Goal: Task Accomplishment & Management: Complete application form

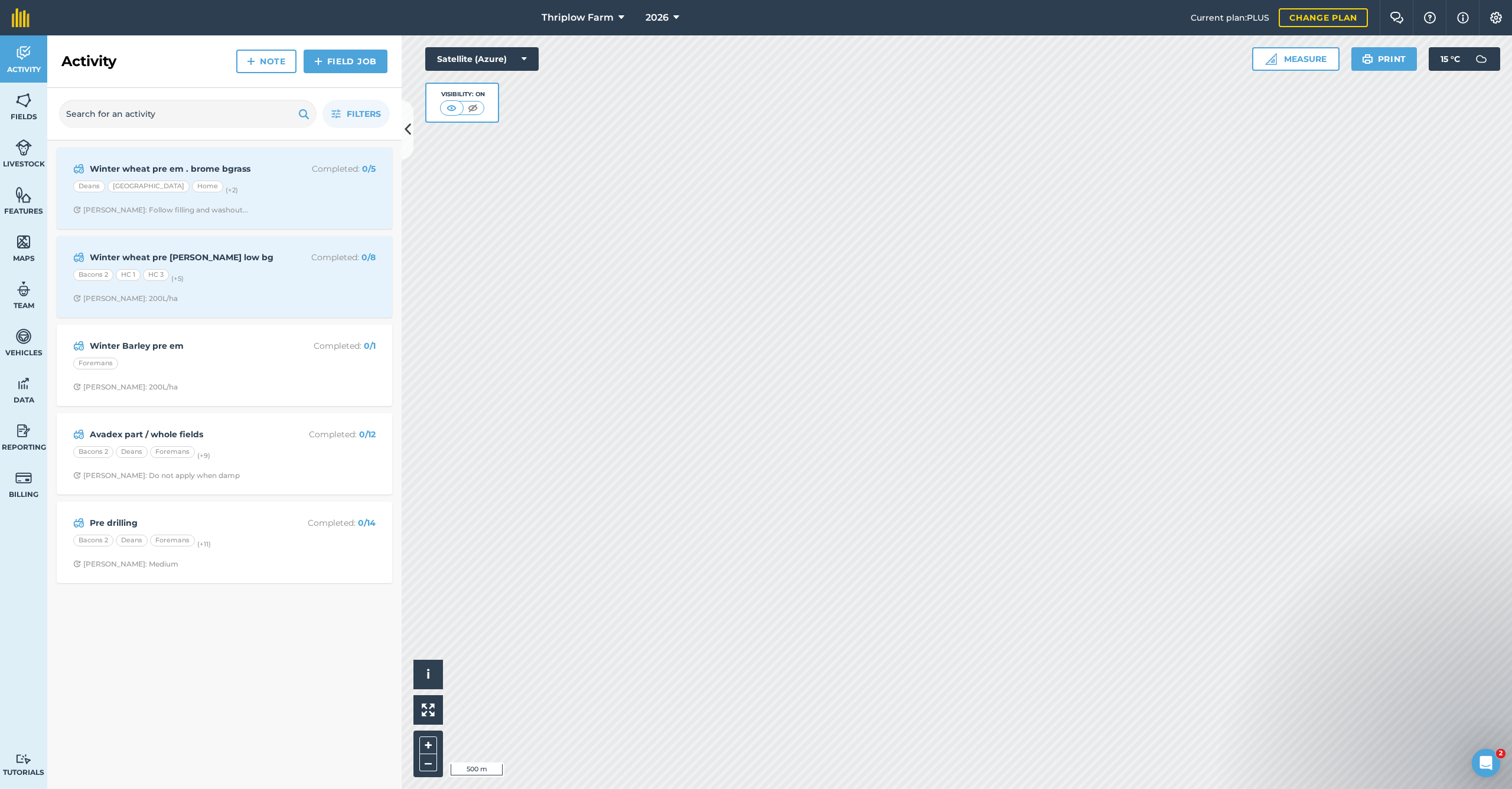
click at [329, 62] on link "Field Job" at bounding box center [345, 61] width 83 height 24
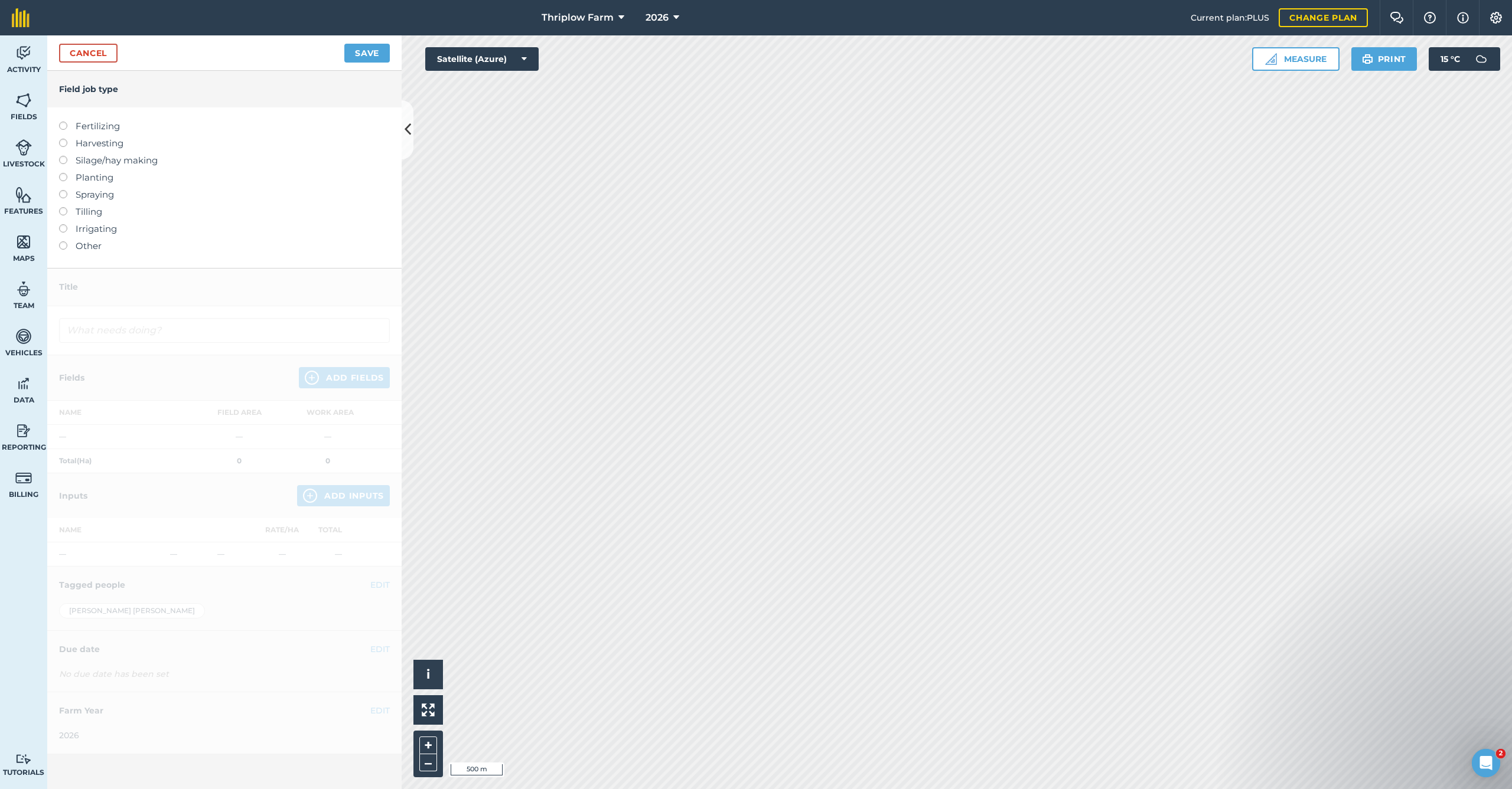
click at [106, 179] on label "Planting" at bounding box center [224, 177] width 331 height 14
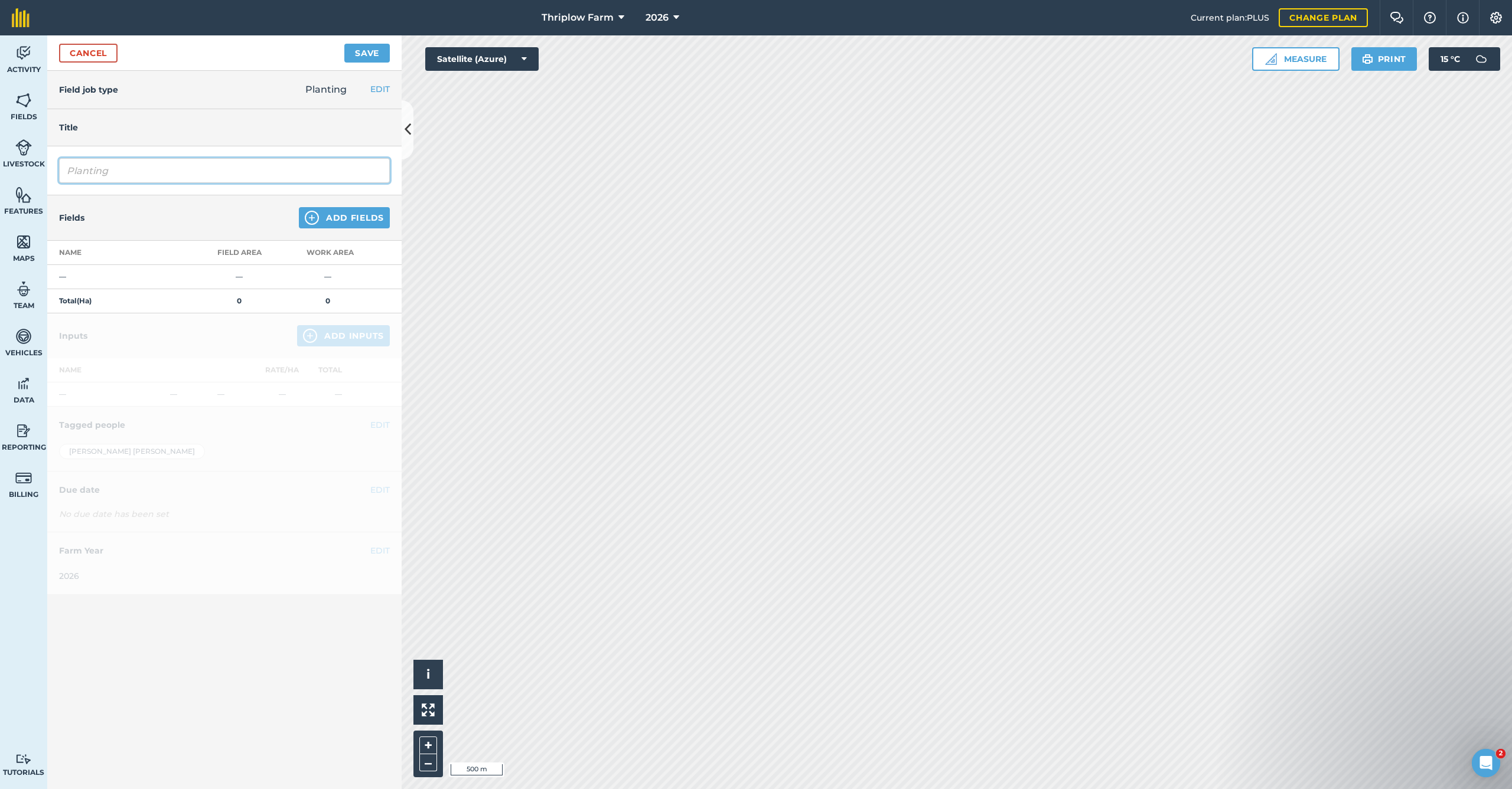
click at [126, 172] on input "Planting" at bounding box center [224, 170] width 331 height 25
type input "W Barley drilling"
click at [355, 215] on button "Add Fields" at bounding box center [344, 218] width 91 height 21
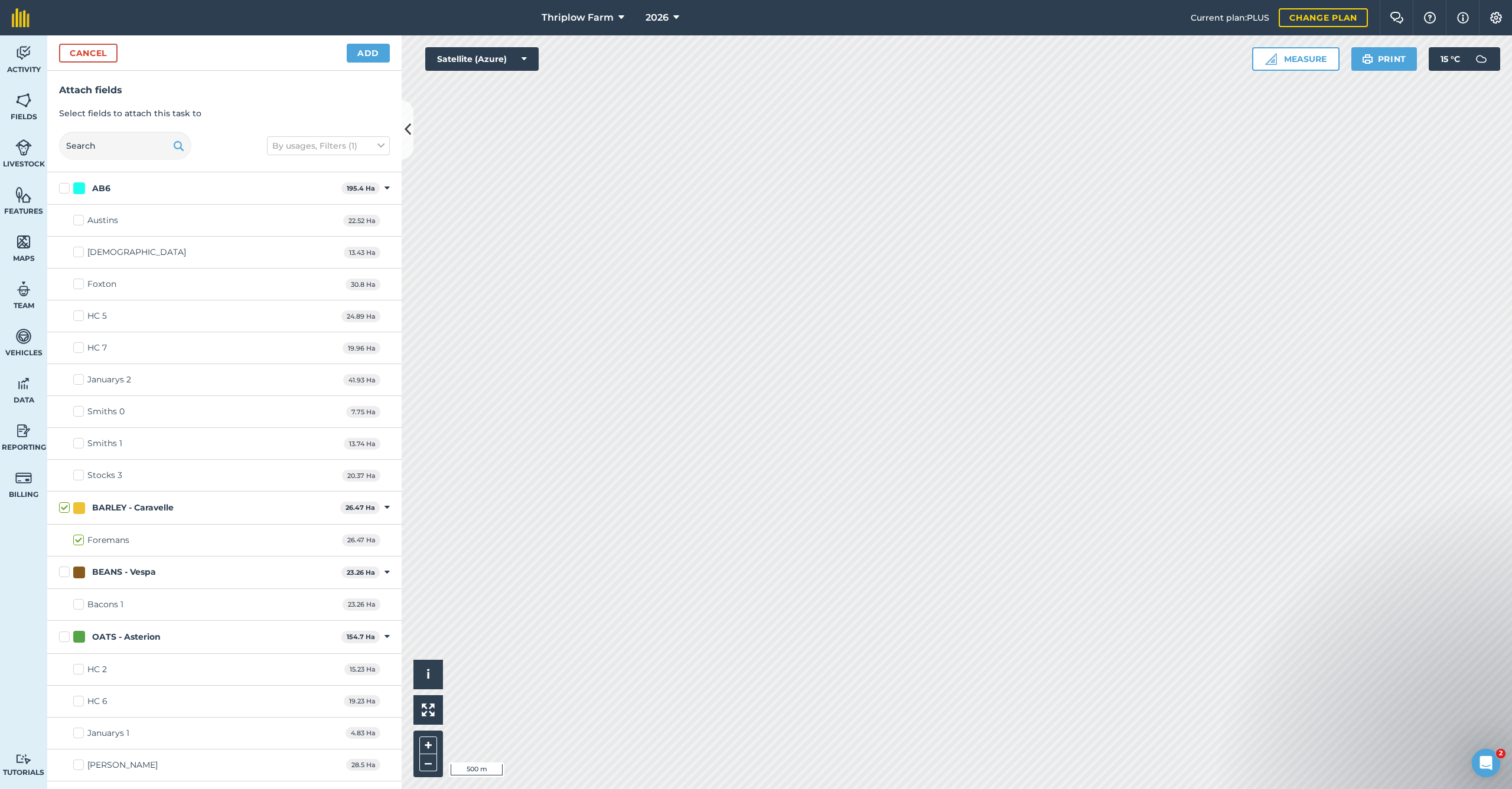
checkbox input "true"
click at [371, 55] on button "Add" at bounding box center [368, 54] width 43 height 19
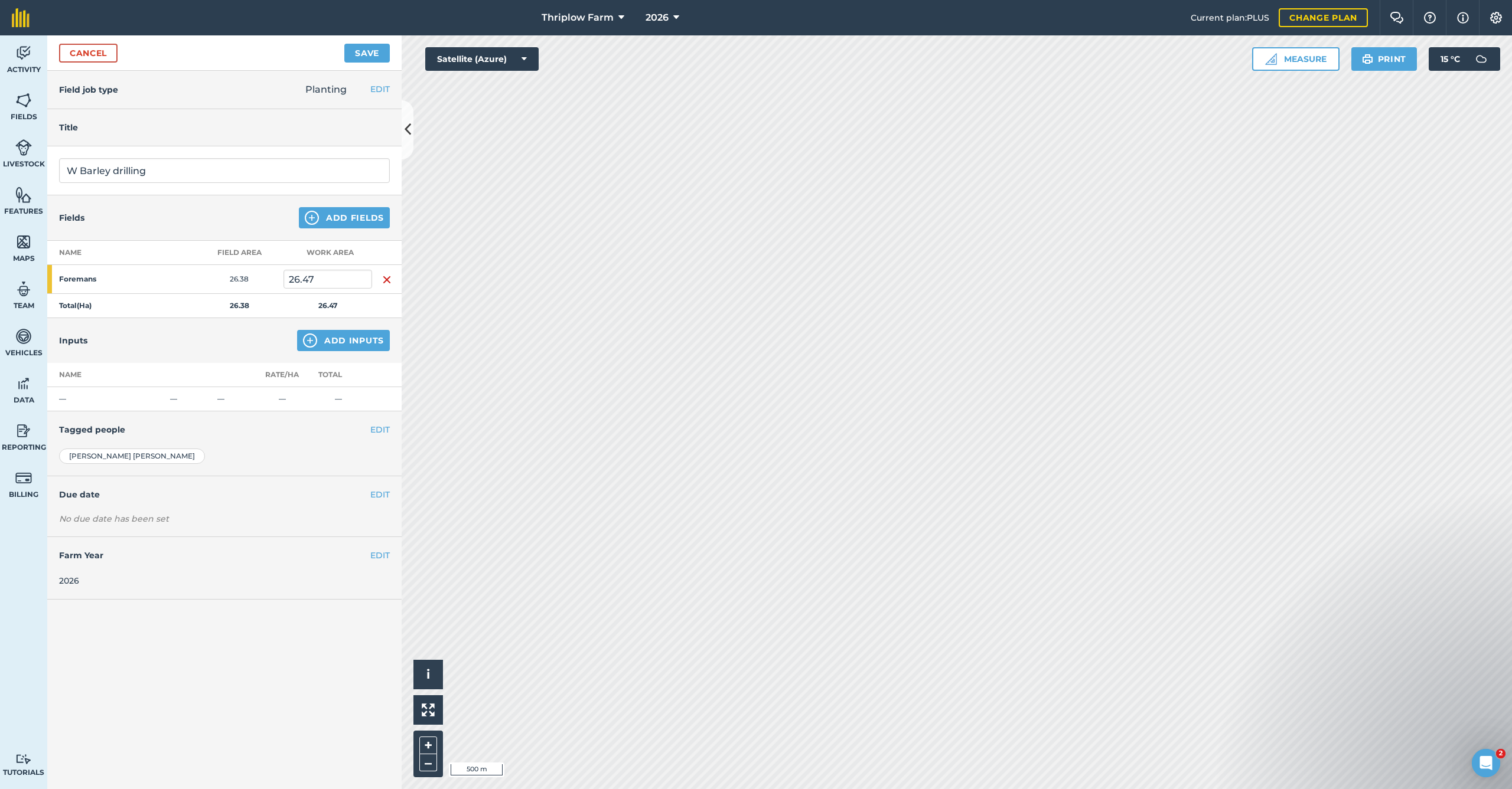
click at [328, 343] on button "Add Inputs" at bounding box center [343, 341] width 93 height 21
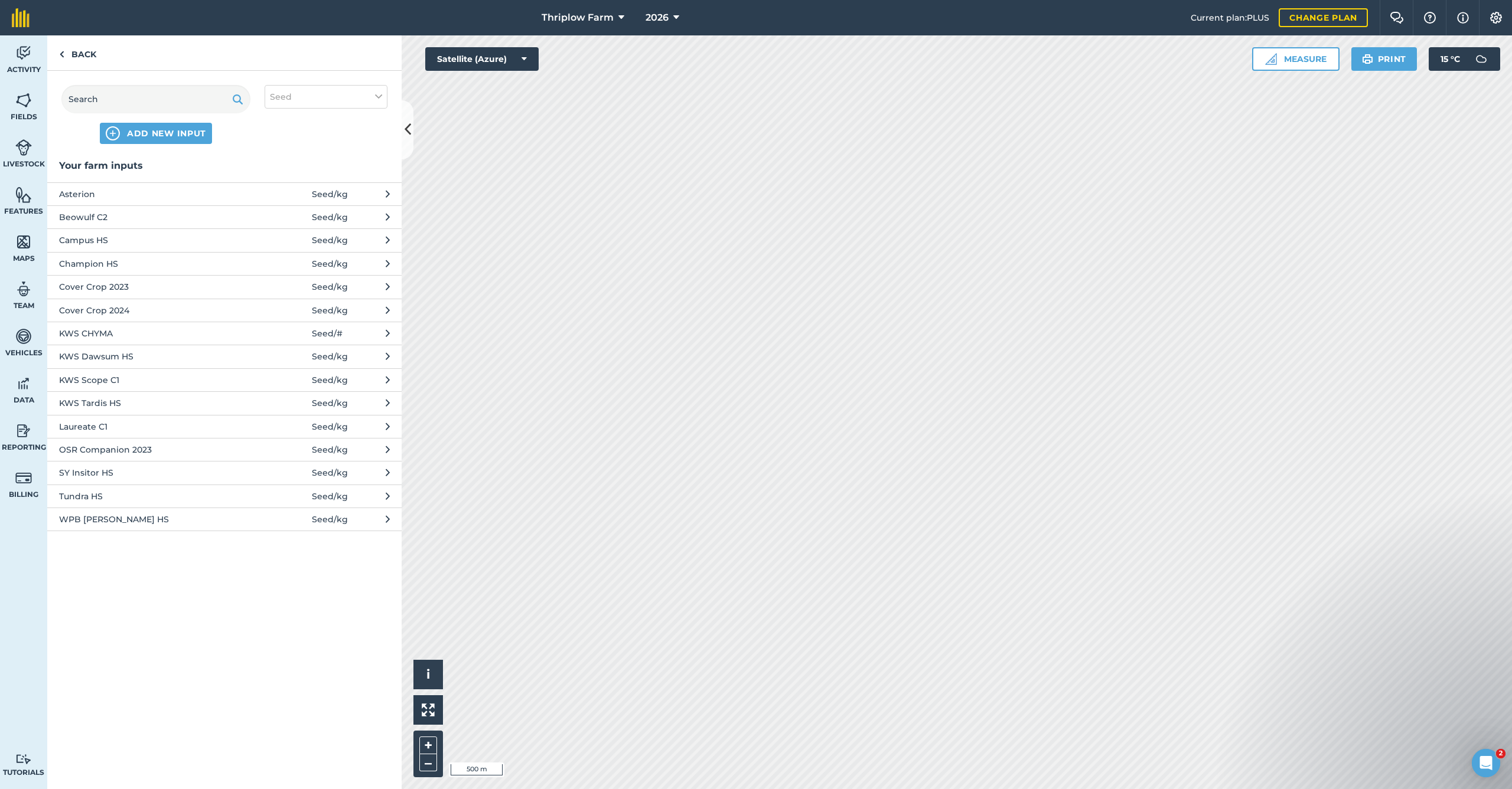
click at [170, 136] on span "ADD NEW INPUT" at bounding box center [167, 133] width 79 height 11
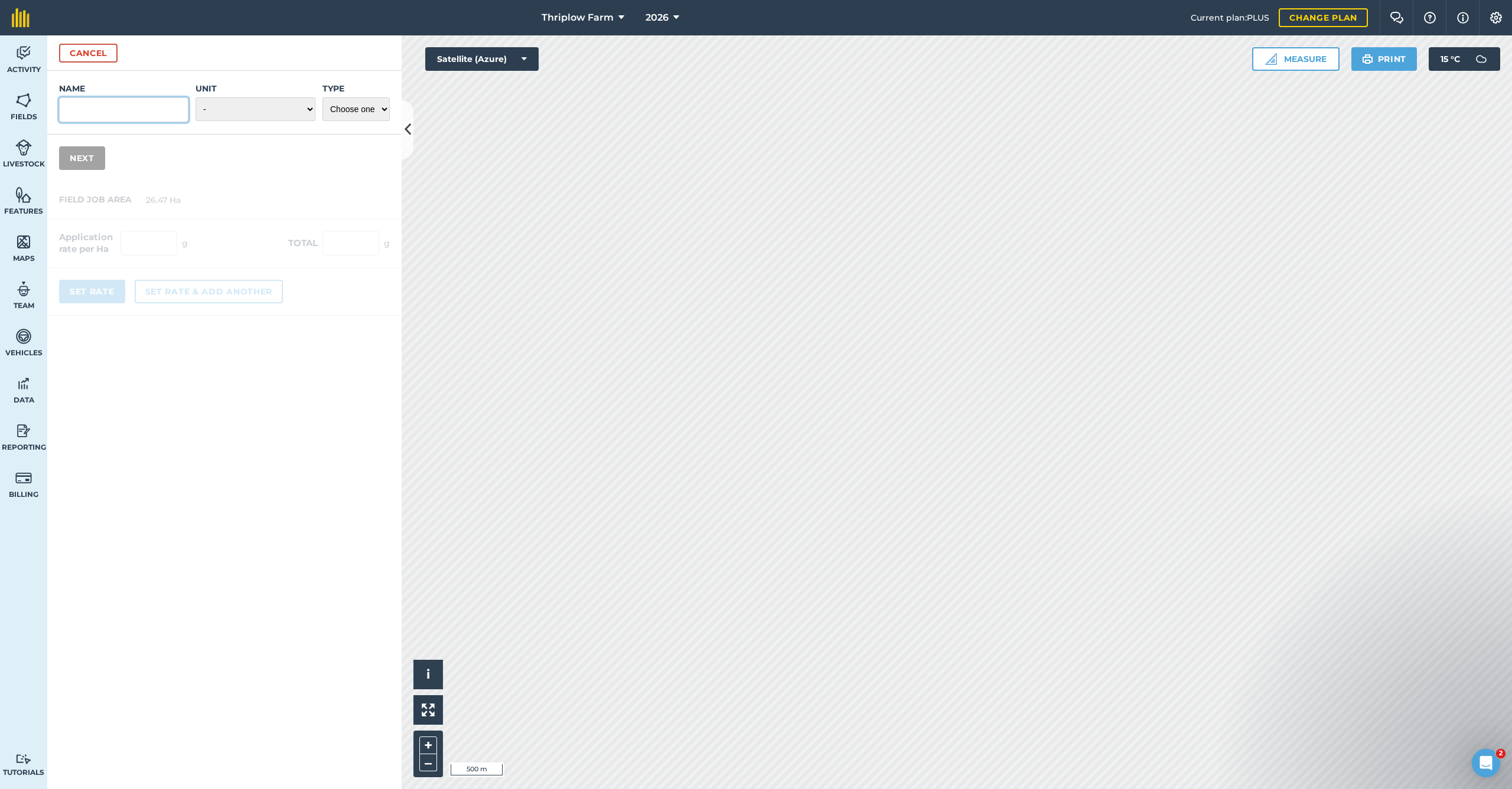
click at [165, 114] on input "Name" at bounding box center [123, 110] width 129 height 25
type input "Caravelle C2"
select select "KILOGRAMS"
select select "SEED"
click at [94, 160] on button "Next" at bounding box center [82, 158] width 46 height 24
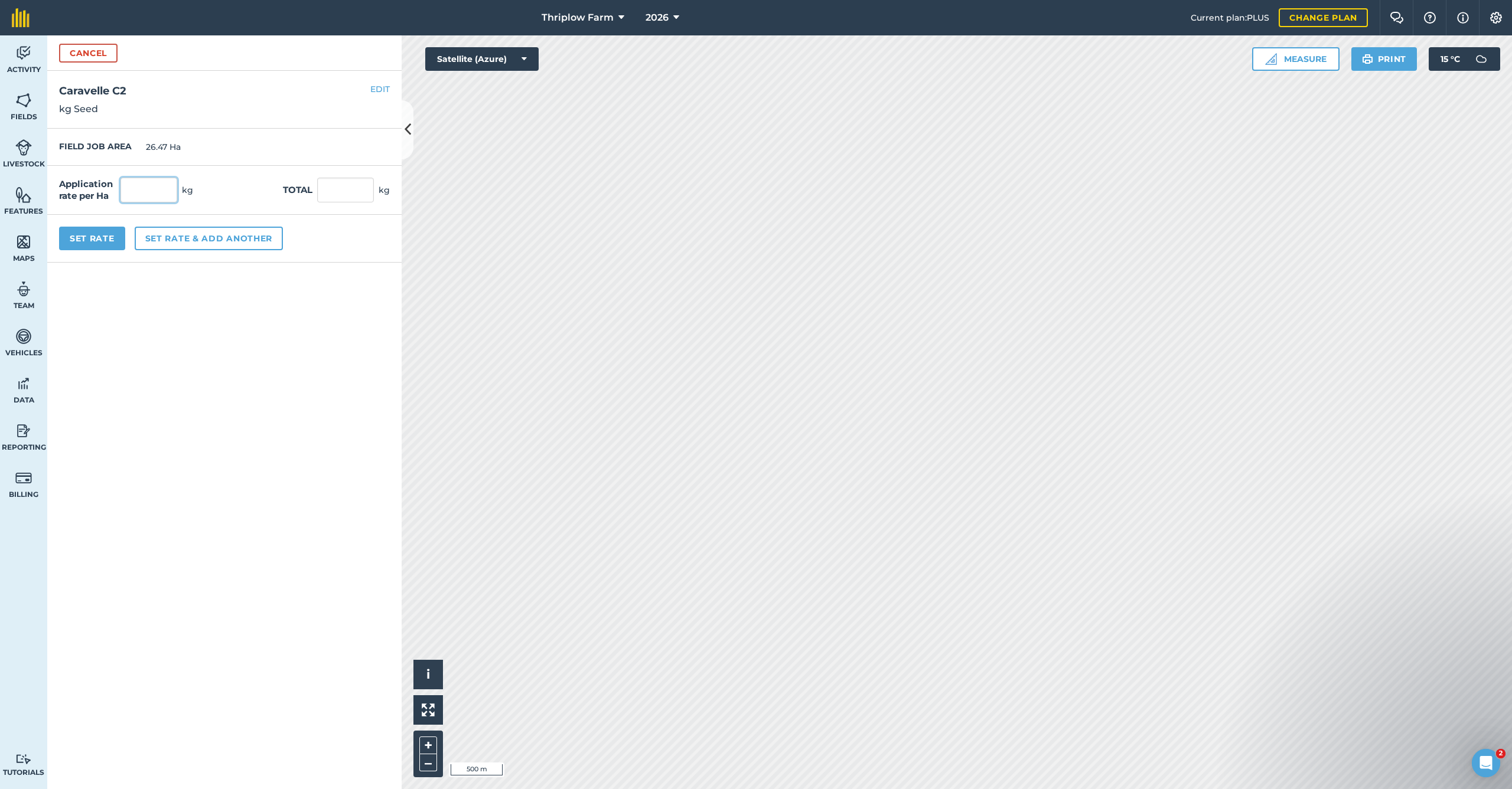
click at [150, 189] on input "text" at bounding box center [148, 190] width 57 height 25
click at [344, 192] on input "text" at bounding box center [345, 190] width 57 height 25
type input "4500"
type input "170.004"
type input "4,500"
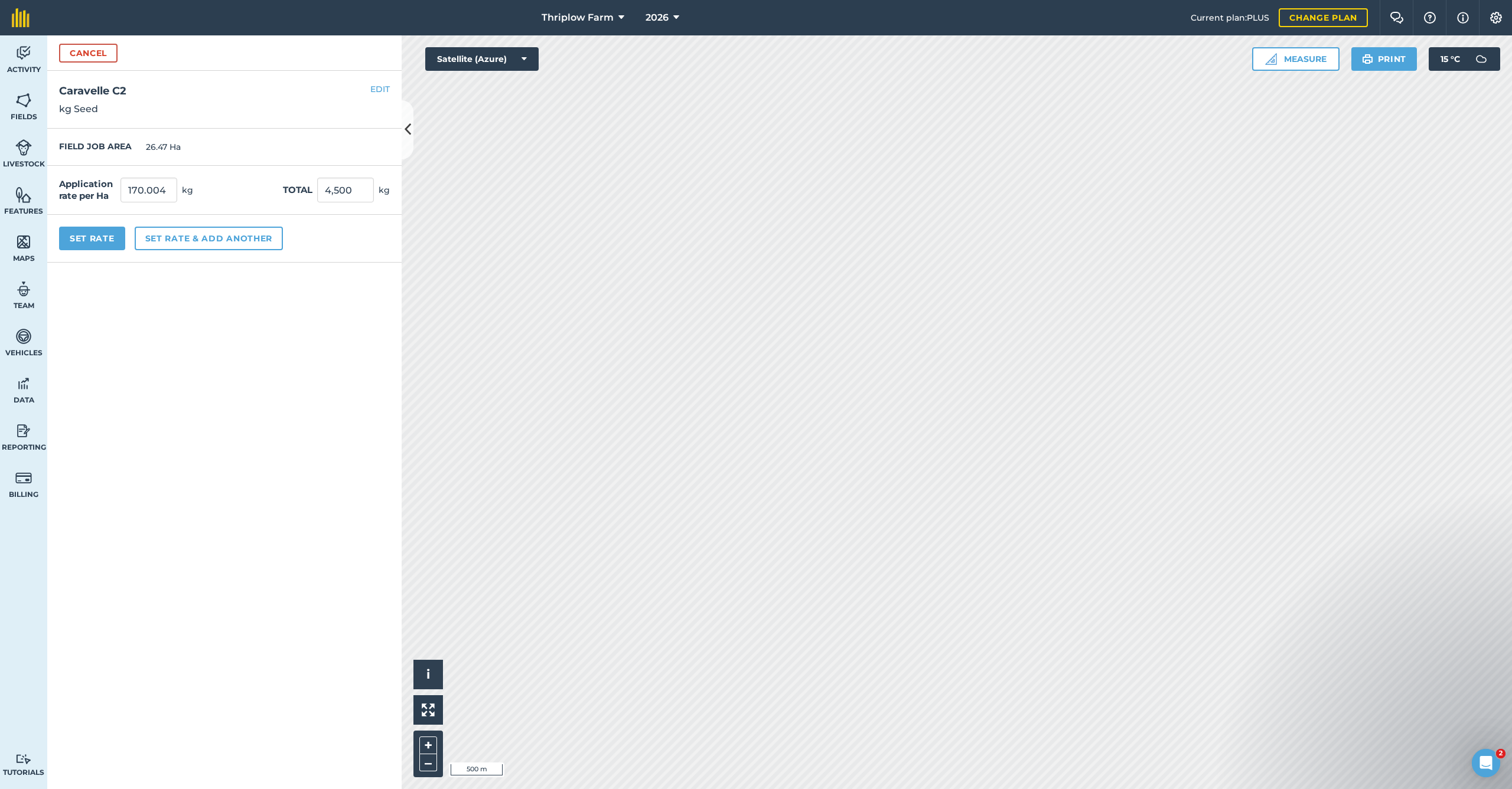
click at [91, 237] on button "Set Rate" at bounding box center [91, 238] width 66 height 24
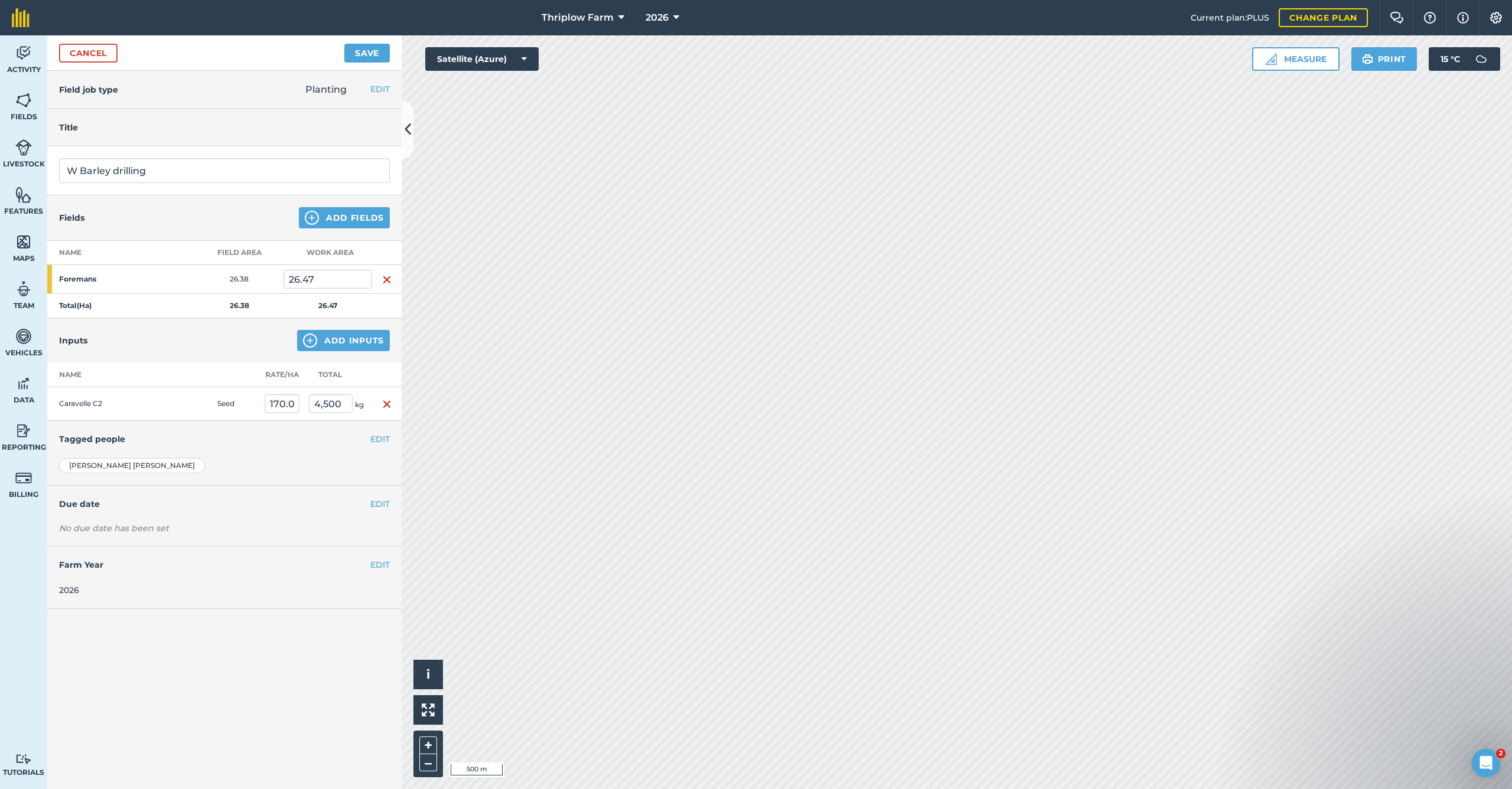
click at [364, 55] on button "Save" at bounding box center [367, 54] width 46 height 19
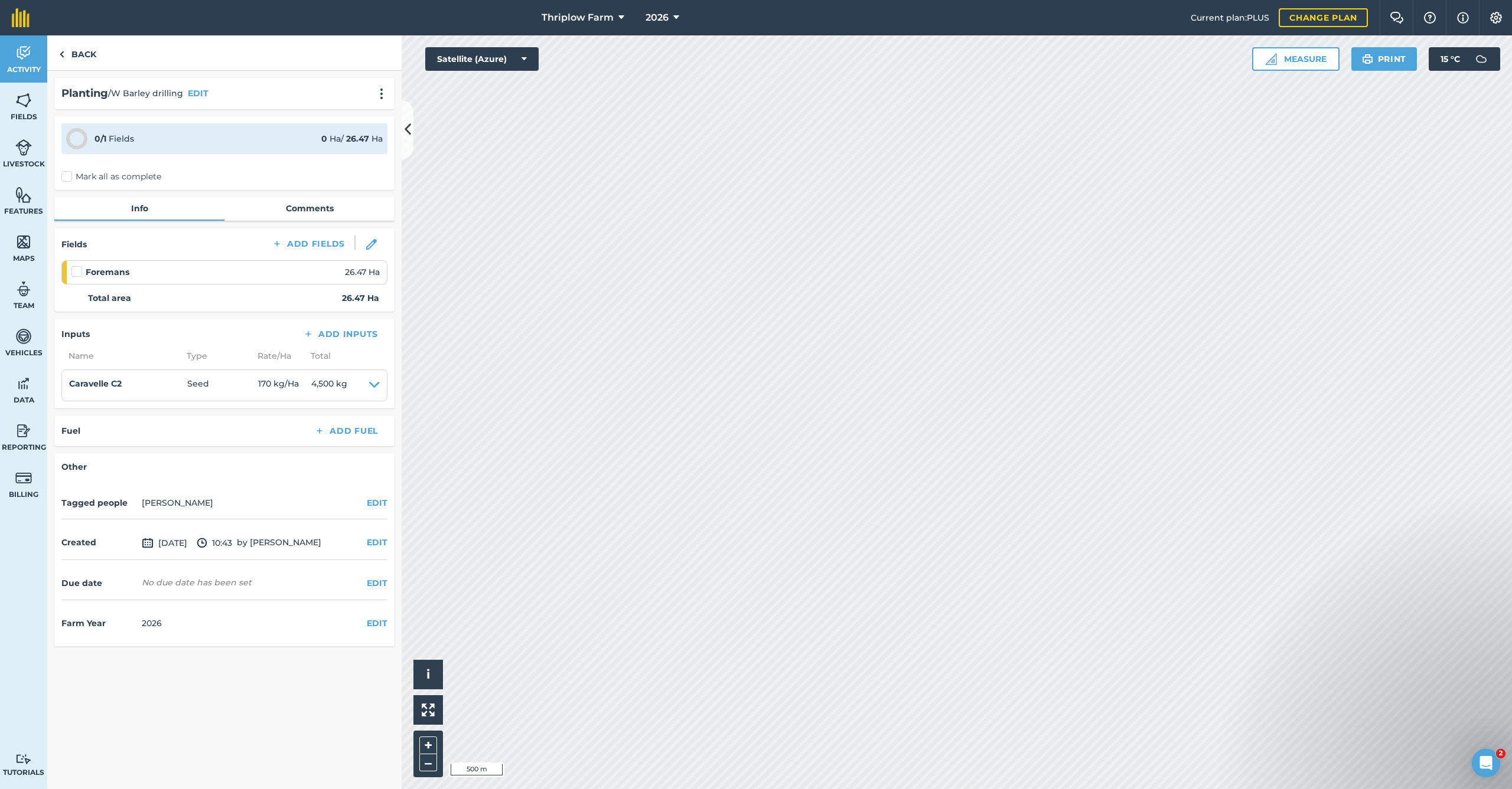
click at [78, 266] on label at bounding box center [78, 266] width 14 height 0
click at [78, 273] on input "checkbox" at bounding box center [75, 269] width 8 height 8
checkbox input "false"
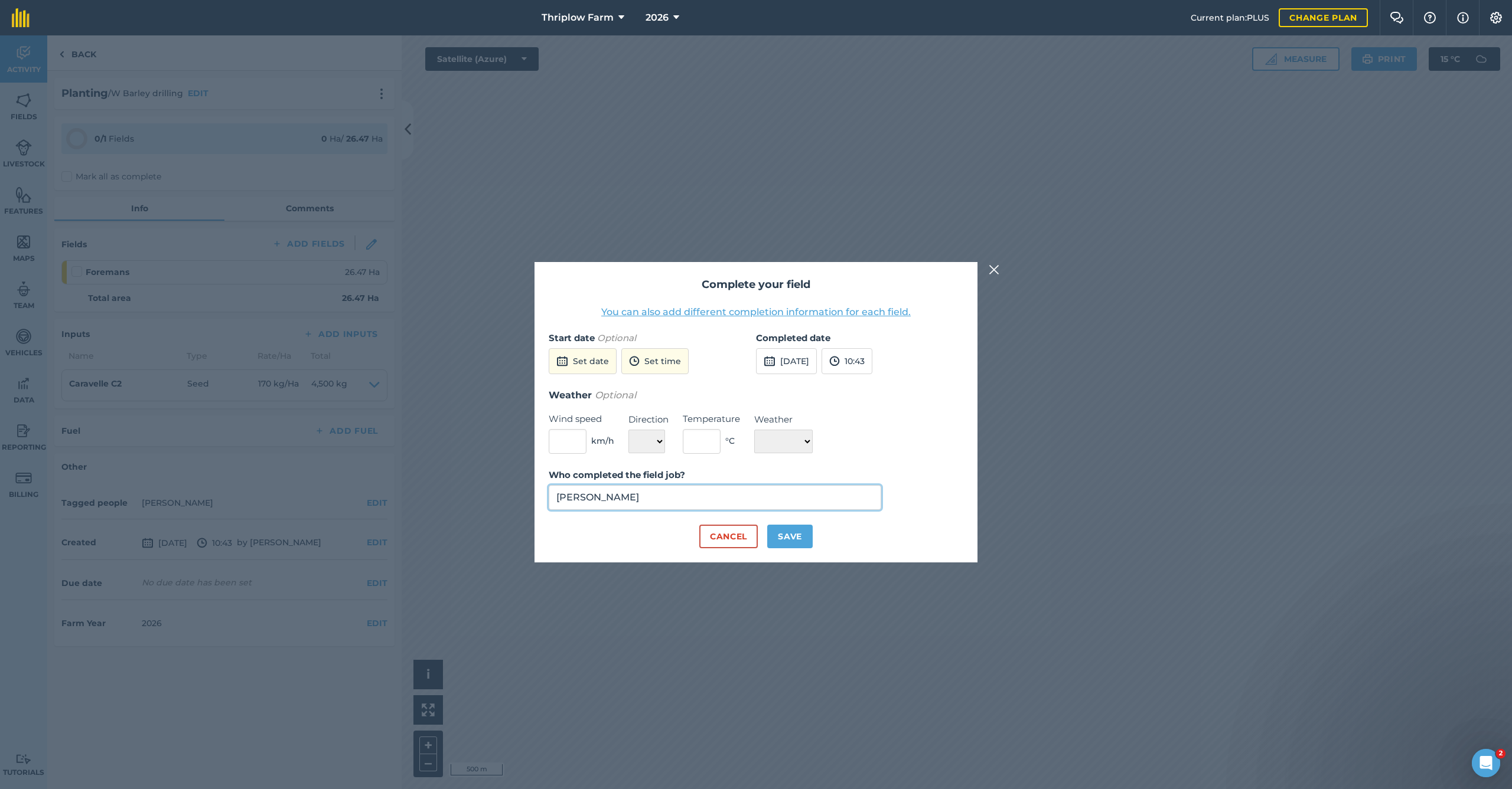
click at [689, 501] on input "[PERSON_NAME]" at bounding box center [715, 498] width 333 height 25
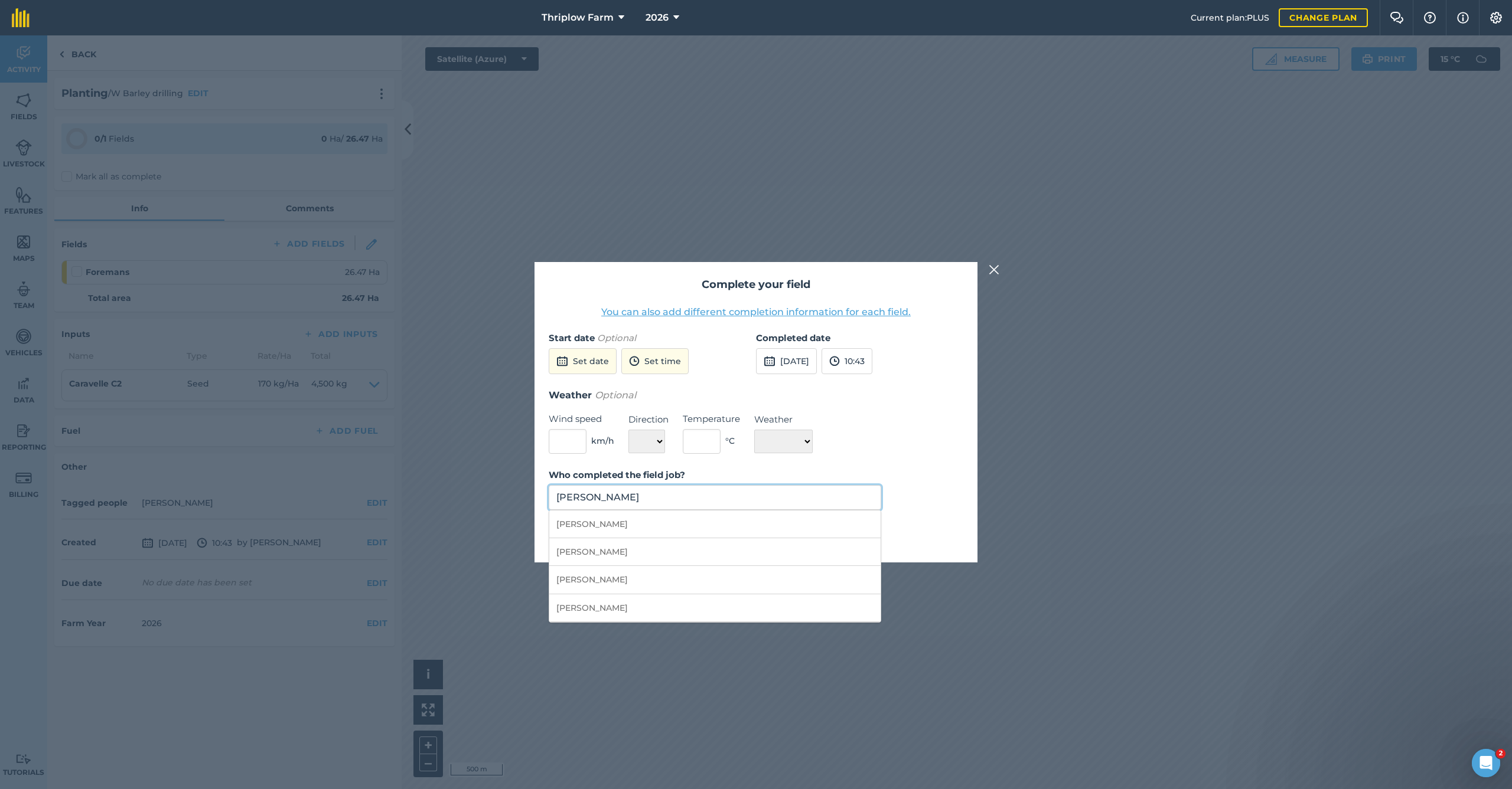
click at [689, 501] on input "[PERSON_NAME]" at bounding box center [715, 498] width 333 height 25
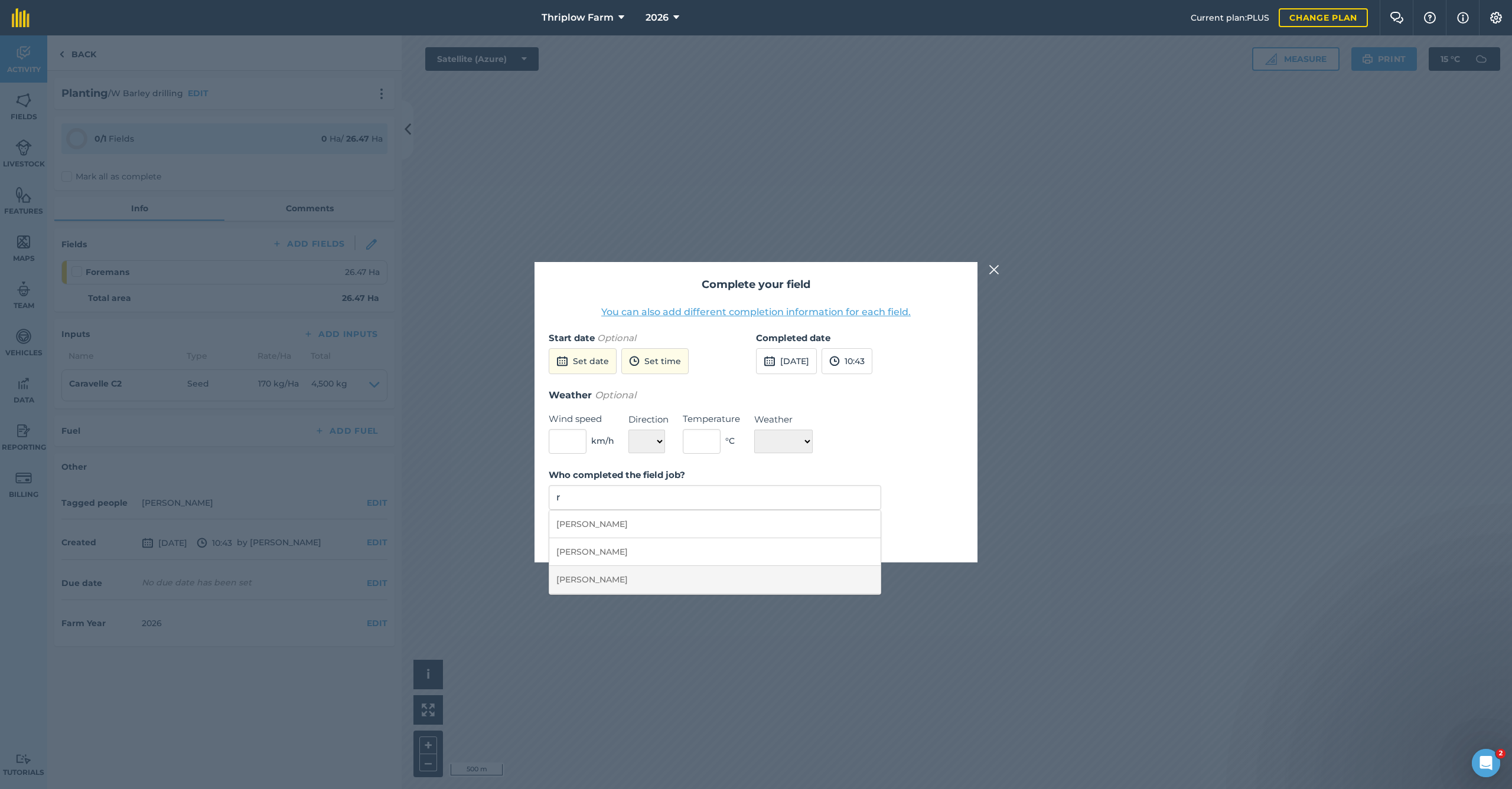
click at [621, 579] on li "[PERSON_NAME]" at bounding box center [714, 580] width 331 height 28
type input "[PERSON_NAME]"
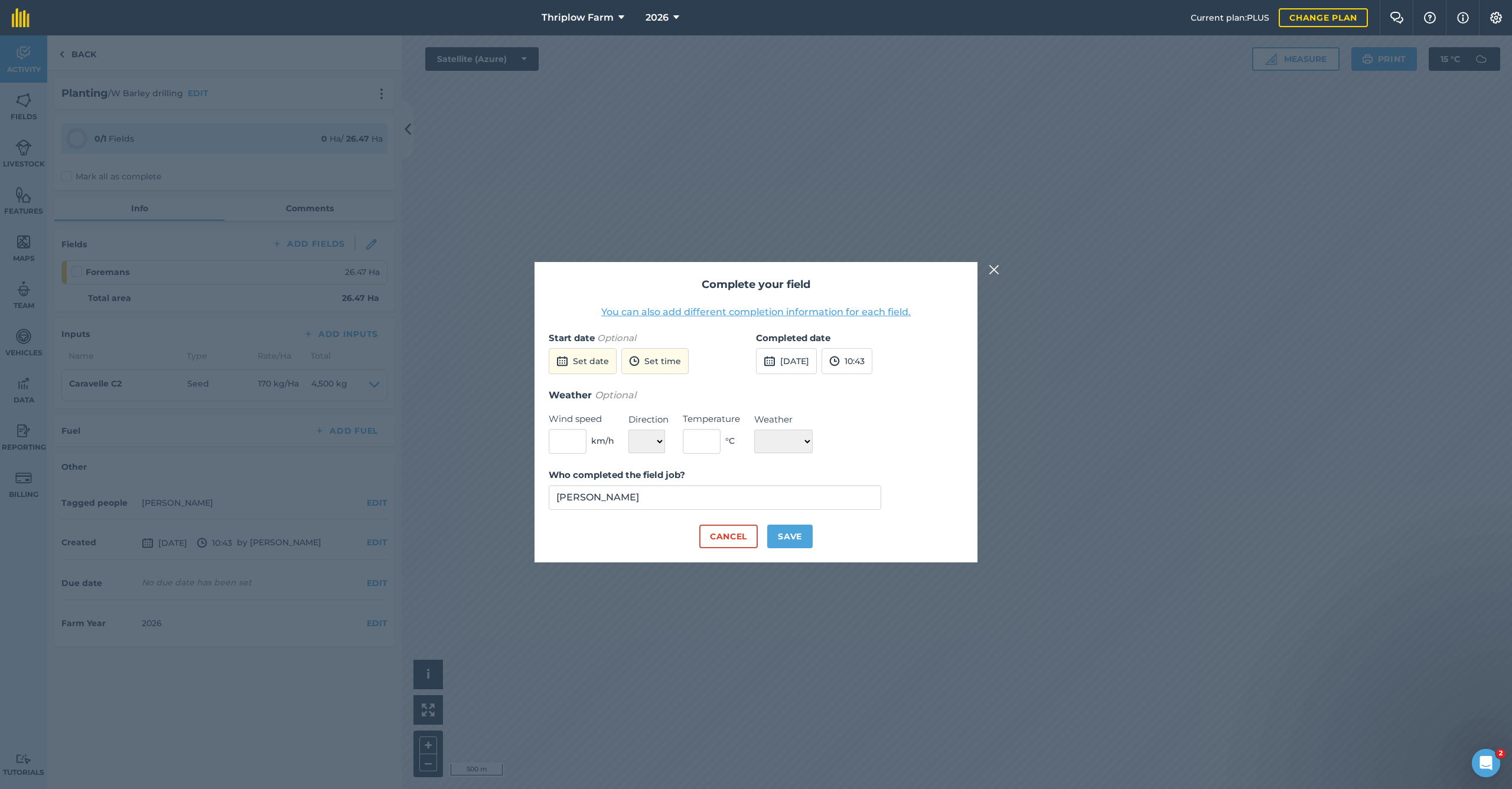
click at [790, 534] on button "Save" at bounding box center [790, 536] width 46 height 24
checkbox input "true"
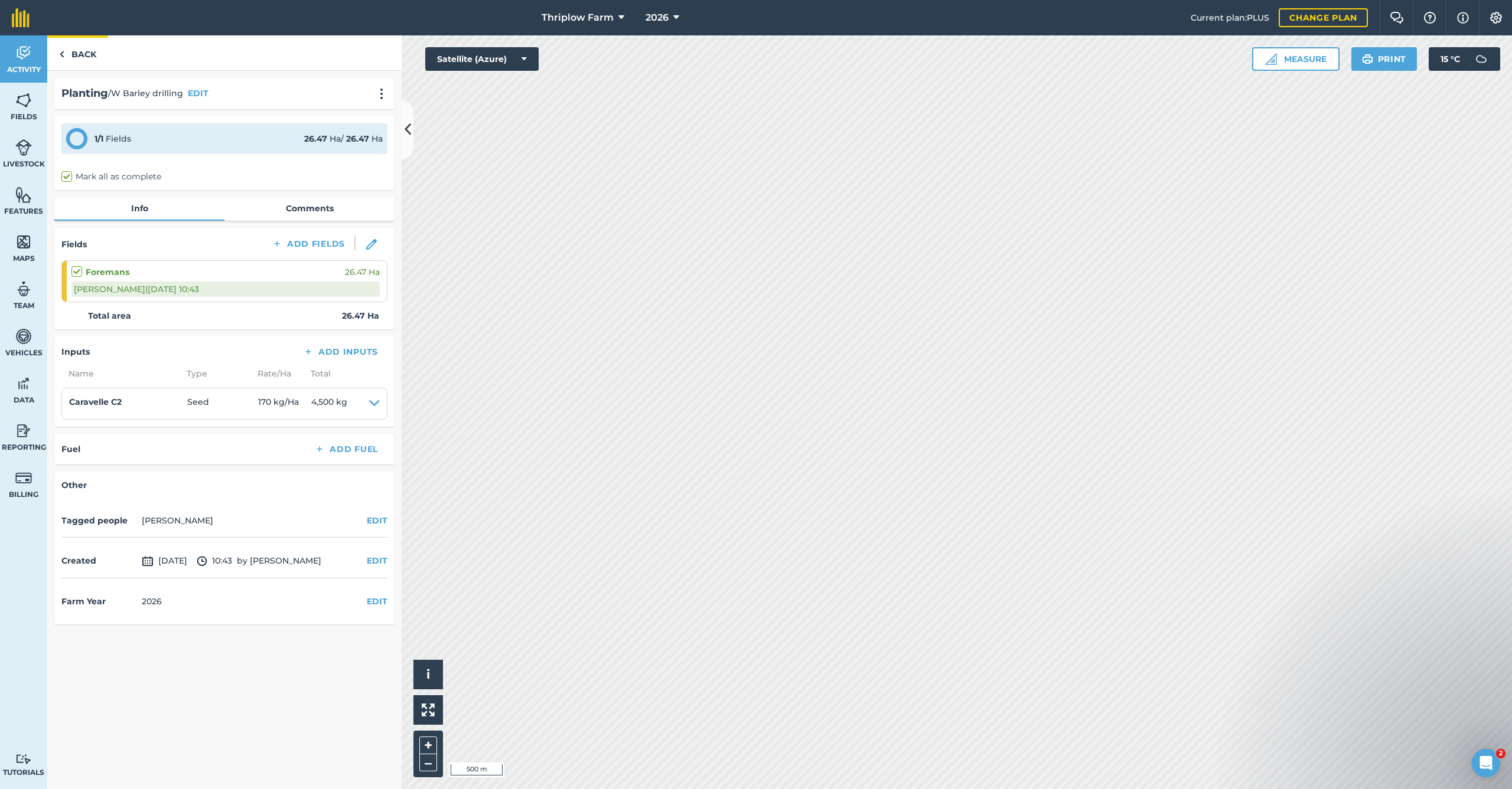
click at [82, 46] on link "Back" at bounding box center [77, 53] width 61 height 35
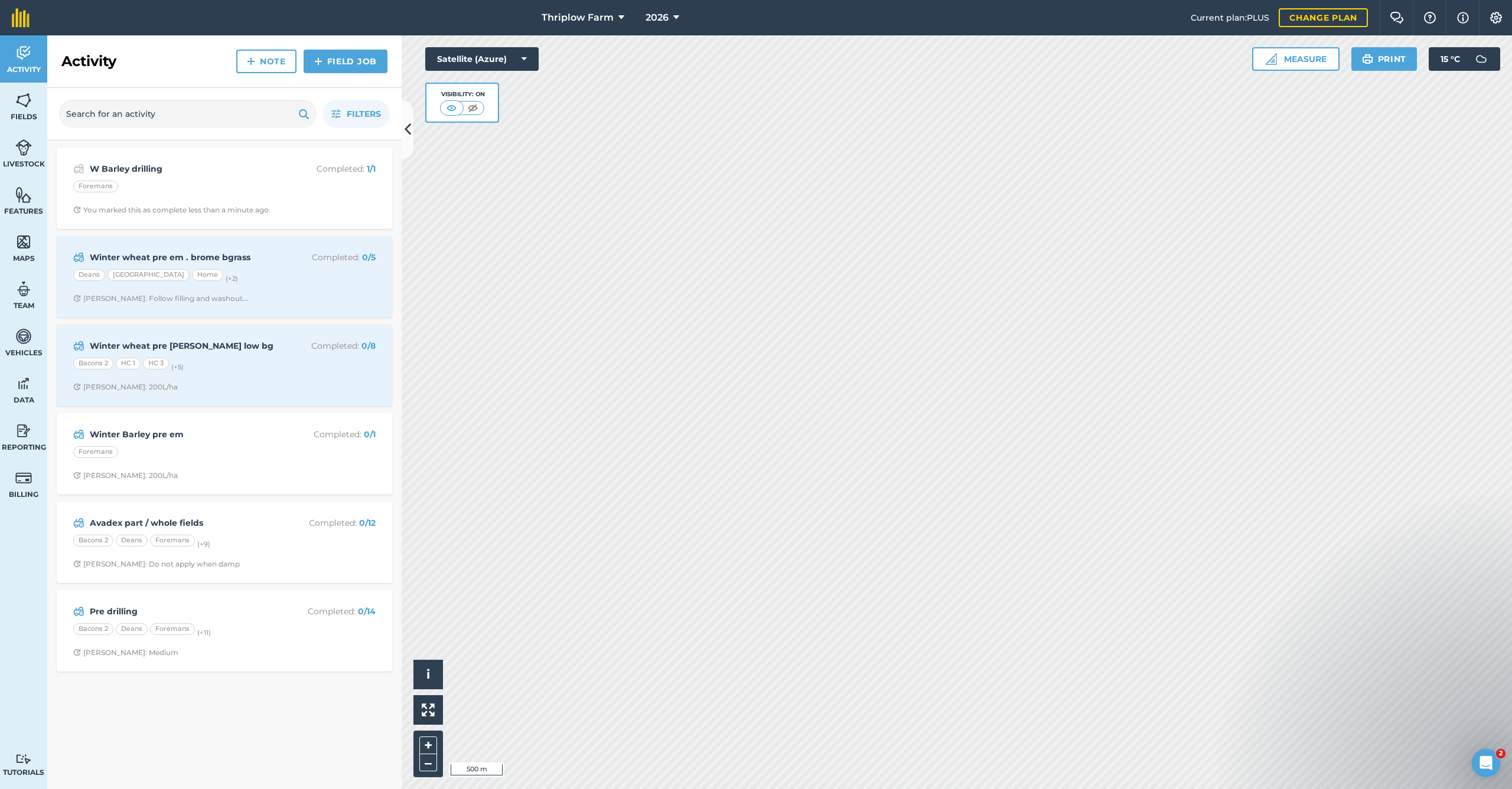
click at [336, 60] on link "Field Job" at bounding box center [345, 61] width 83 height 24
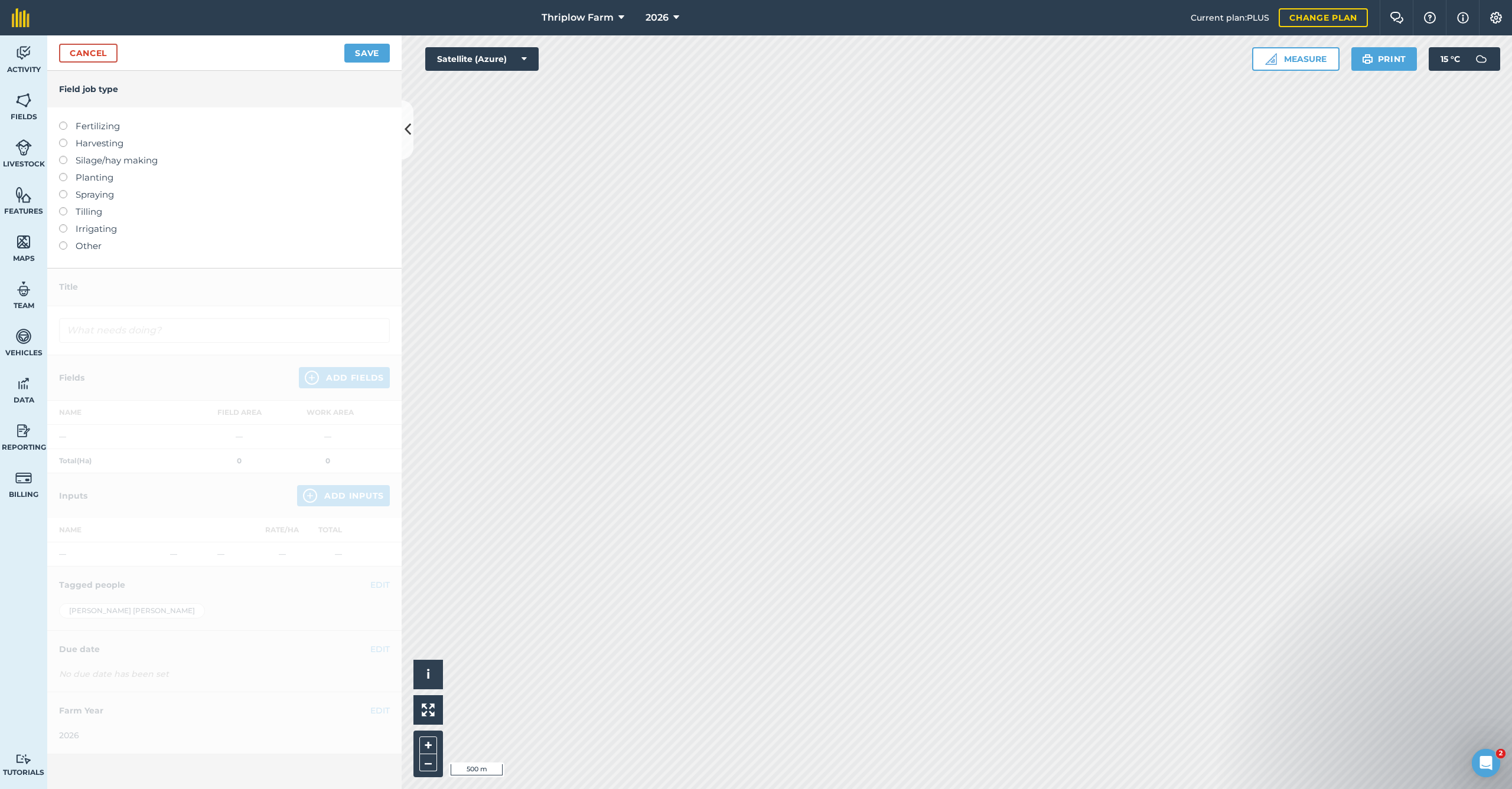
click at [84, 176] on label "Planting" at bounding box center [224, 177] width 331 height 14
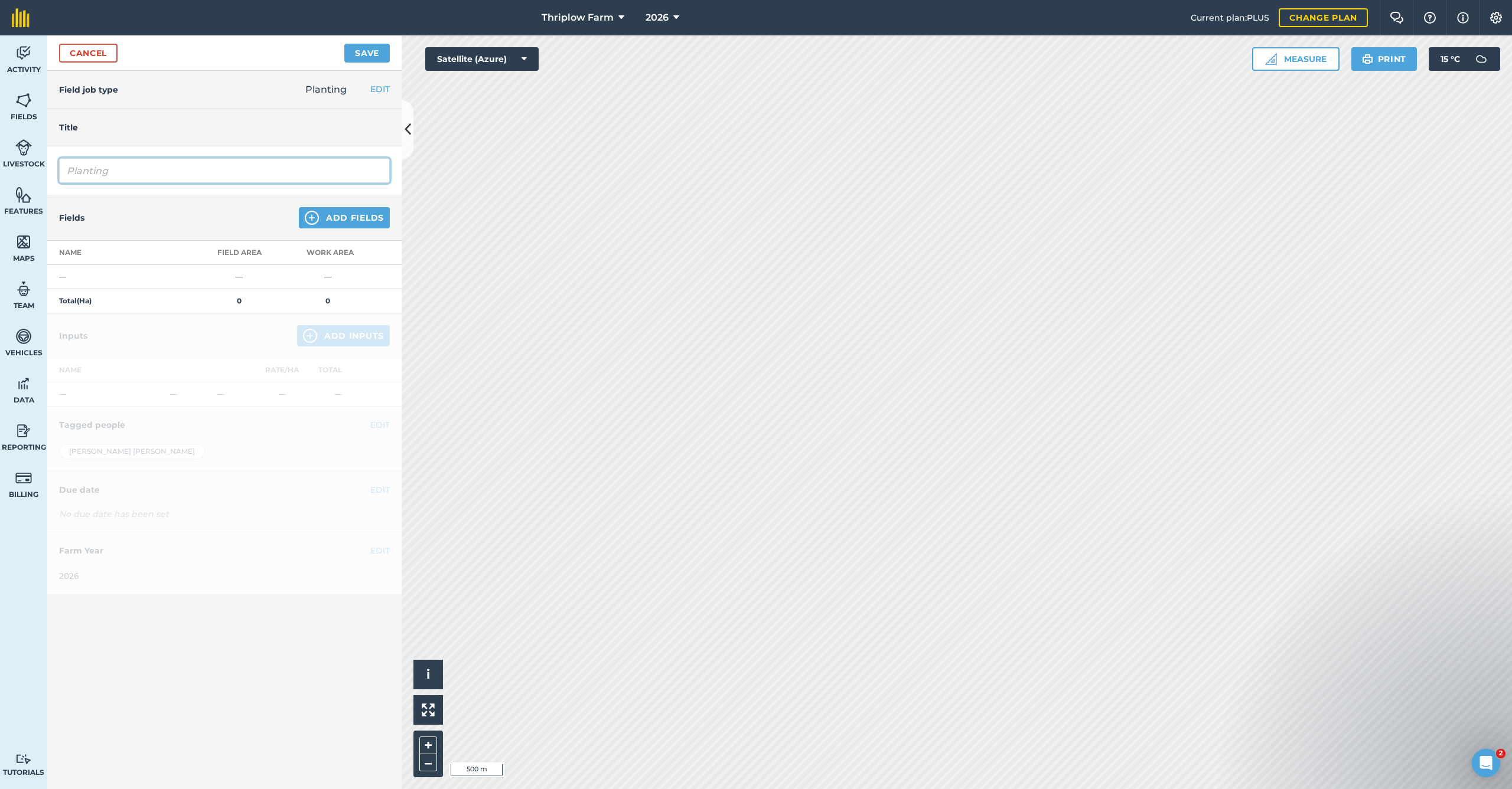
click at [232, 174] on input "Planting" at bounding box center [224, 170] width 331 height 25
type input "S"
type input "Scope Drilling"
click at [346, 213] on button "Add Fields" at bounding box center [344, 218] width 91 height 21
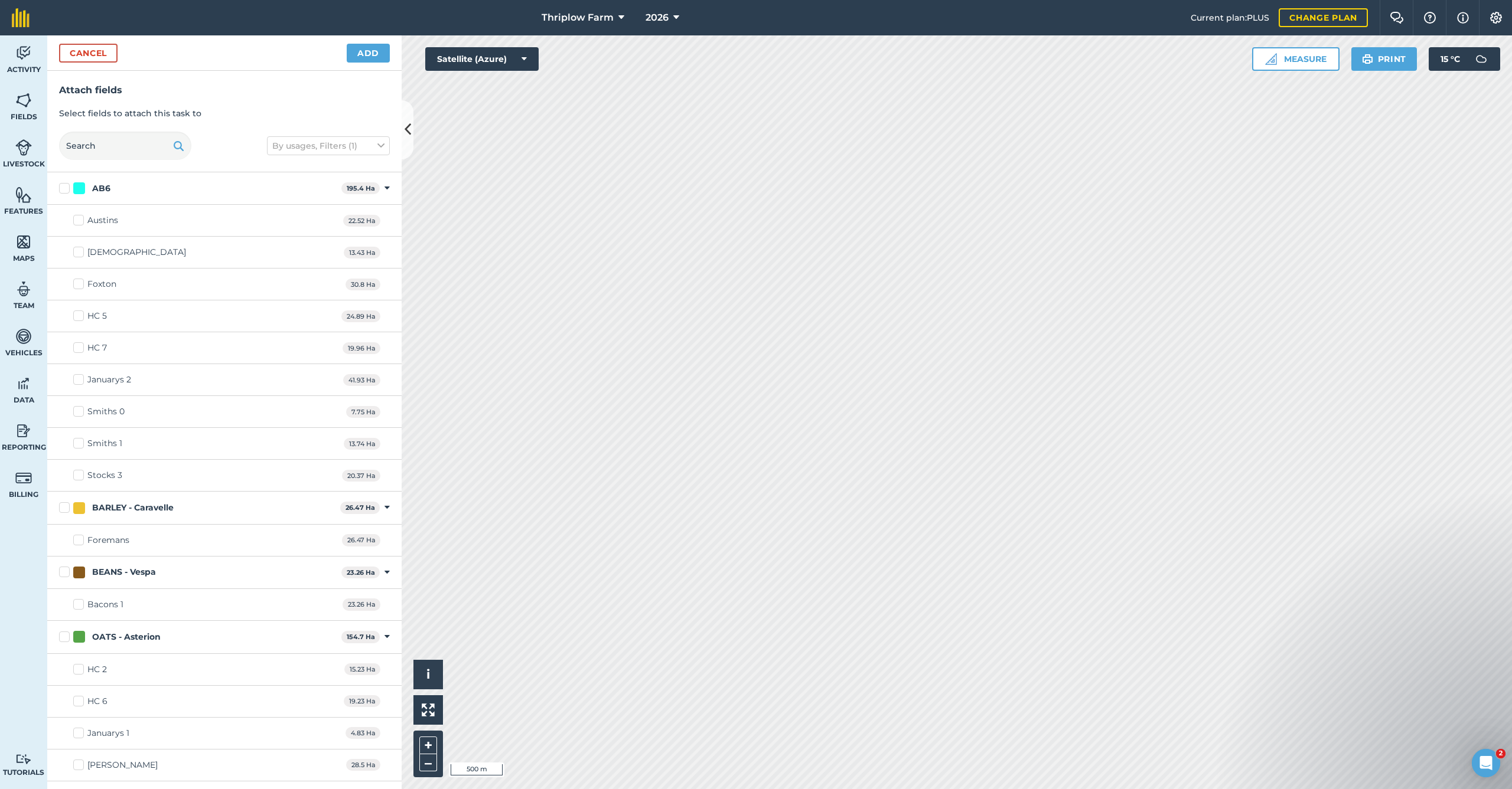
checkbox input "true"
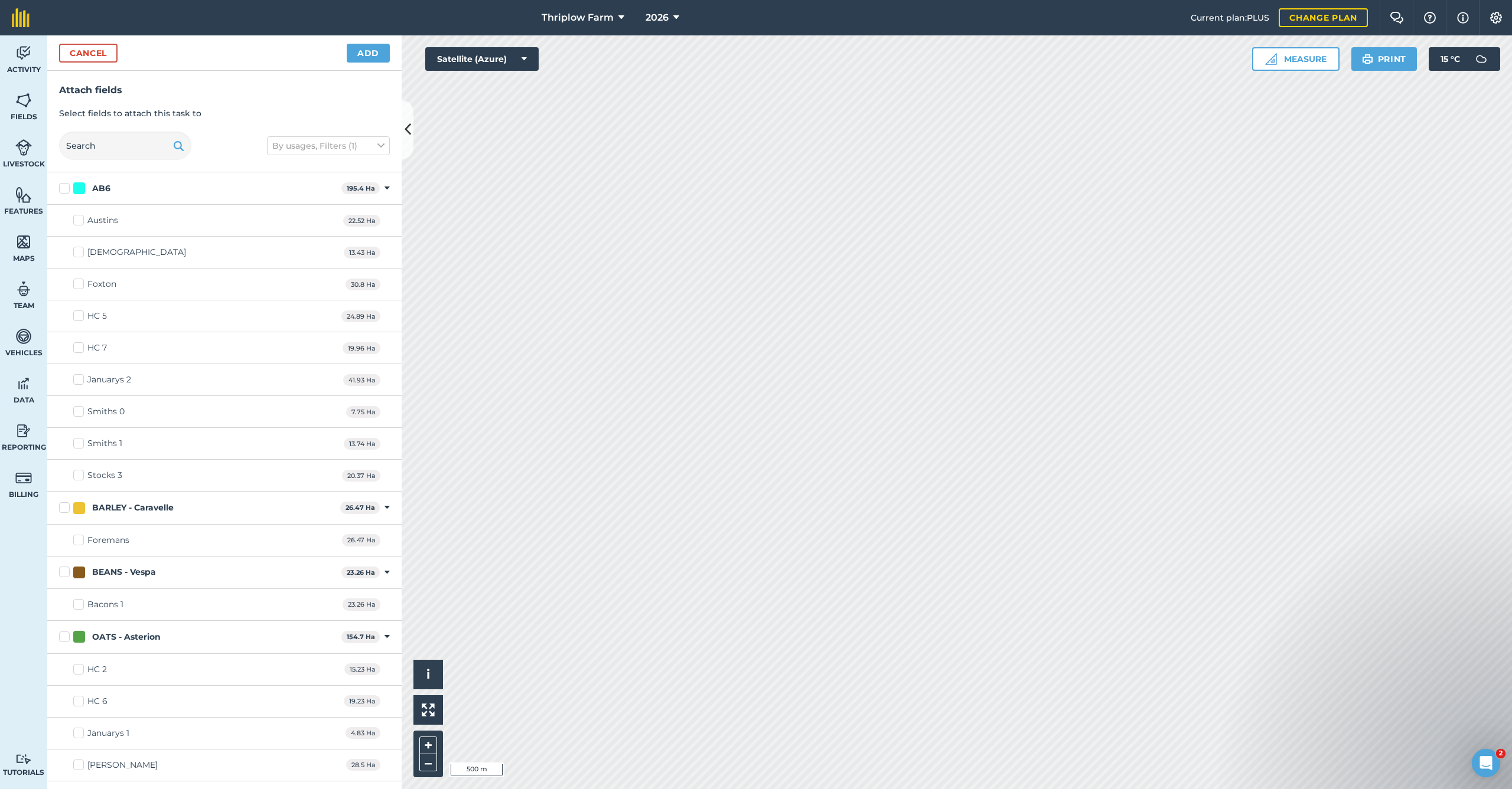
checkbox input "true"
click at [368, 51] on button "Add" at bounding box center [368, 54] width 43 height 19
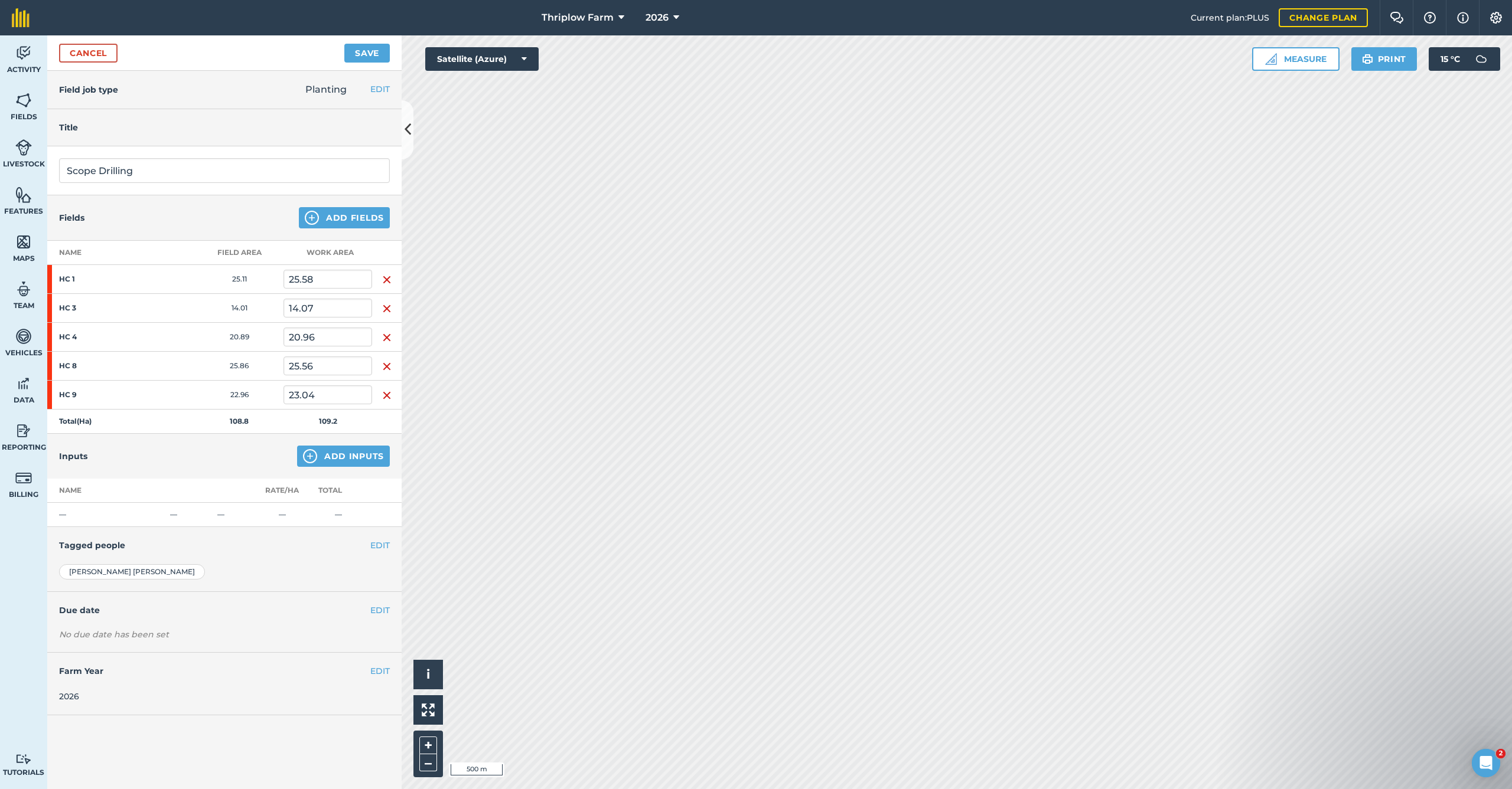
click at [350, 457] on button "Add Inputs" at bounding box center [343, 456] width 93 height 21
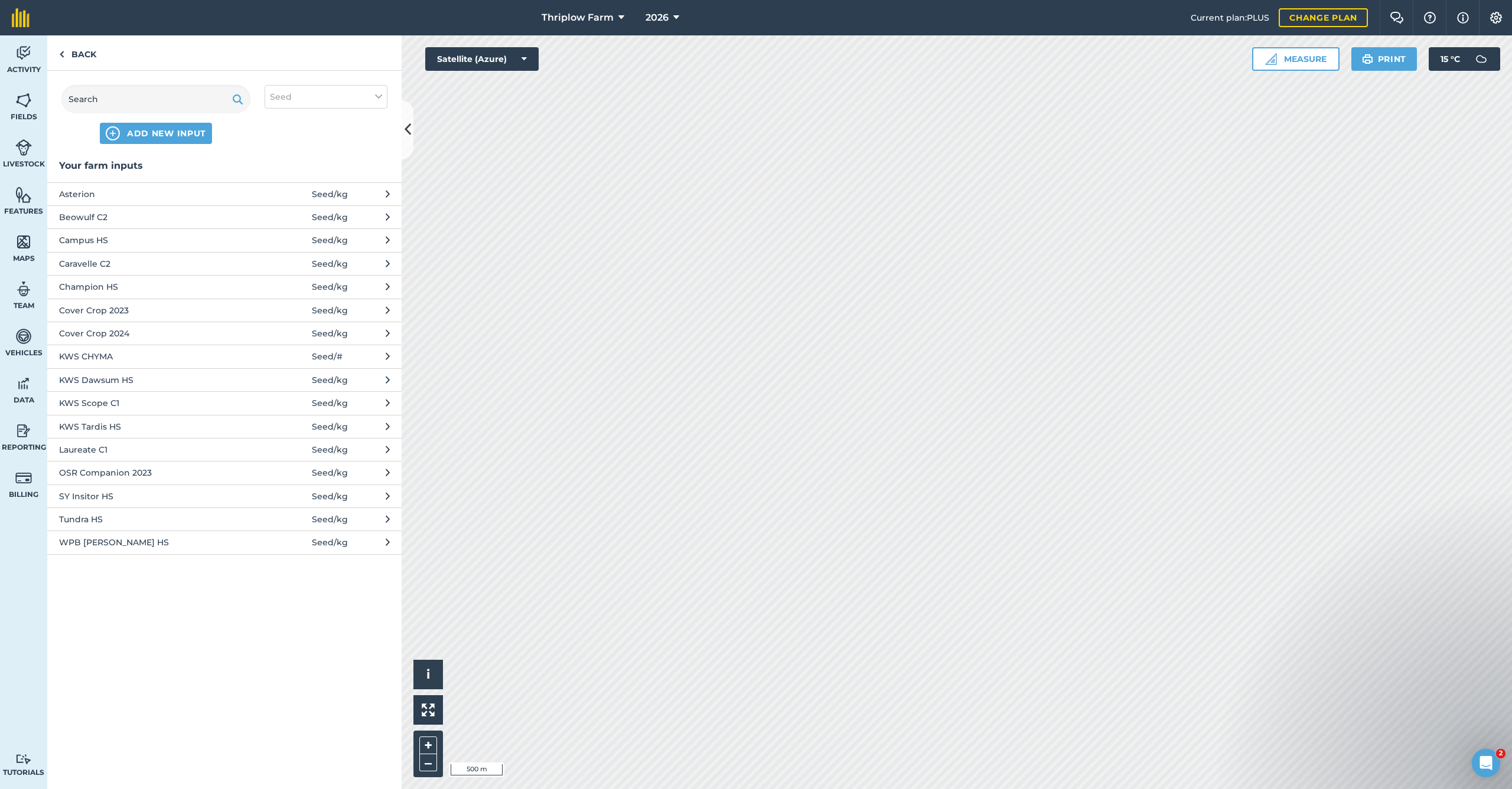
click at [191, 138] on span "ADD NEW INPUT" at bounding box center [167, 133] width 79 height 11
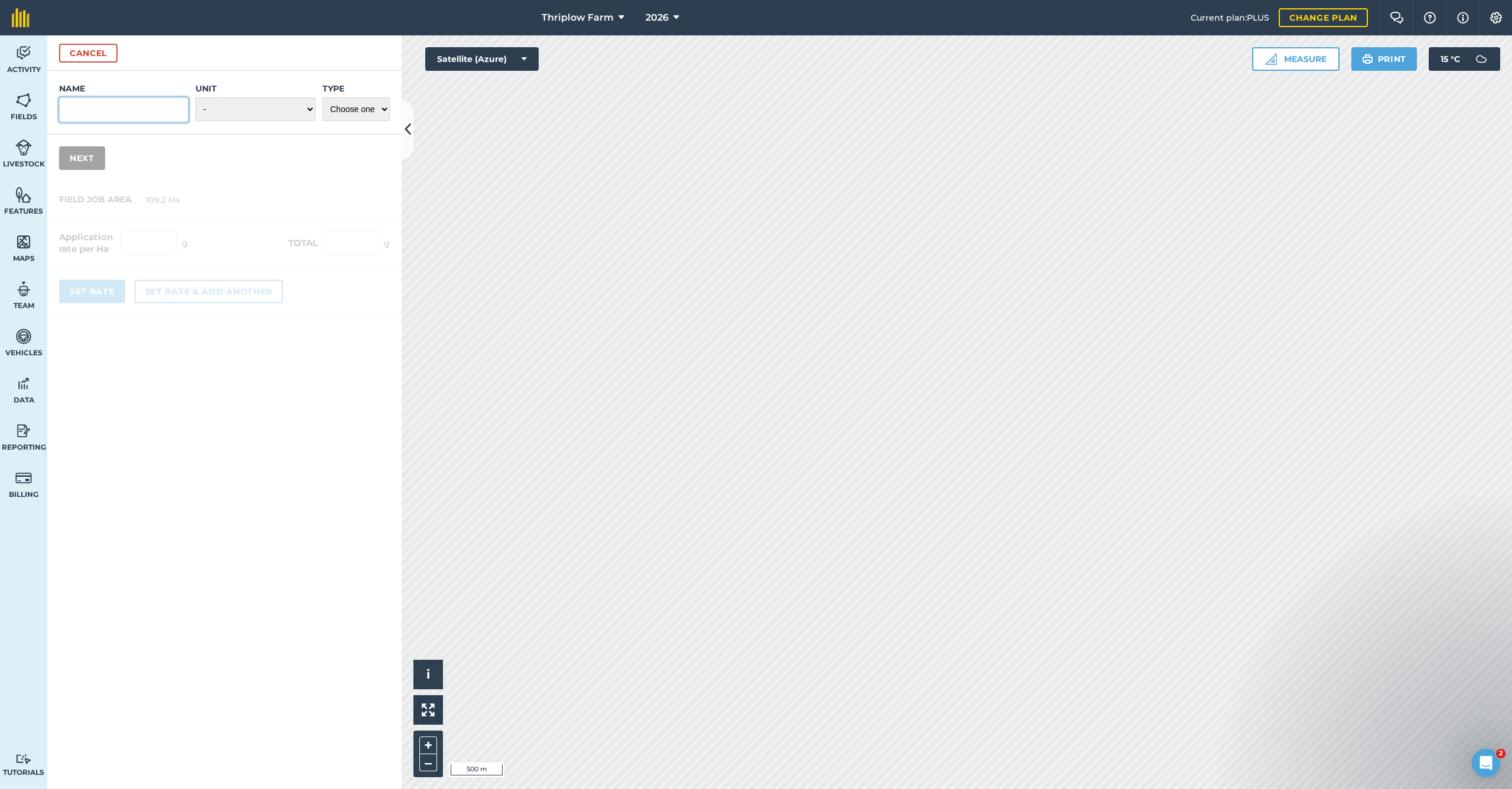
click at [128, 111] on input "Name" at bounding box center [123, 110] width 129 height 25
type input "KWS Scope HS"
select select "KILOGRAMS"
select select "SEED"
click at [90, 170] on div "Name KWS Scope HS Unit - Grams/g Kilograms/kg Metric tonnes/t Millilitres/ml Li…" at bounding box center [225, 126] width 355 height 111
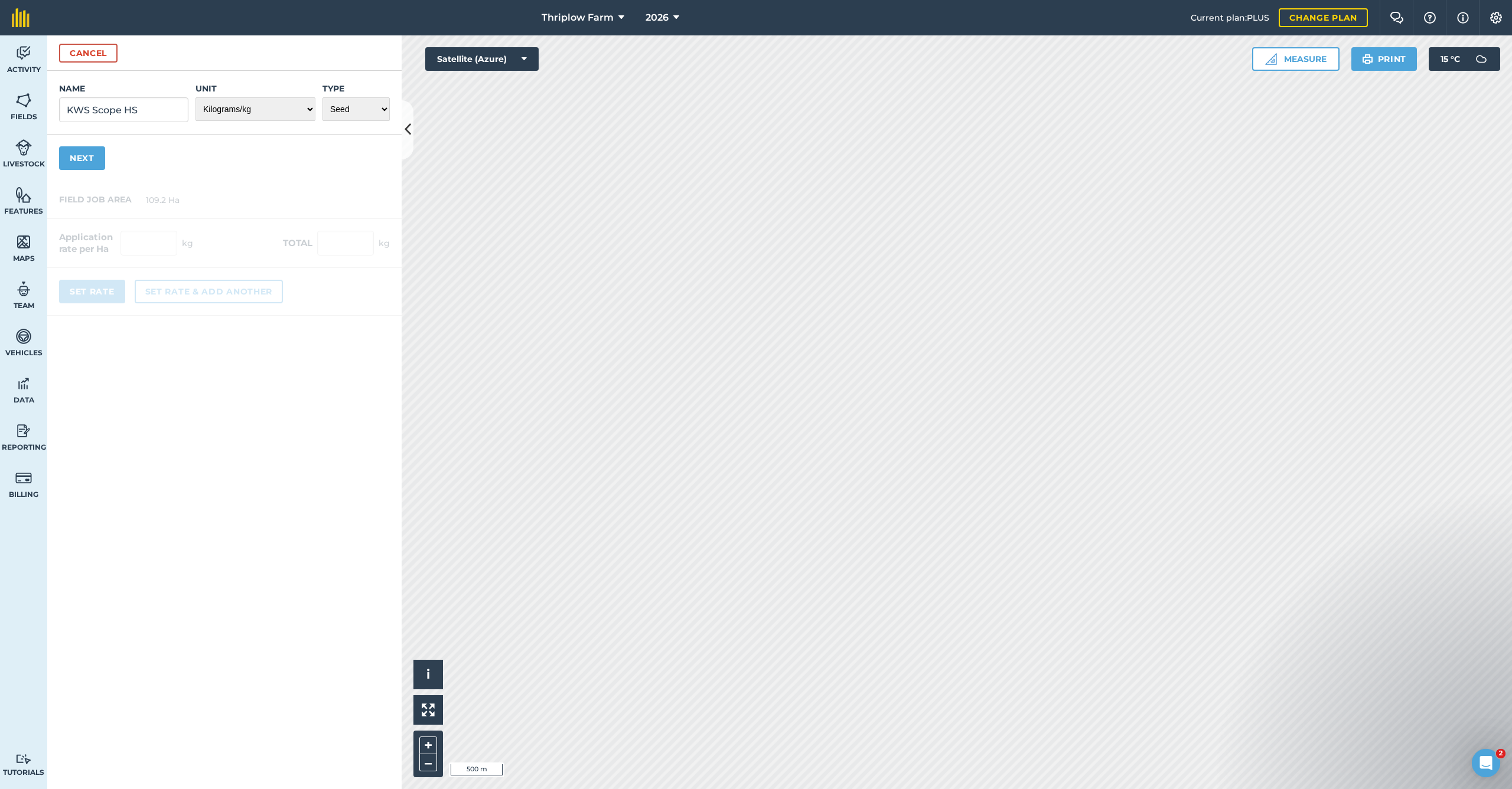
click at [205, 152] on div "Name KWS Scope HS Unit - Grams/g Kilograms/kg Metric tonnes/t Millilitres/ml Li…" at bounding box center [225, 126] width 355 height 111
click at [64, 159] on button "Next" at bounding box center [82, 158] width 46 height 24
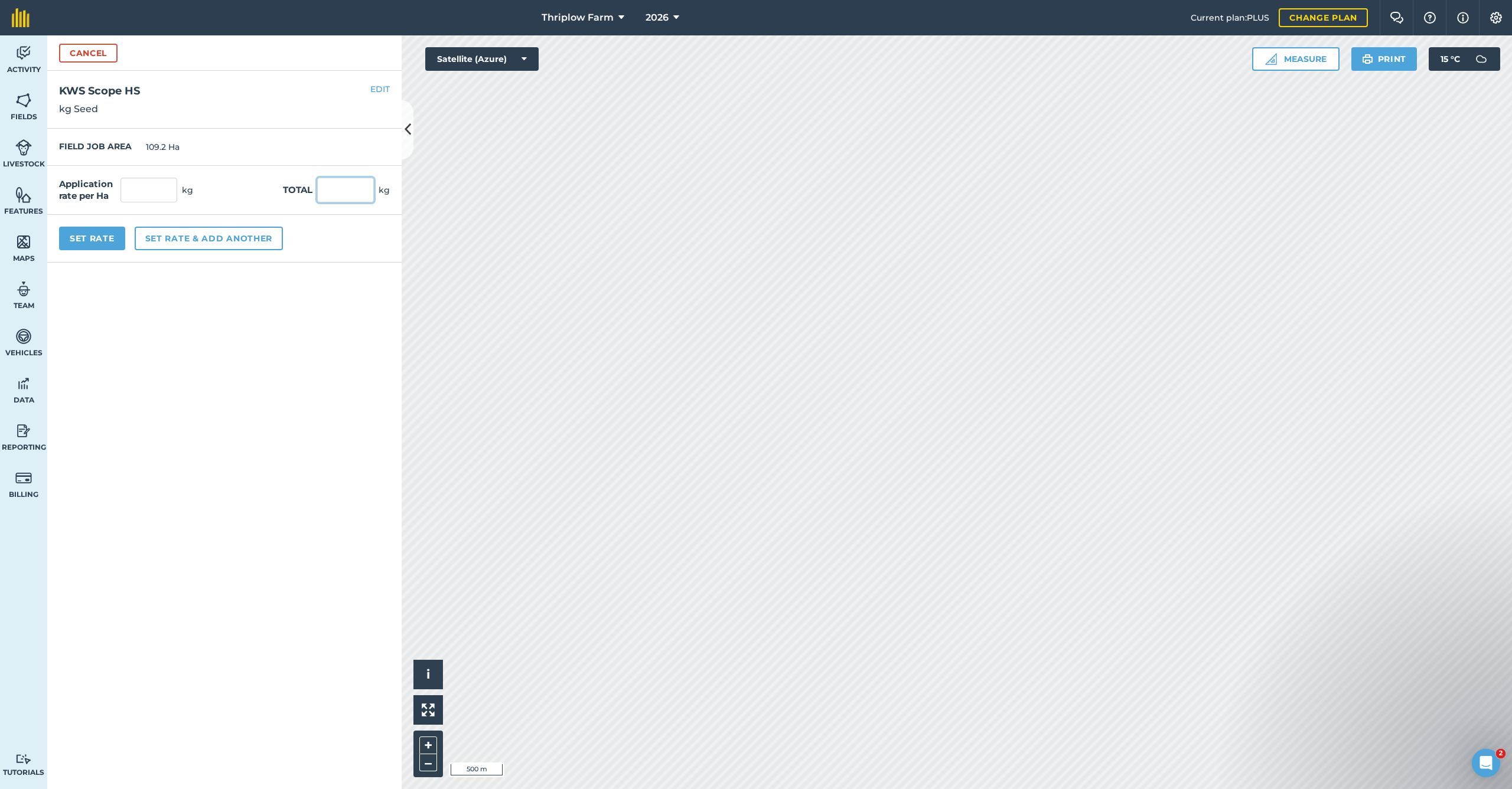
click at [352, 189] on input "text" at bounding box center [345, 190] width 57 height 25
type input "18500"
type input "169.414"
type input "18,500"
click at [109, 239] on button "Set Rate" at bounding box center [91, 238] width 66 height 24
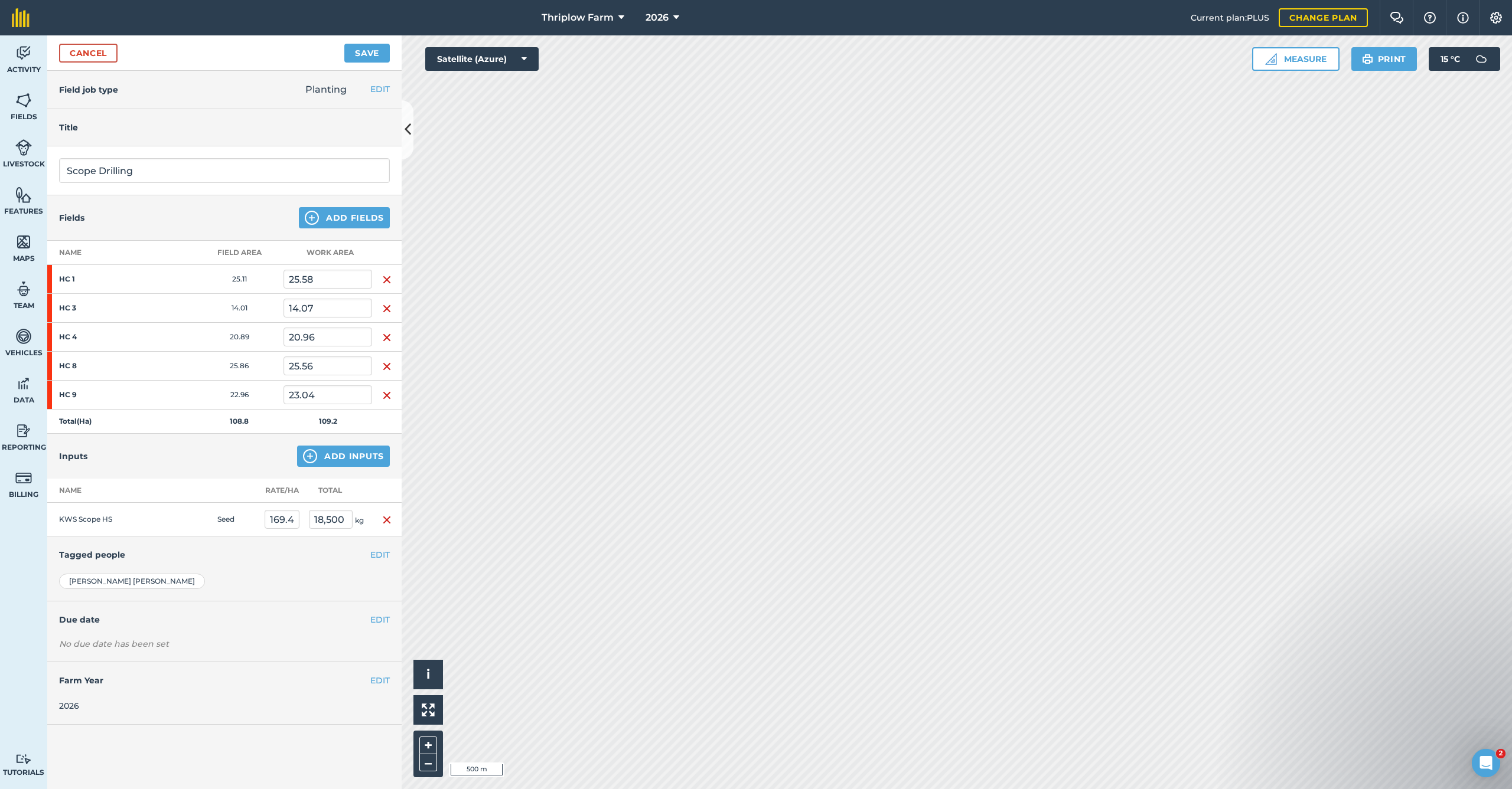
click at [352, 56] on button "Save" at bounding box center [367, 54] width 46 height 19
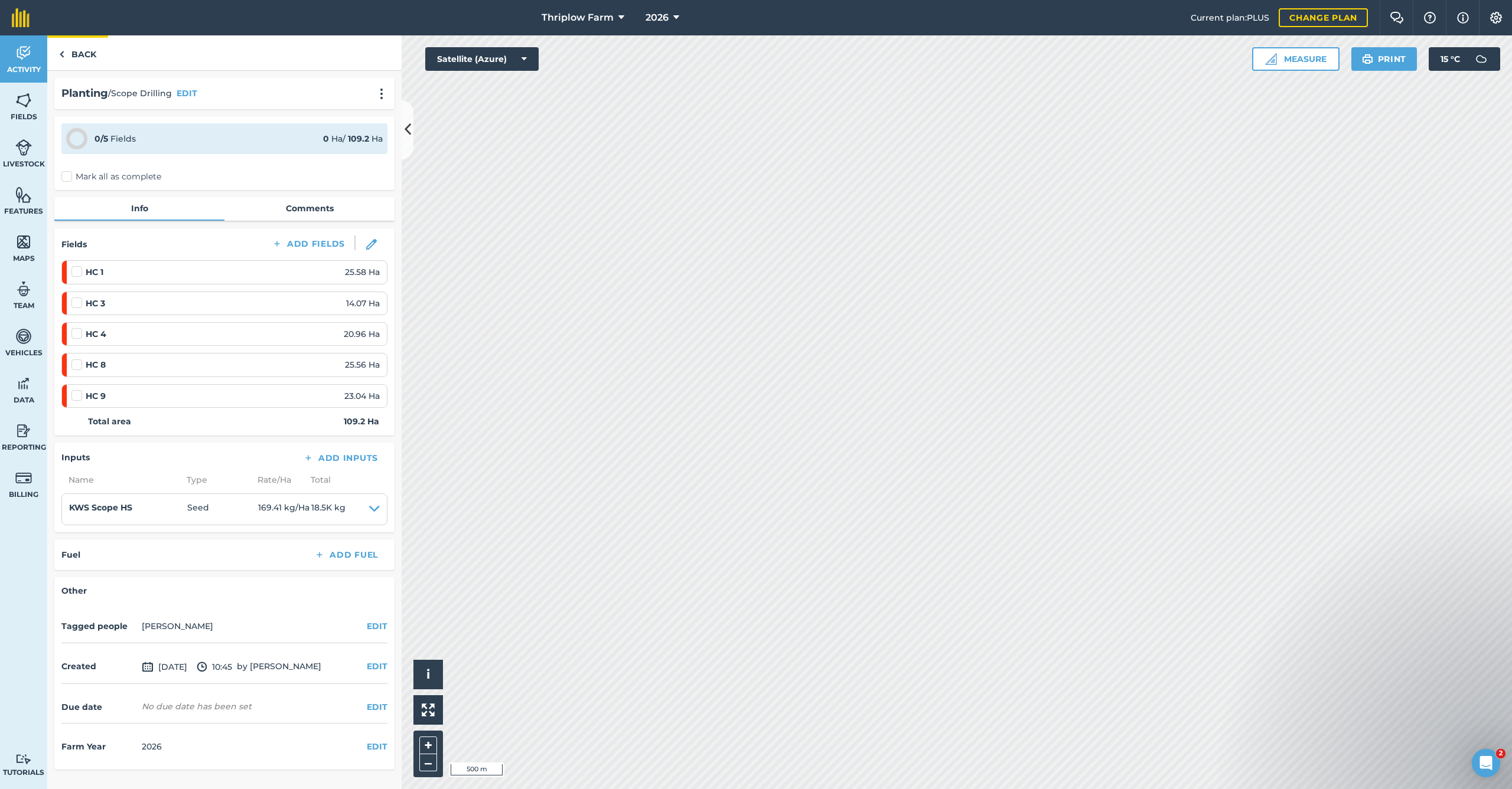
click at [59, 47] on link "Back" at bounding box center [77, 53] width 61 height 35
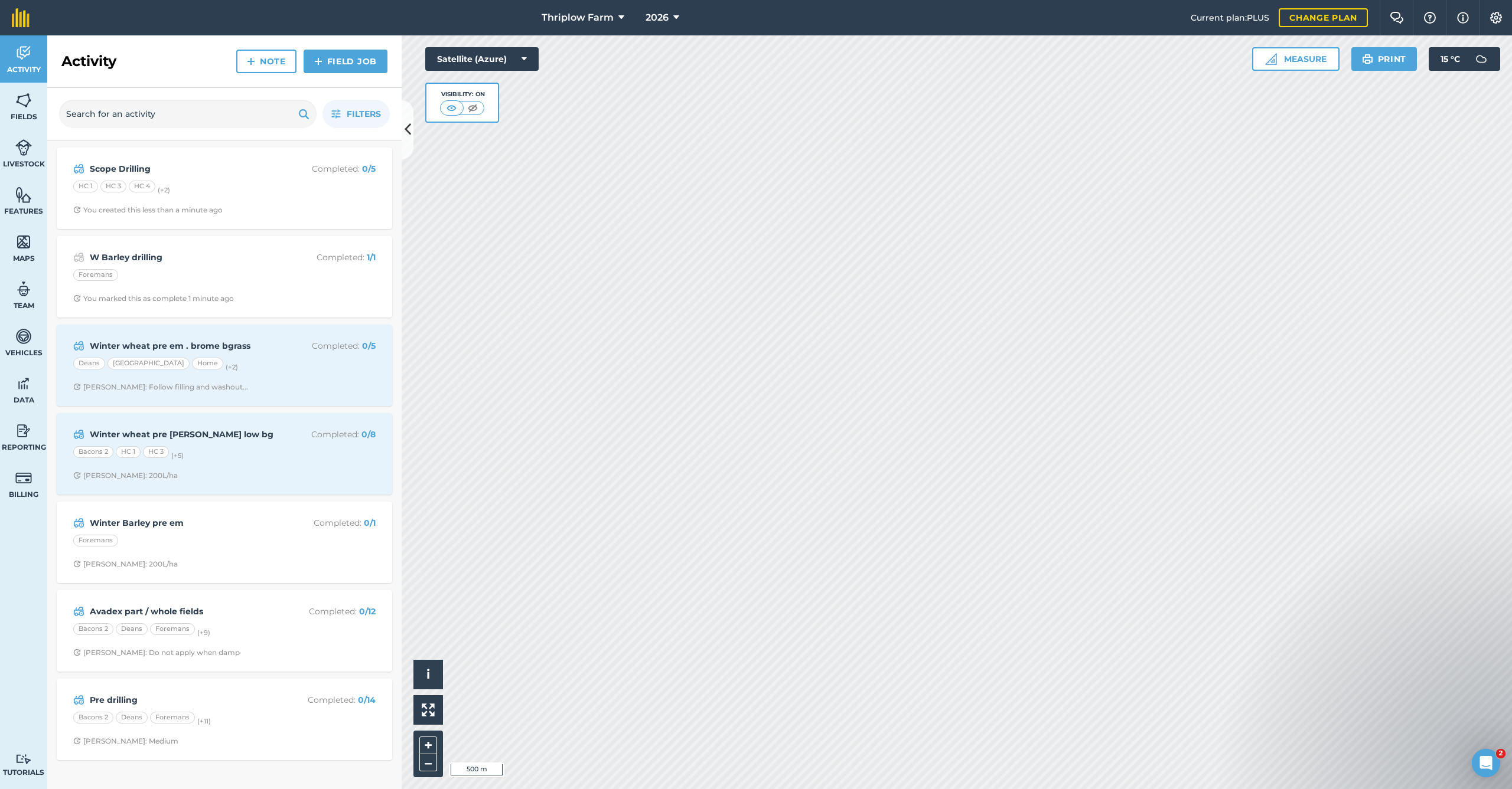
click at [343, 58] on link "Field Job" at bounding box center [345, 61] width 83 height 24
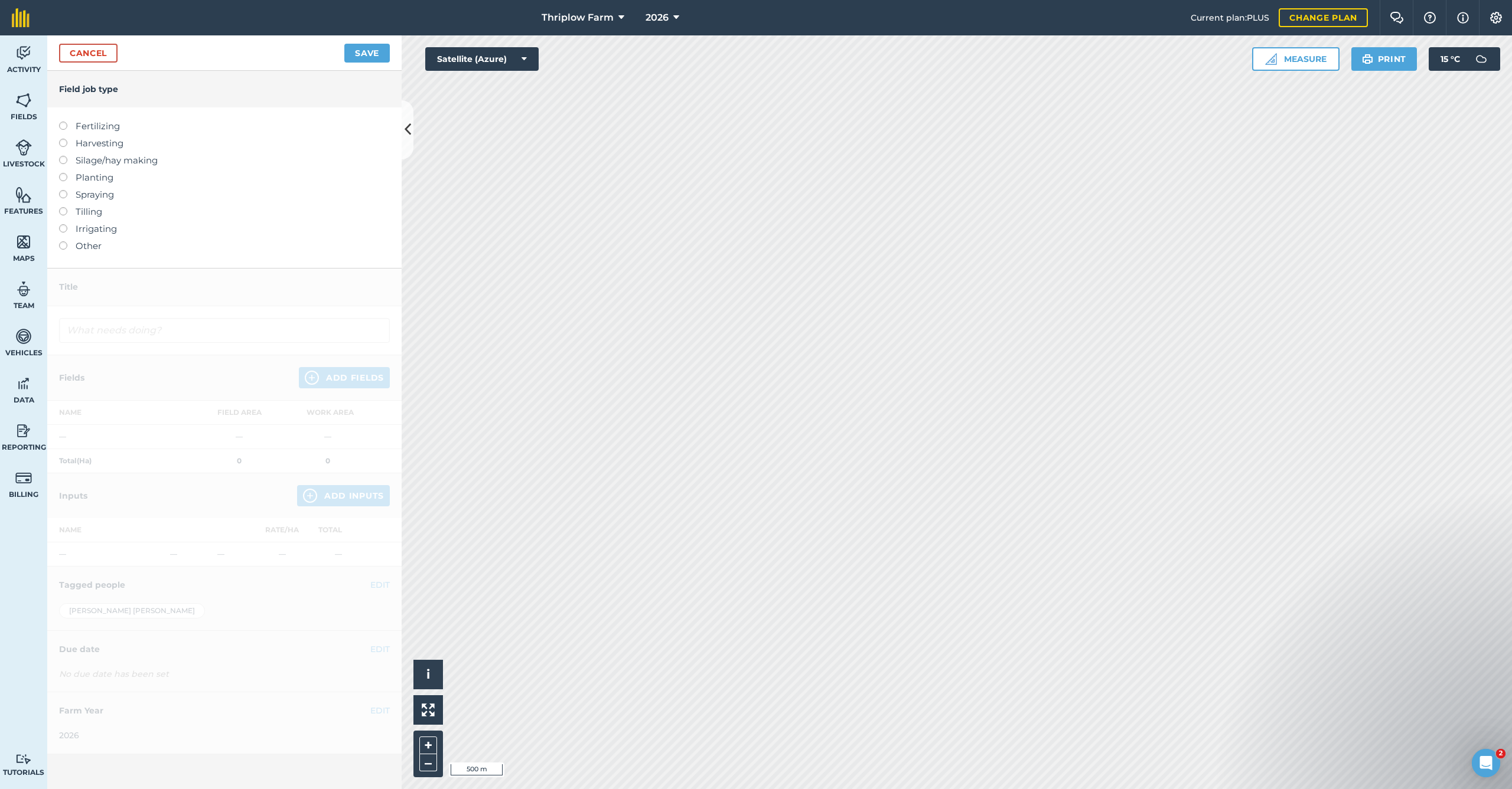
click at [95, 177] on label "Planting" at bounding box center [224, 177] width 331 height 14
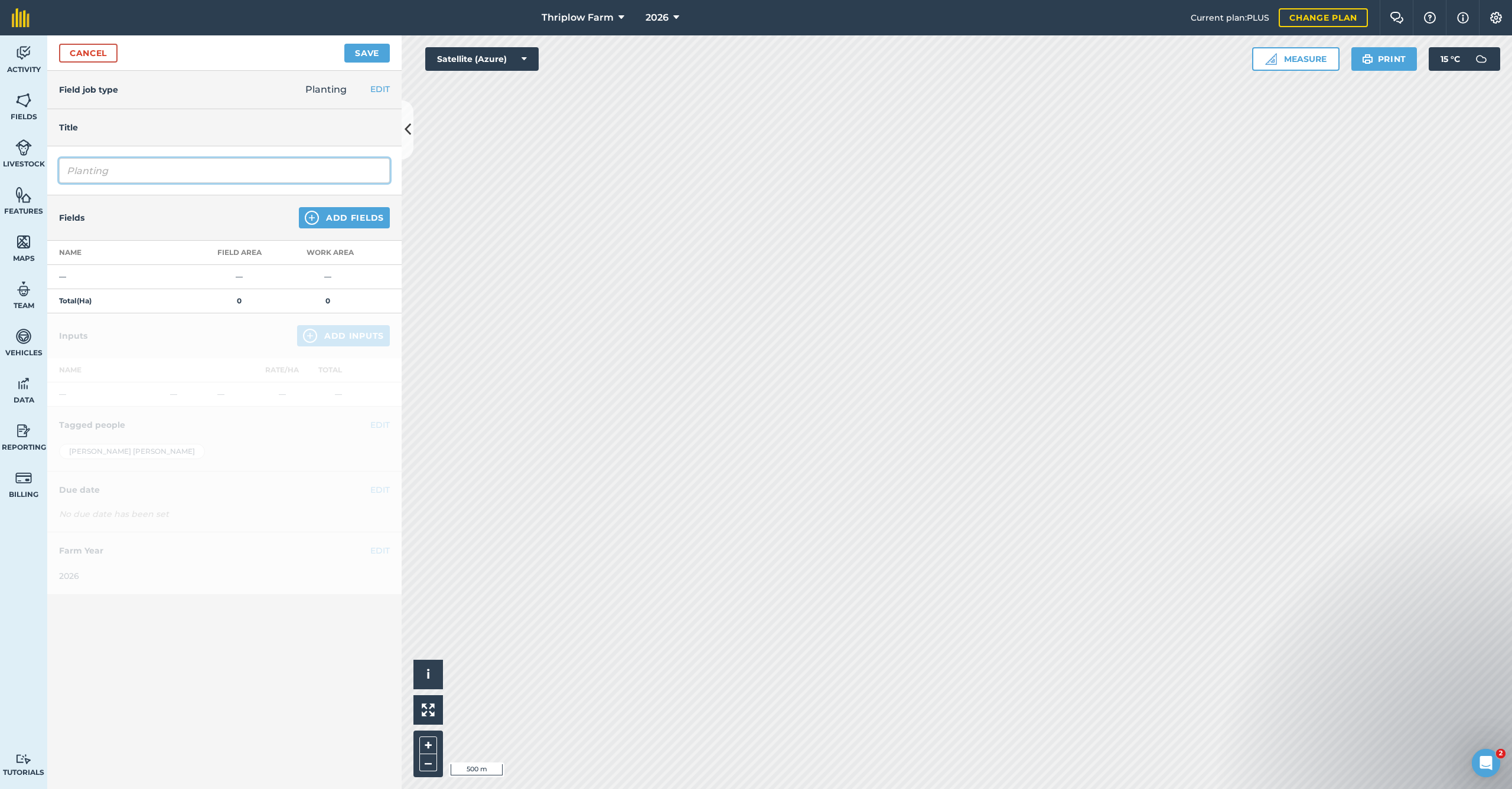
click at [148, 169] on input "Planting" at bounding box center [224, 170] width 331 height 25
type input "Champion Drilling"
click at [311, 214] on img at bounding box center [312, 218] width 14 height 14
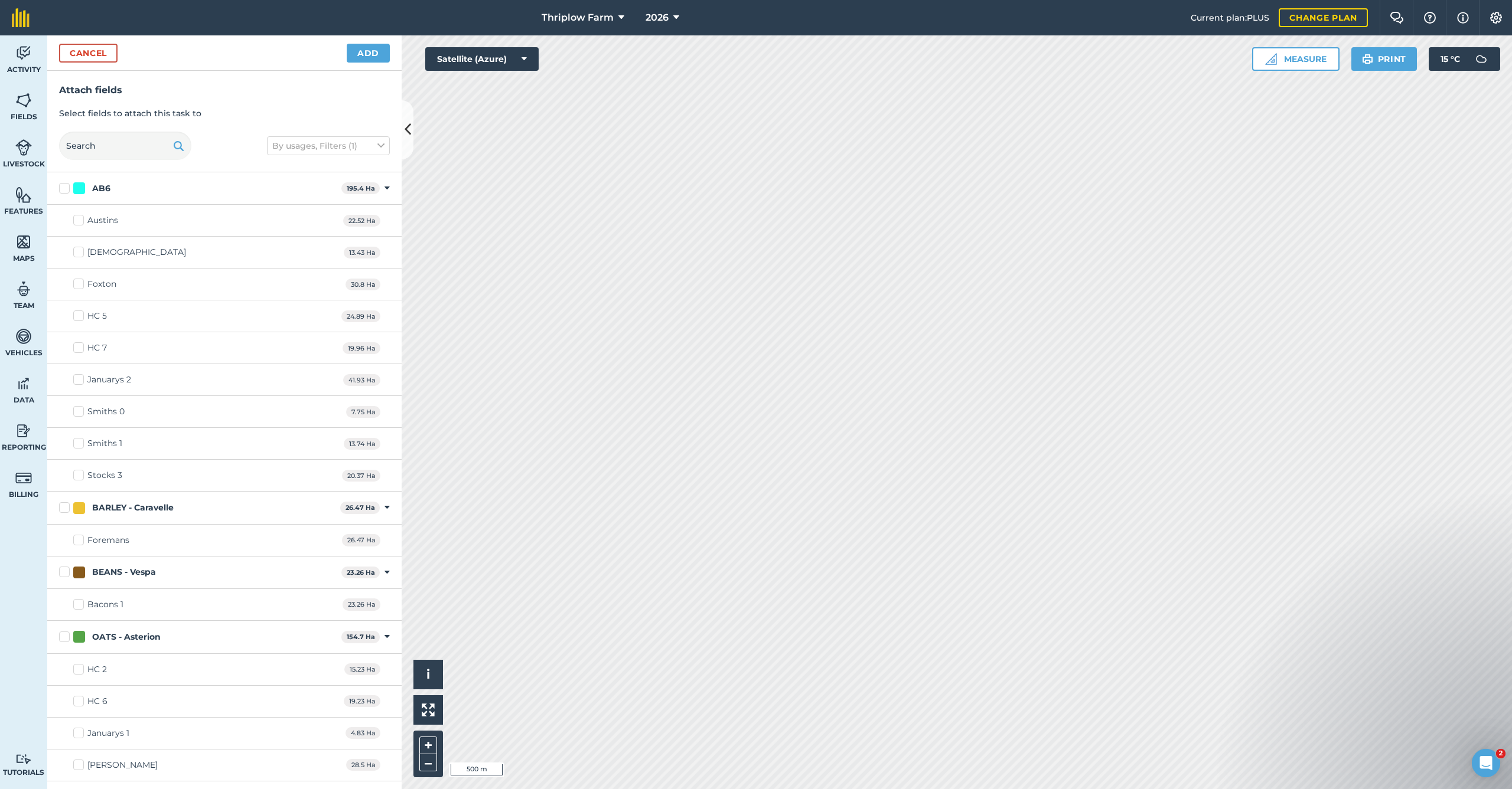
checkbox input "true"
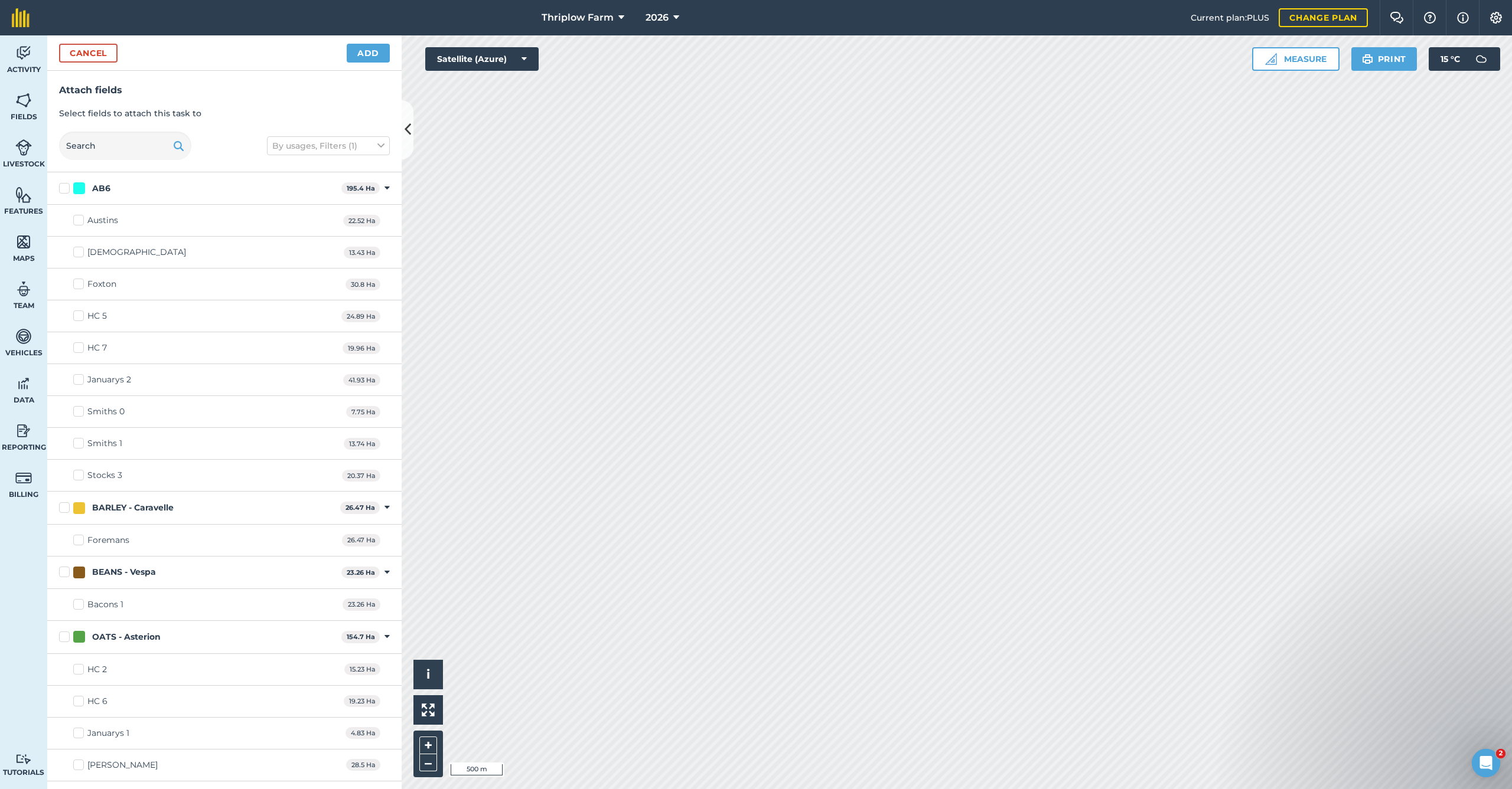
click at [360, 58] on button "Add" at bounding box center [368, 54] width 43 height 19
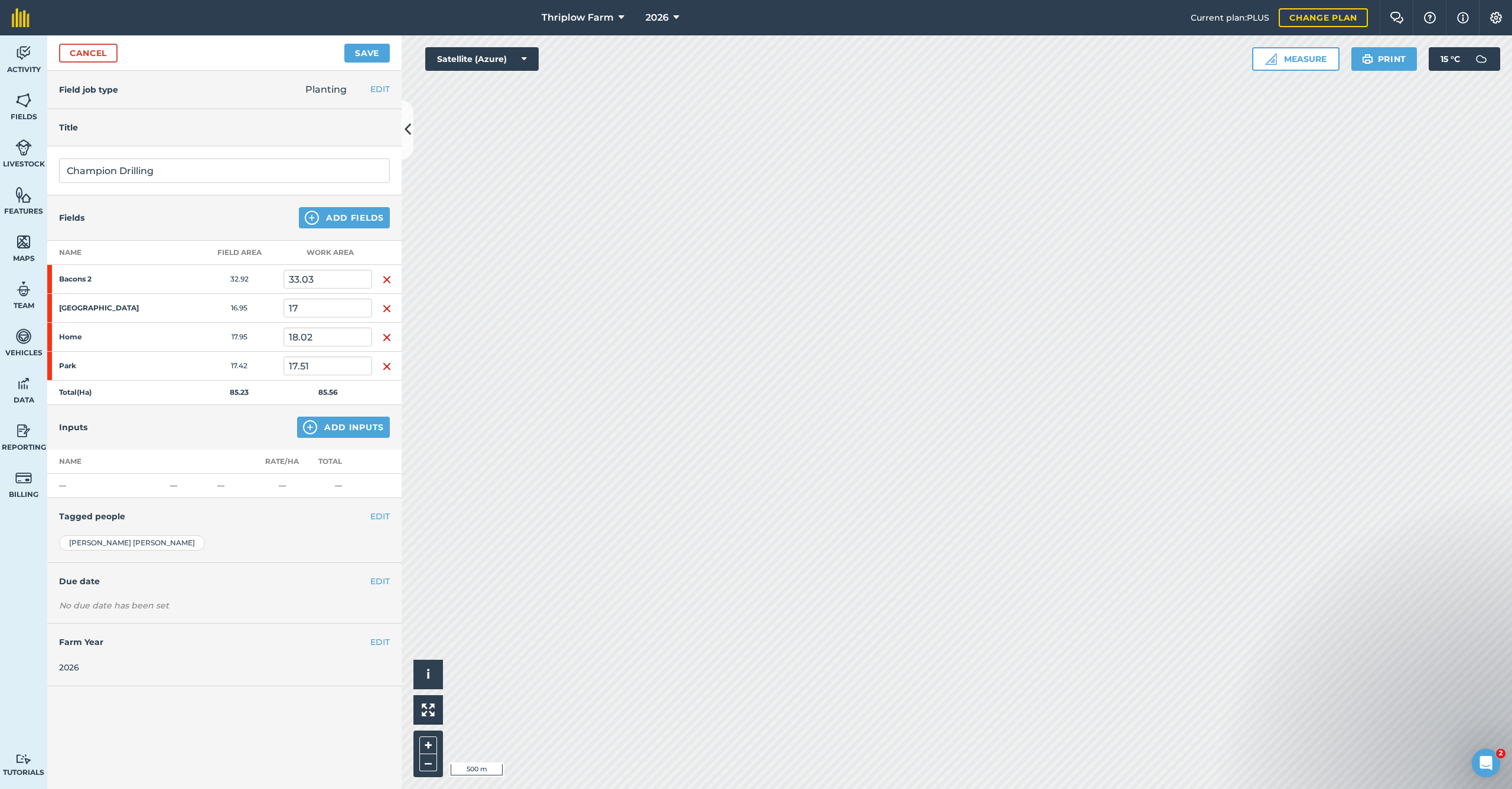
click at [340, 426] on button "Add Inputs" at bounding box center [343, 427] width 93 height 21
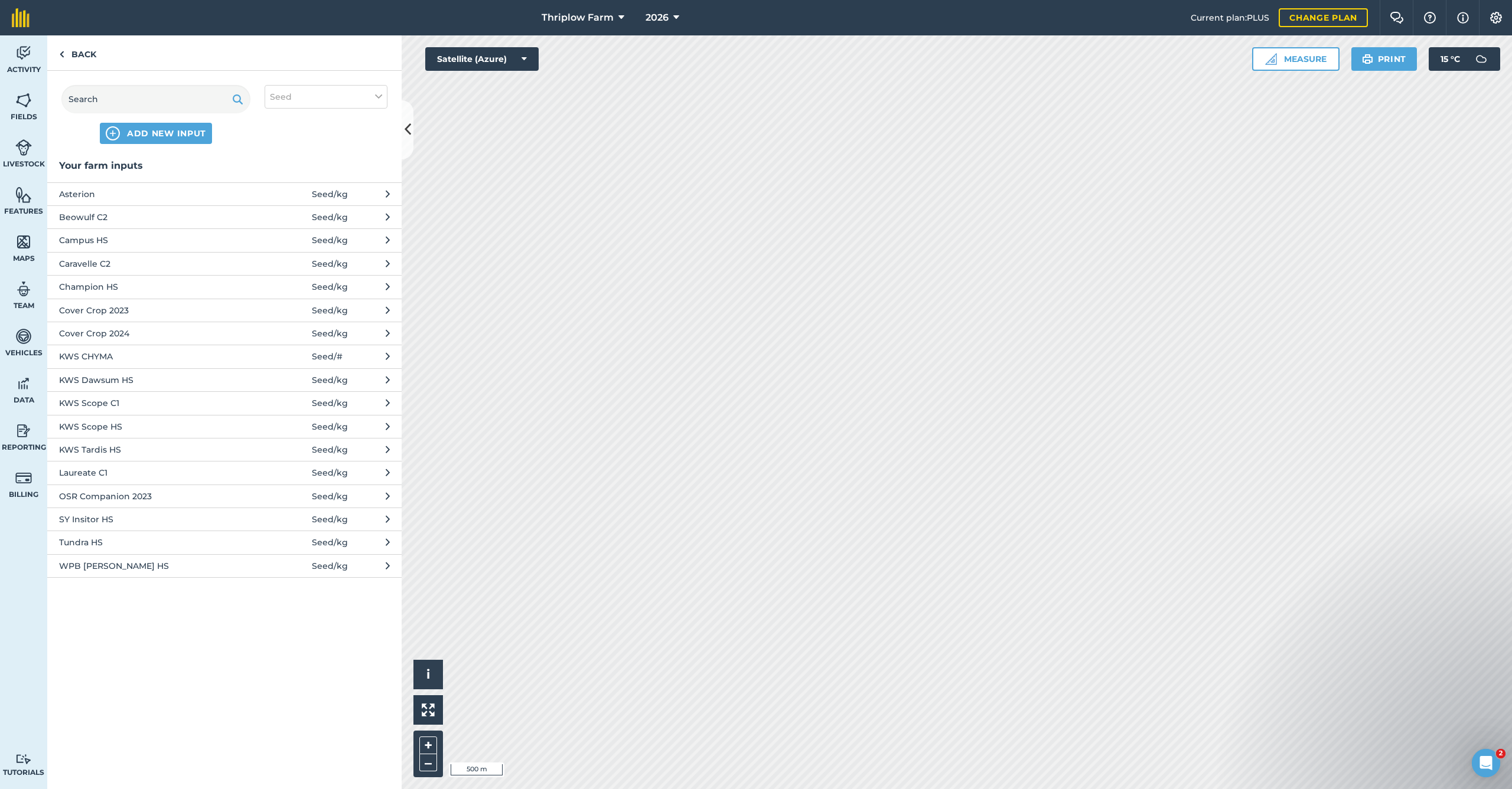
click at [192, 282] on span "Champion HS" at bounding box center [155, 286] width 193 height 13
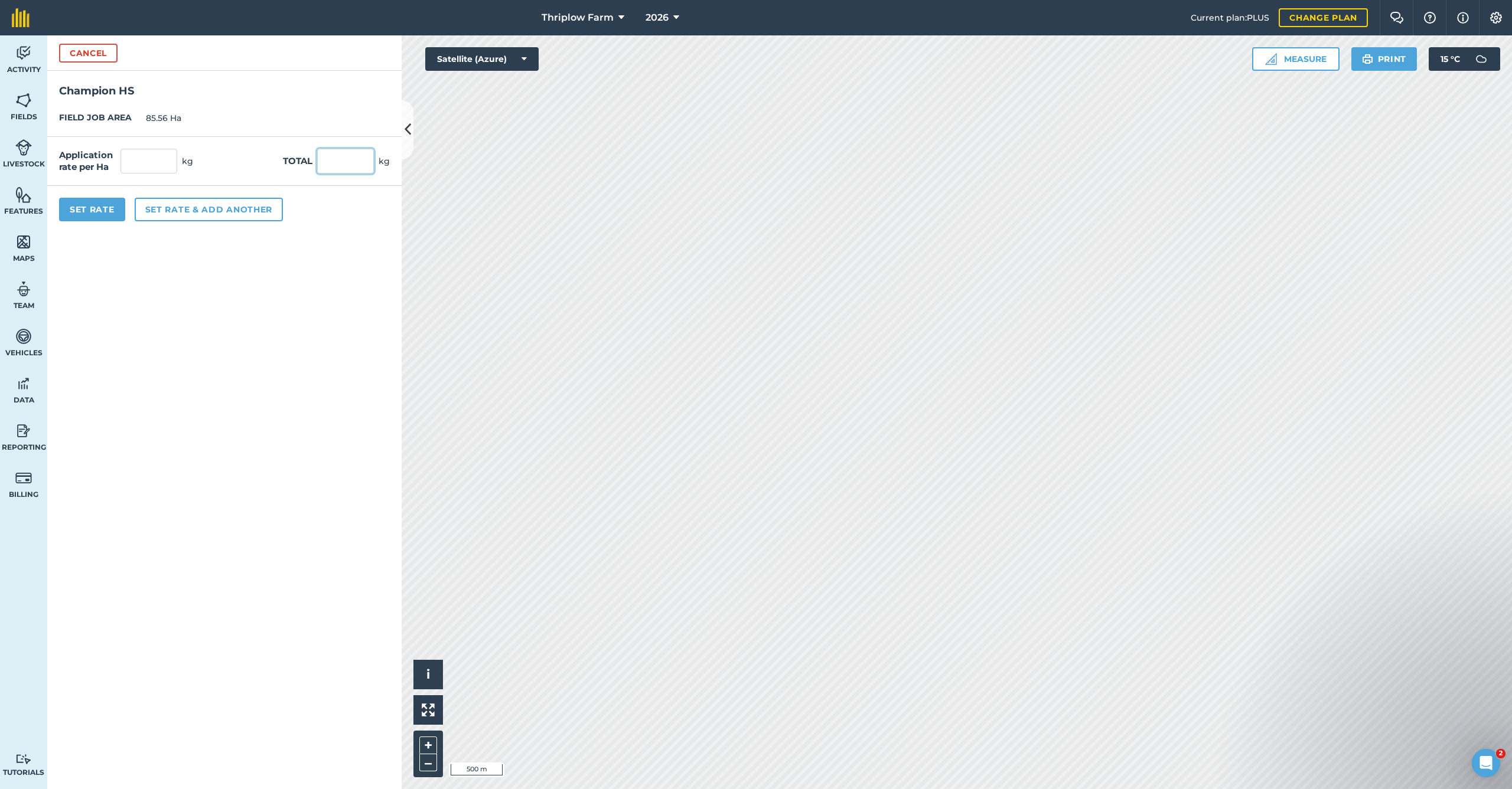
click at [341, 169] on input "text" at bounding box center [345, 161] width 57 height 25
type input "15000"
type input "175.316"
type input "15,000"
click at [83, 212] on button "Set Rate" at bounding box center [91, 209] width 66 height 24
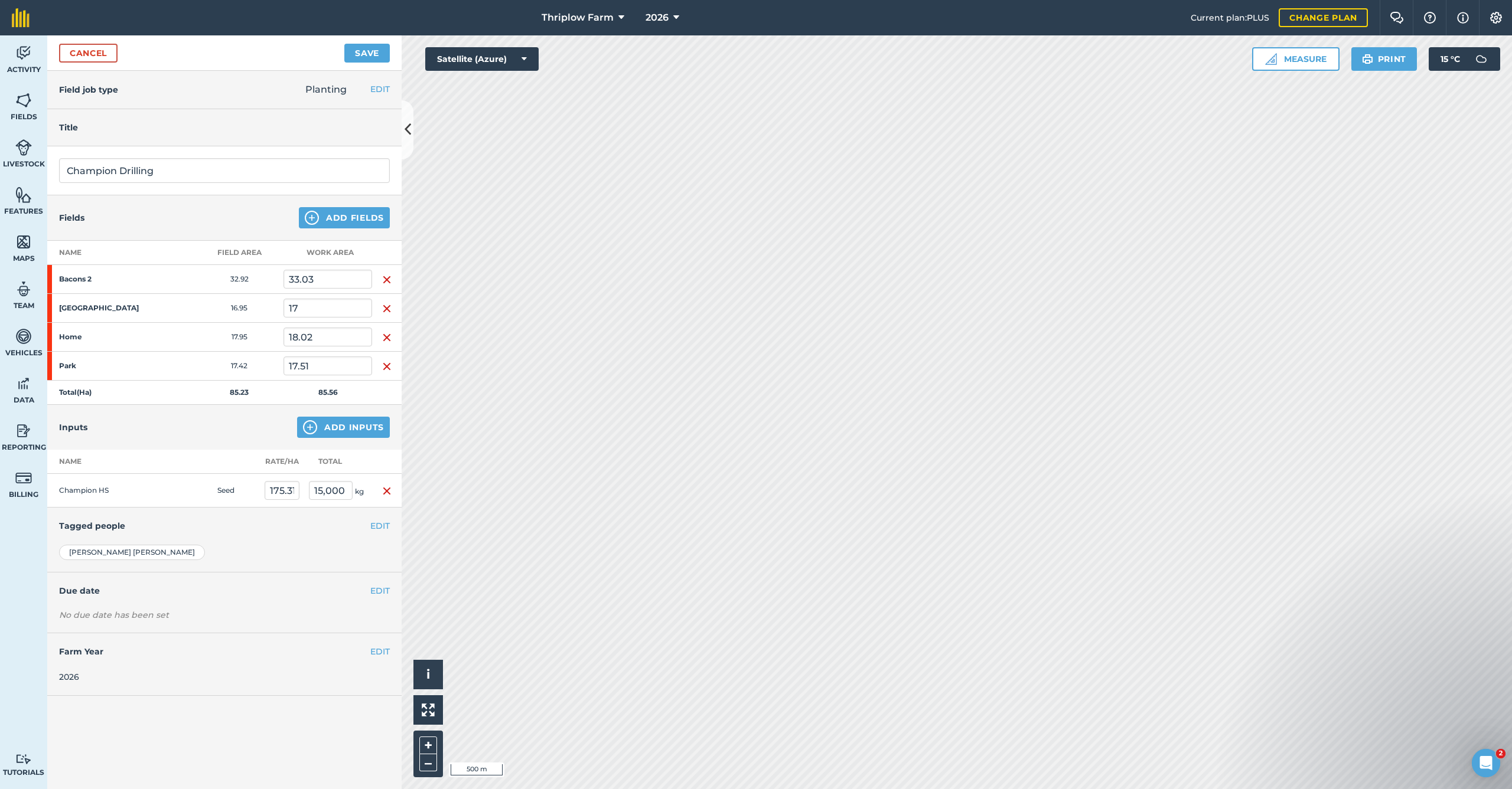
click at [358, 51] on button "Save" at bounding box center [367, 54] width 46 height 19
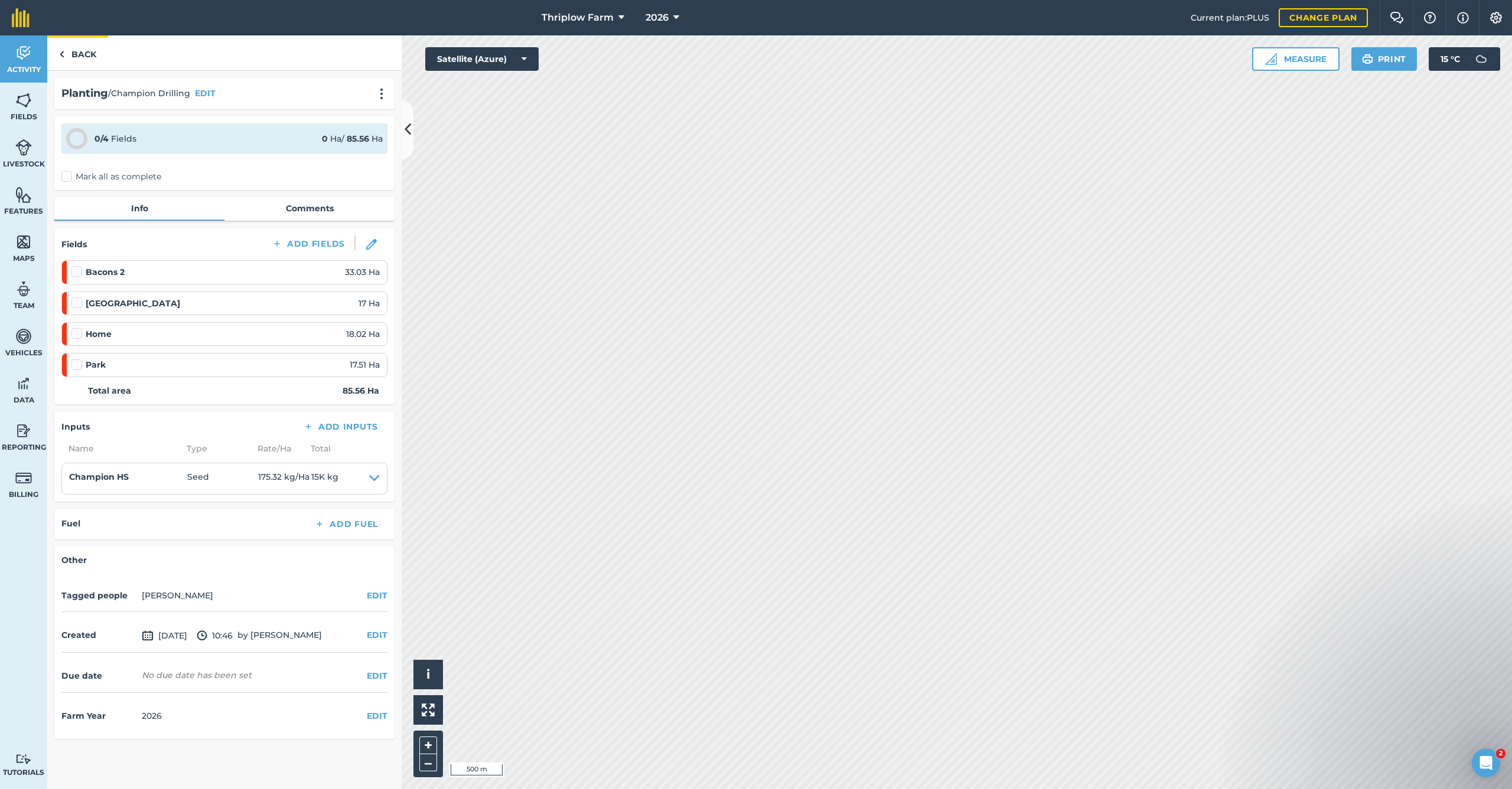
click at [98, 57] on link "Back" at bounding box center [77, 53] width 61 height 35
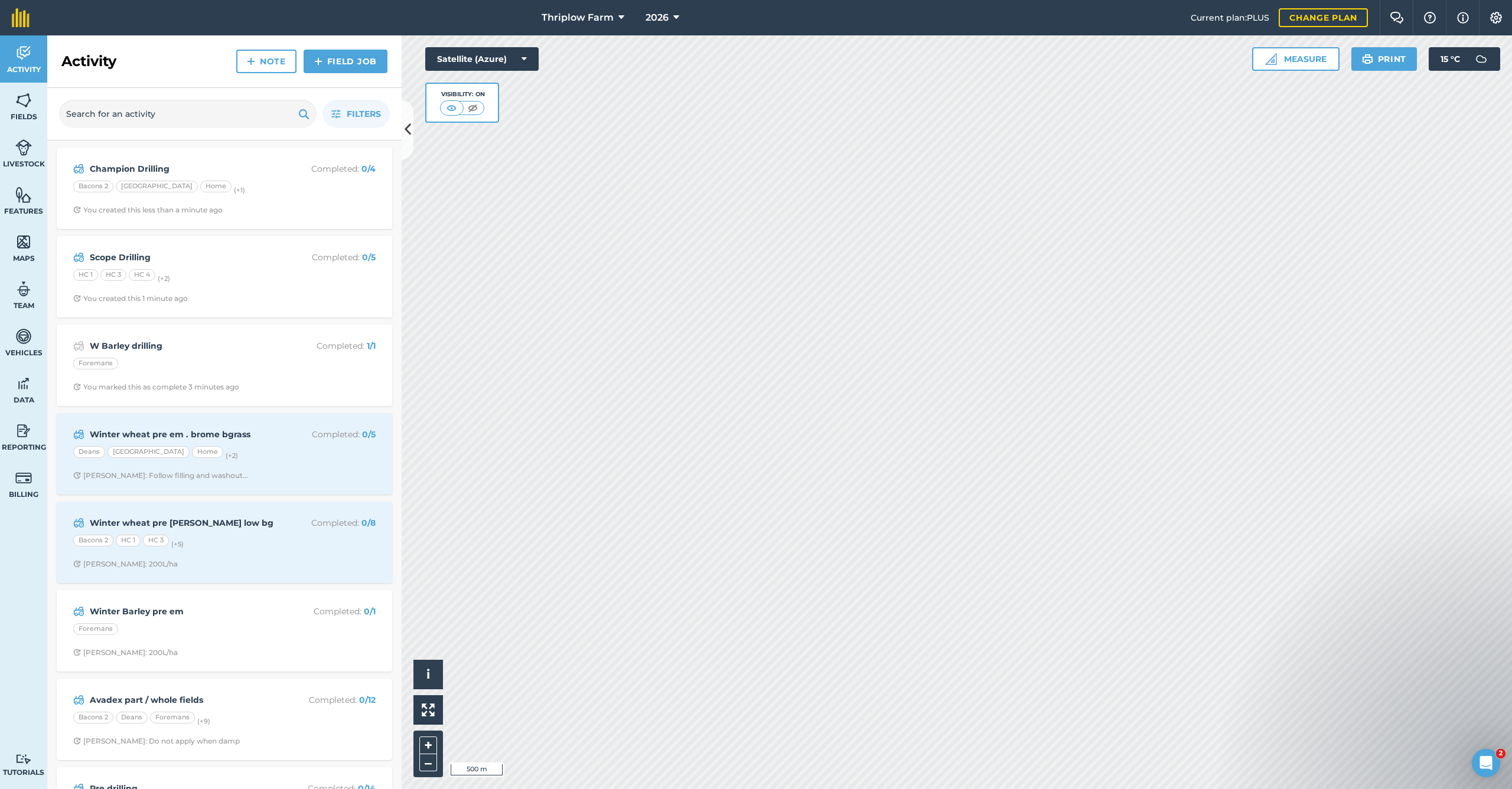
click at [326, 57] on link "Field Job" at bounding box center [345, 61] width 83 height 24
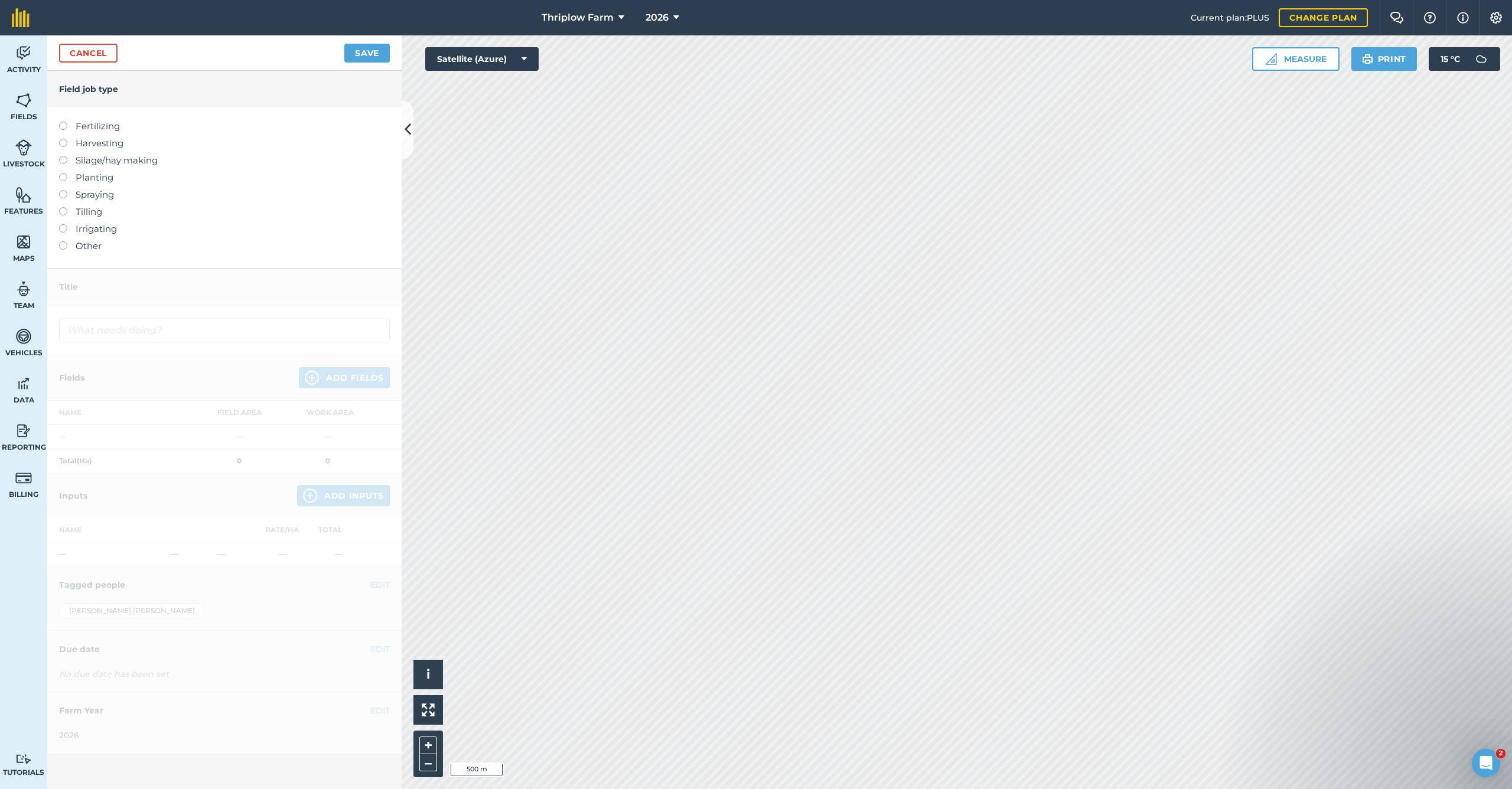
click at [97, 178] on label "Planting" at bounding box center [224, 177] width 331 height 14
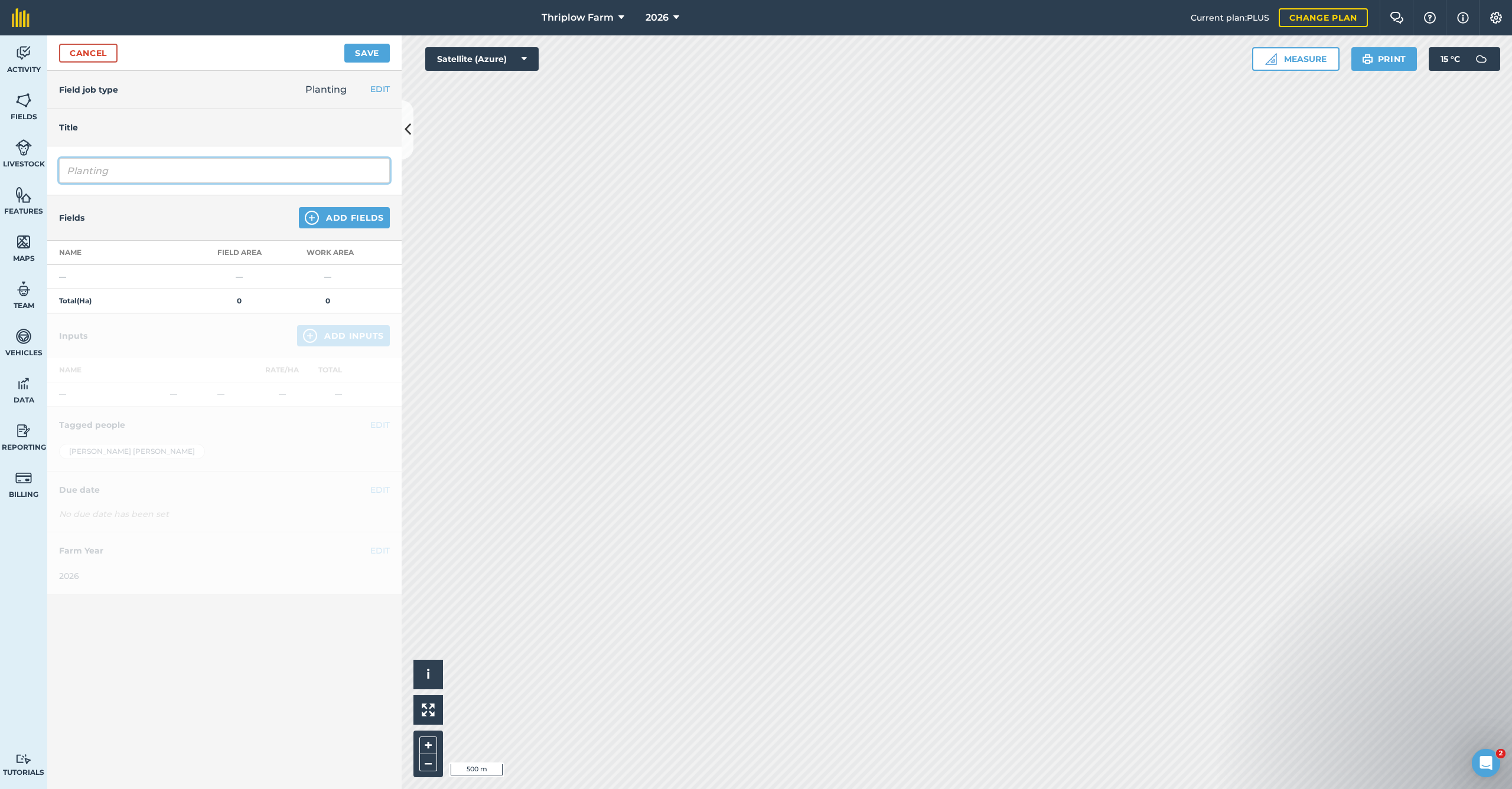
click at [175, 173] on input "Planting" at bounding box center [224, 170] width 331 height 25
type input "Beowulf Drilling"
click at [369, 213] on button "Add Fields" at bounding box center [344, 218] width 91 height 21
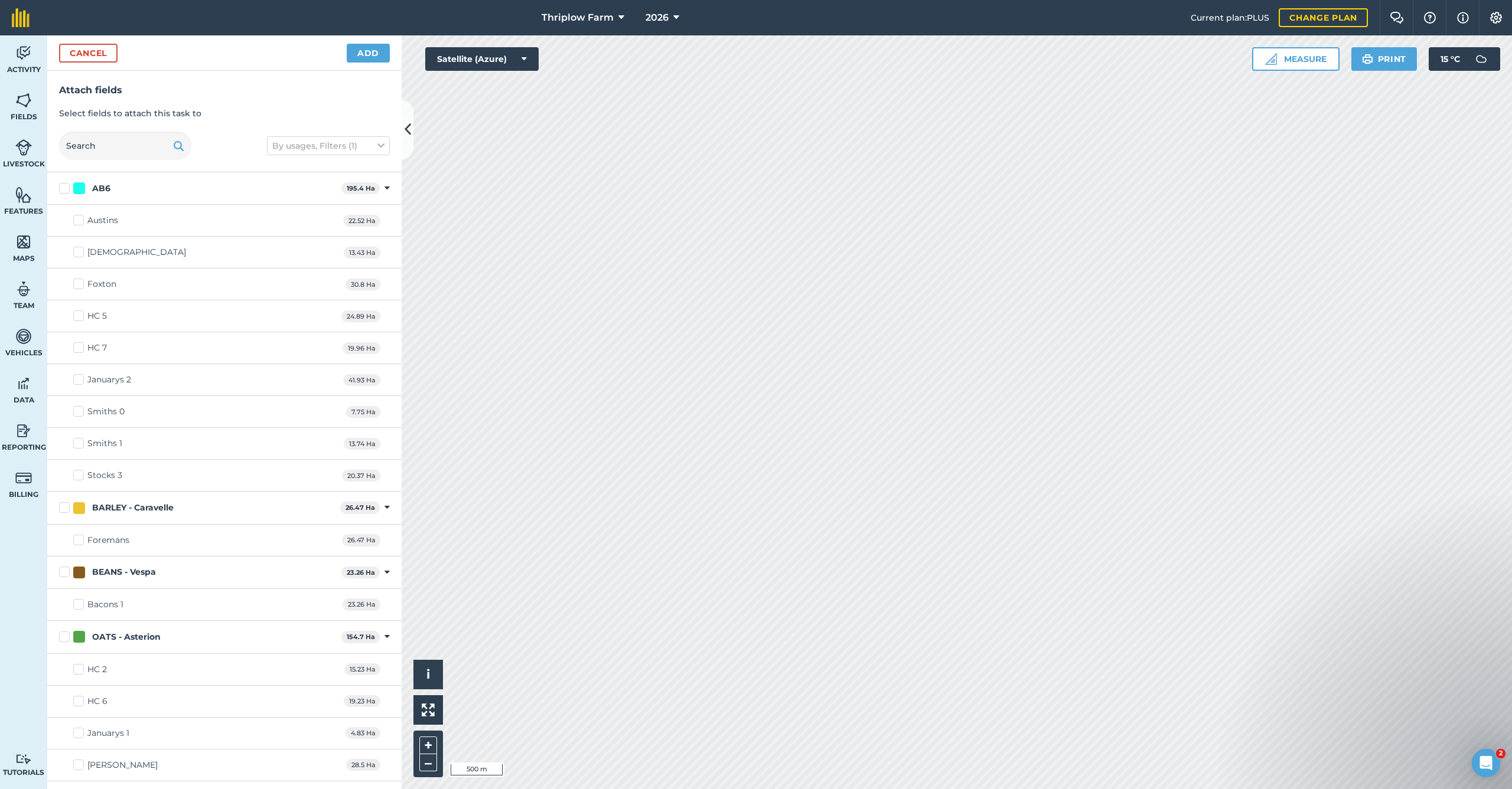
checkbox input "true"
click at [358, 54] on button "Add" at bounding box center [368, 54] width 43 height 19
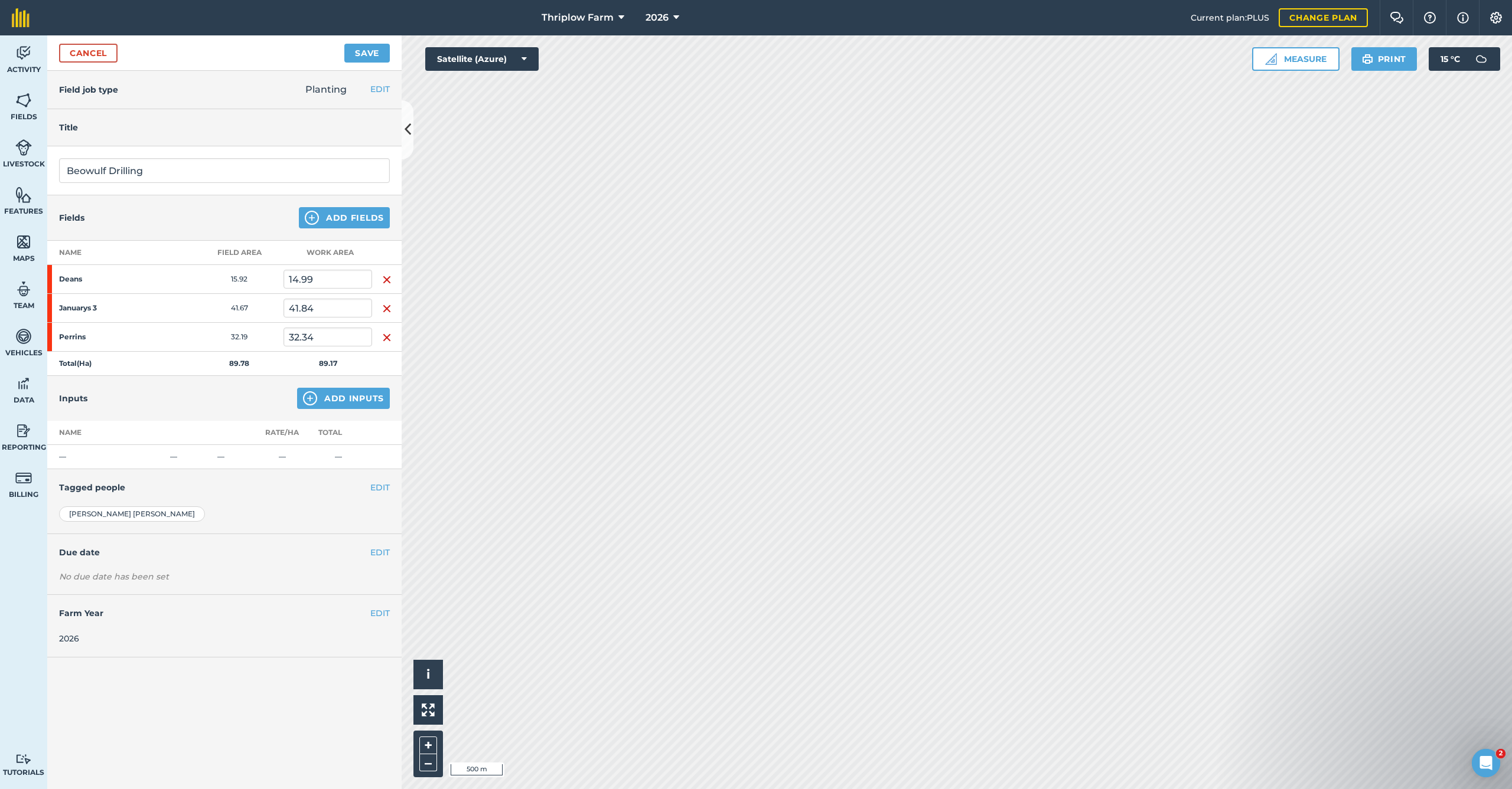
click at [371, 398] on button "Add Inputs" at bounding box center [343, 398] width 93 height 21
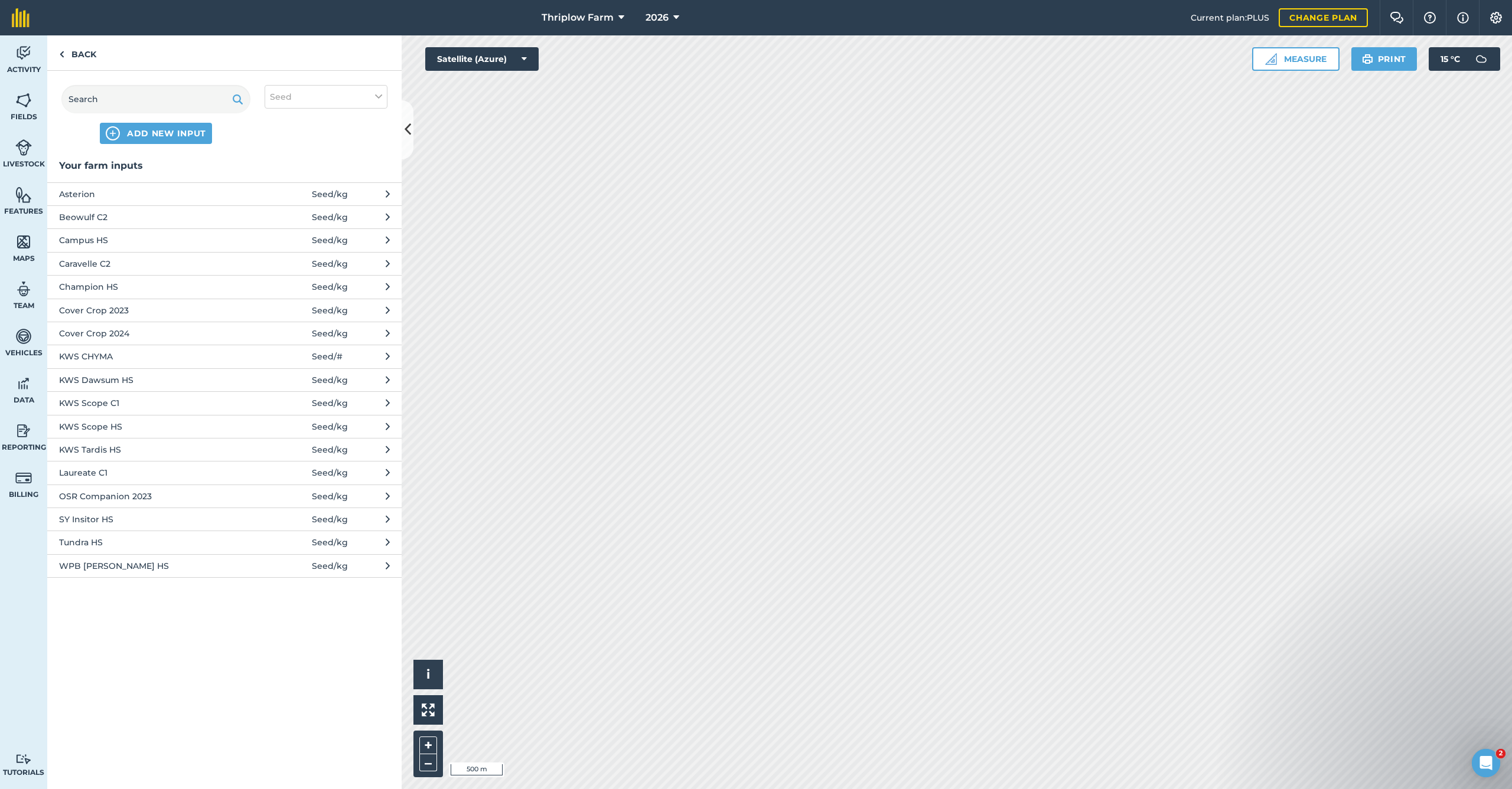
click at [187, 136] on span "ADD NEW INPUT" at bounding box center [167, 133] width 79 height 11
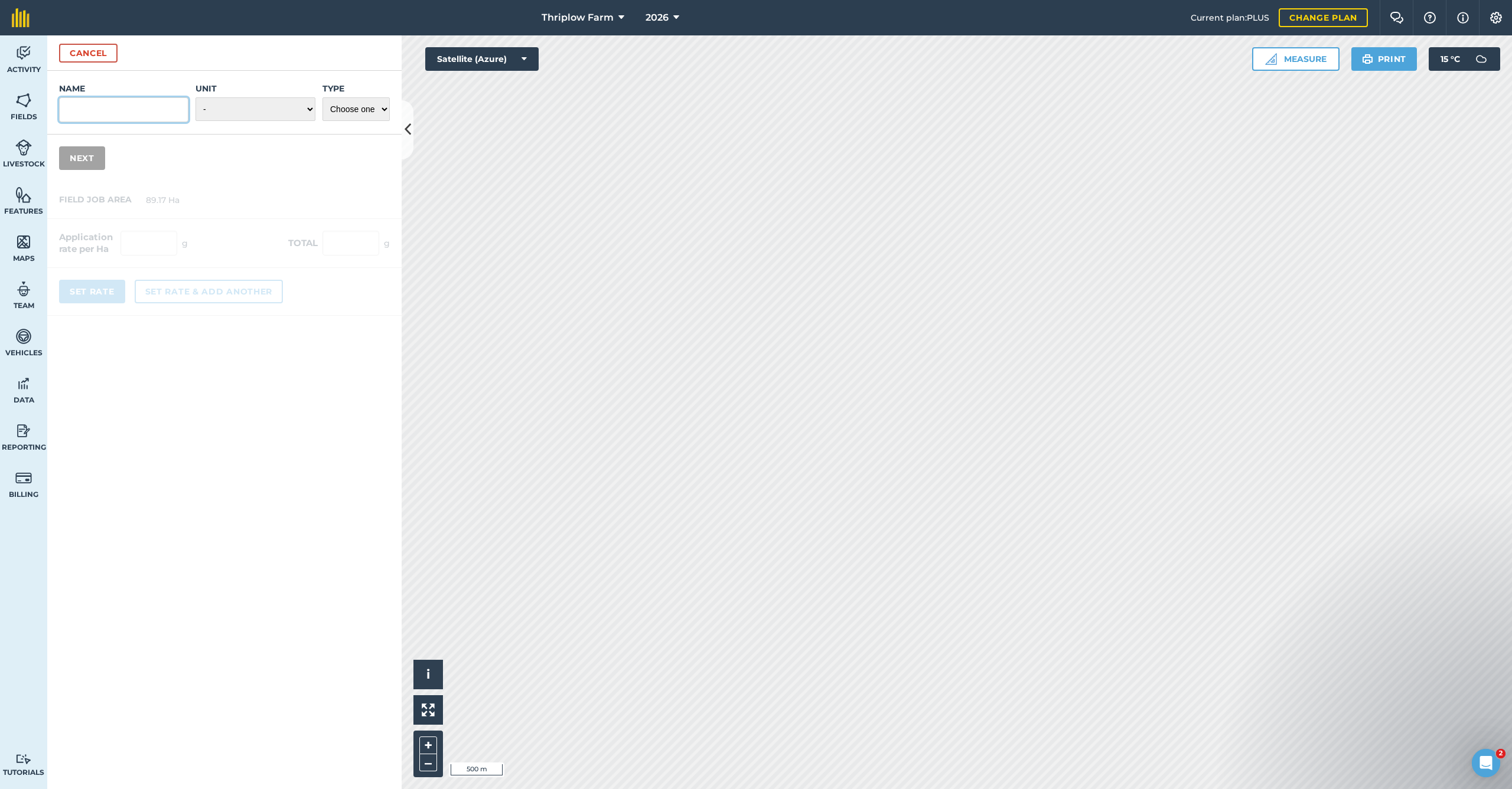
click at [141, 101] on input "Name" at bounding box center [123, 110] width 129 height 25
type input "Beowulf HS"
select select "KILOGRAMS"
drag, startPoint x: 315, startPoint y: 104, endPoint x: 345, endPoint y: 104, distance: 30.0
click at [345, 104] on div "Name Beowulf HS Unit - Grams/g Kilograms/kg Metric tonnes/t Millilitres/ml Litr…" at bounding box center [225, 103] width 355 height 64
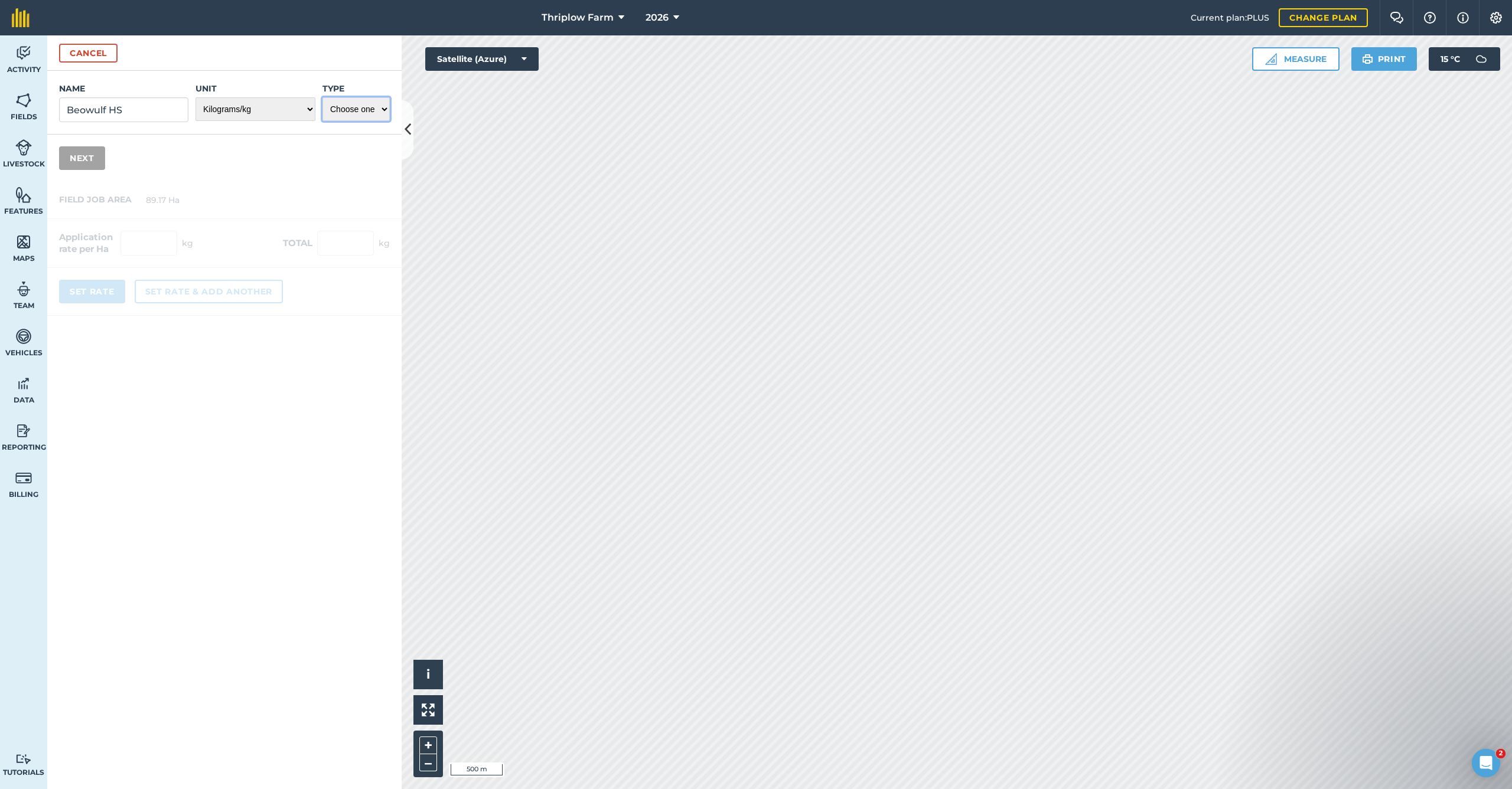
select select "SEED"
click at [93, 158] on button "Next" at bounding box center [82, 158] width 46 height 24
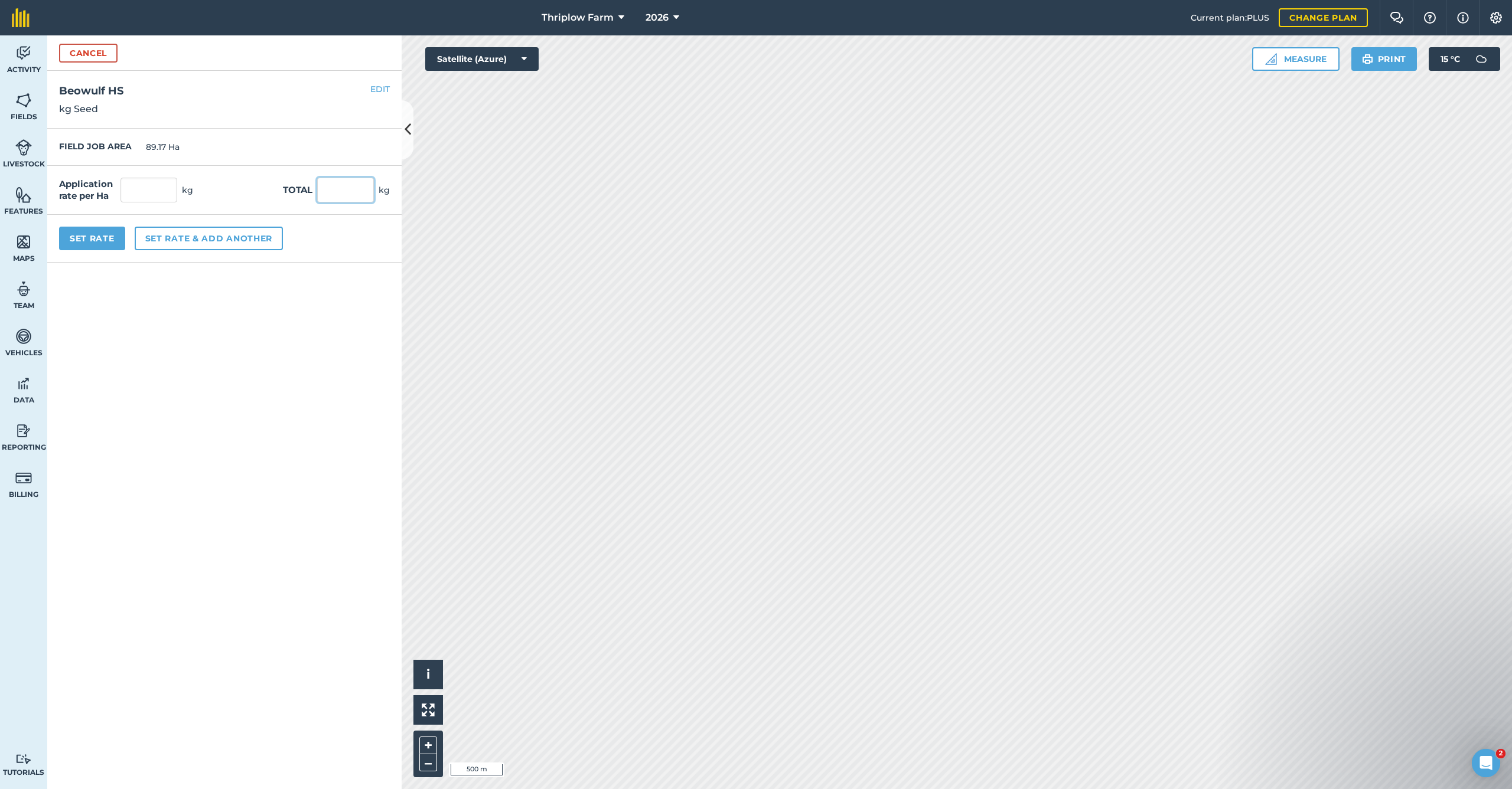
click at [352, 184] on input "text" at bounding box center [345, 190] width 57 height 25
type input "15500"
type input "173.825"
type input "15,500"
click at [83, 245] on button "Set Rate" at bounding box center [91, 238] width 66 height 24
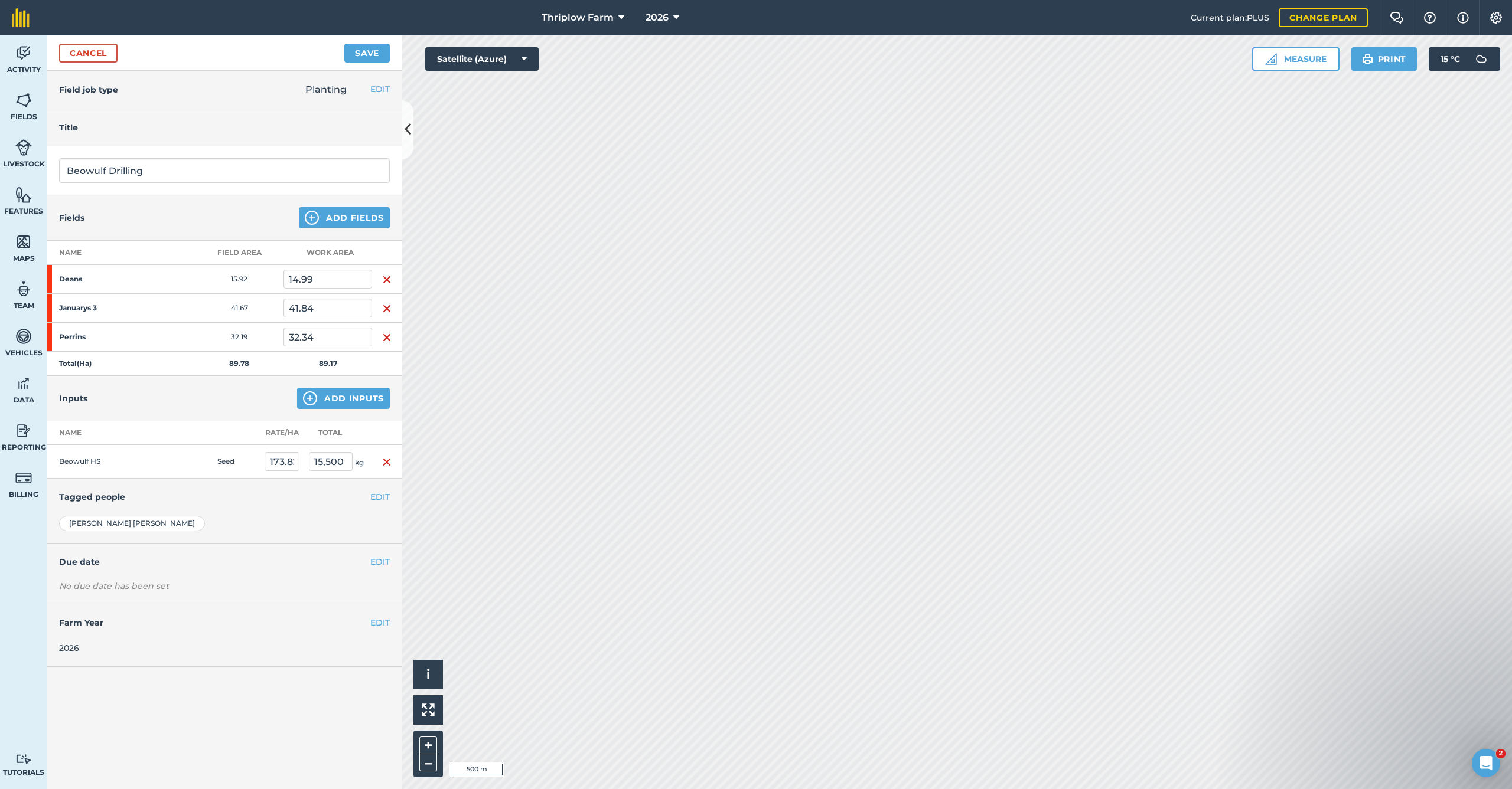
click at [375, 49] on button "Save" at bounding box center [367, 54] width 46 height 19
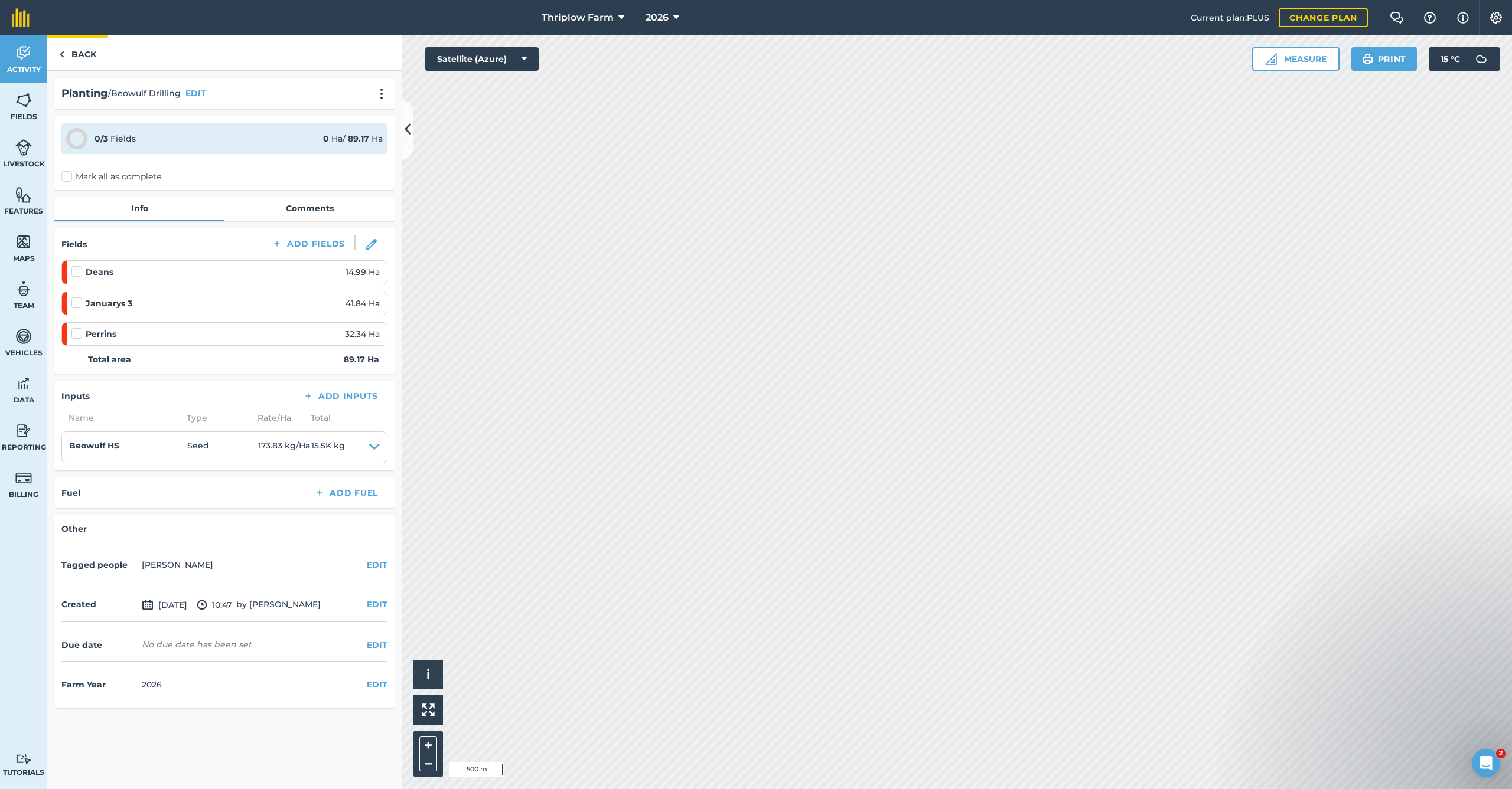
click at [97, 55] on link "Back" at bounding box center [77, 53] width 61 height 35
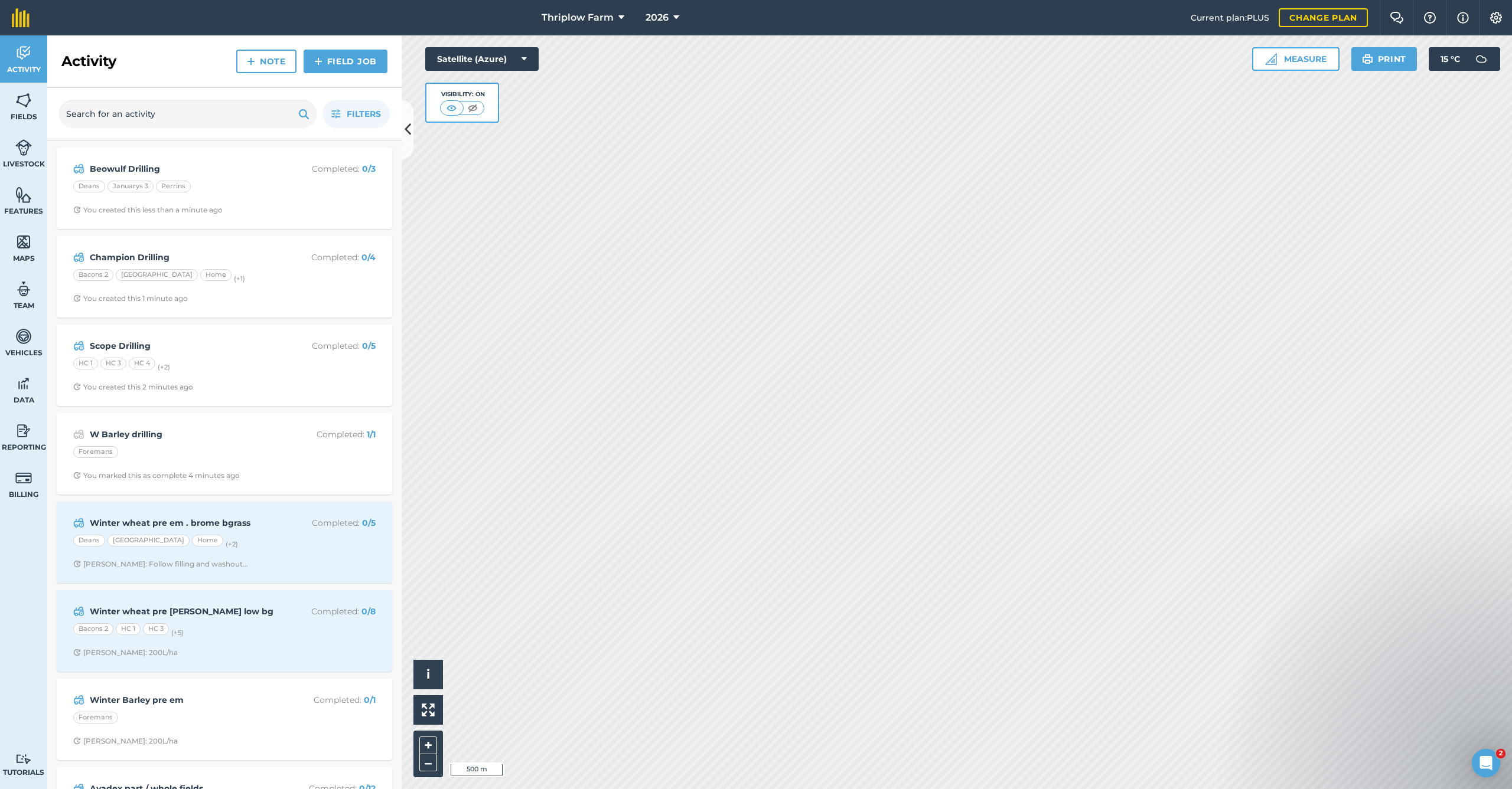
click at [343, 62] on link "Field Job" at bounding box center [345, 61] width 83 height 24
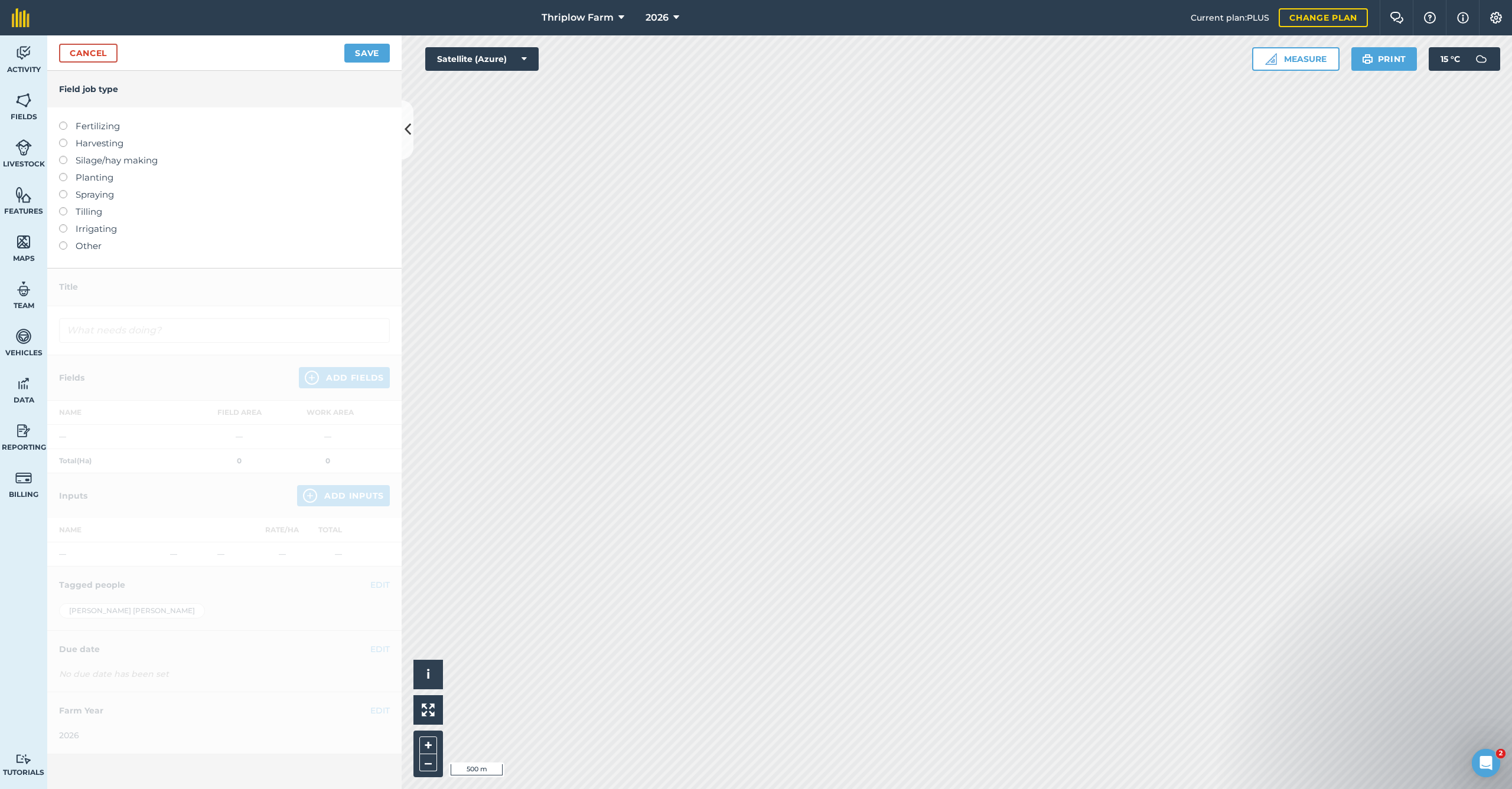
click at [104, 179] on label "Planting" at bounding box center [224, 177] width 331 height 14
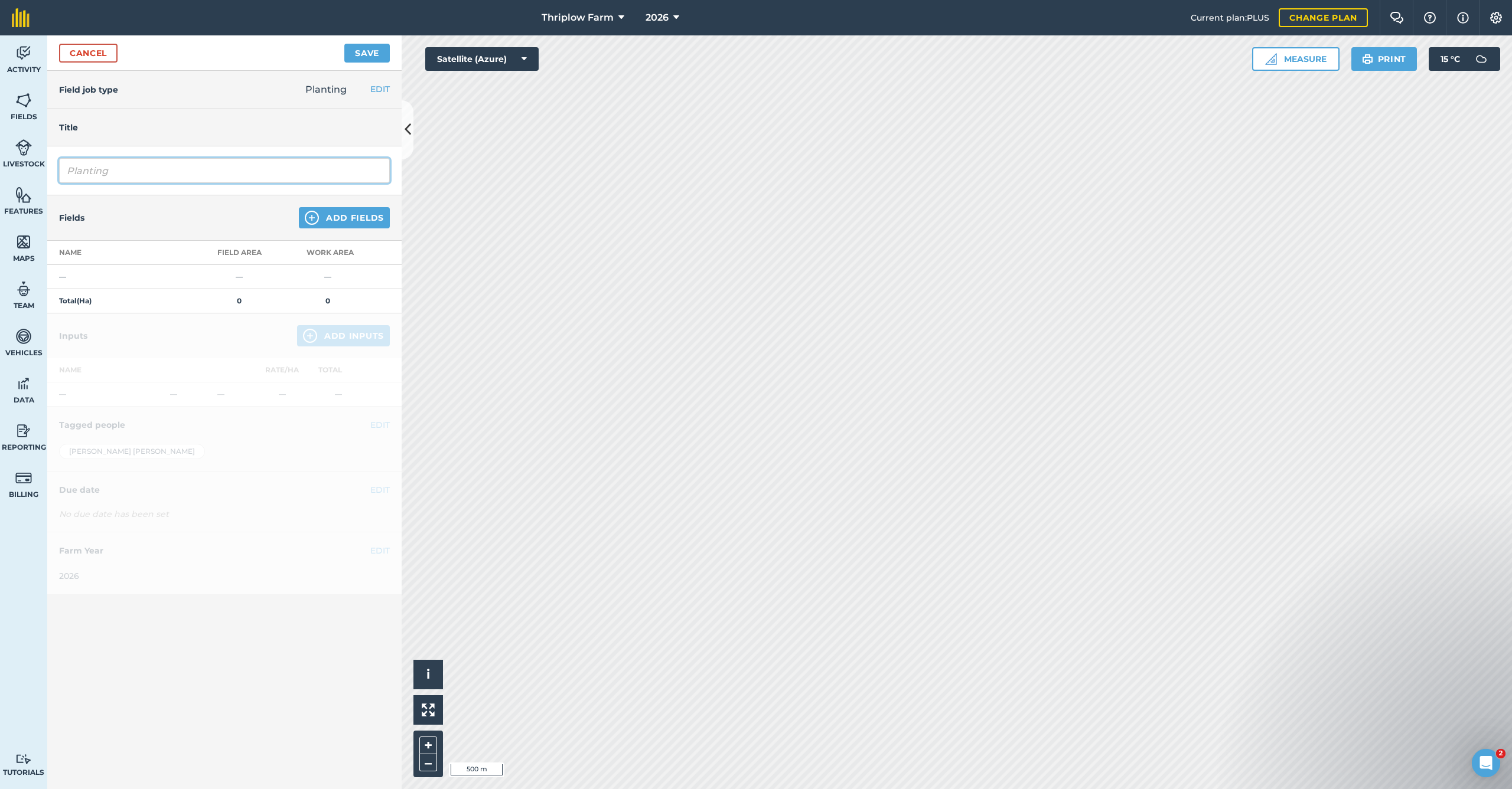
click at [264, 176] on input "Planting" at bounding box center [224, 170] width 331 height 25
type input "Challenger Drilling"
click at [364, 214] on button "Add Fields" at bounding box center [344, 218] width 91 height 21
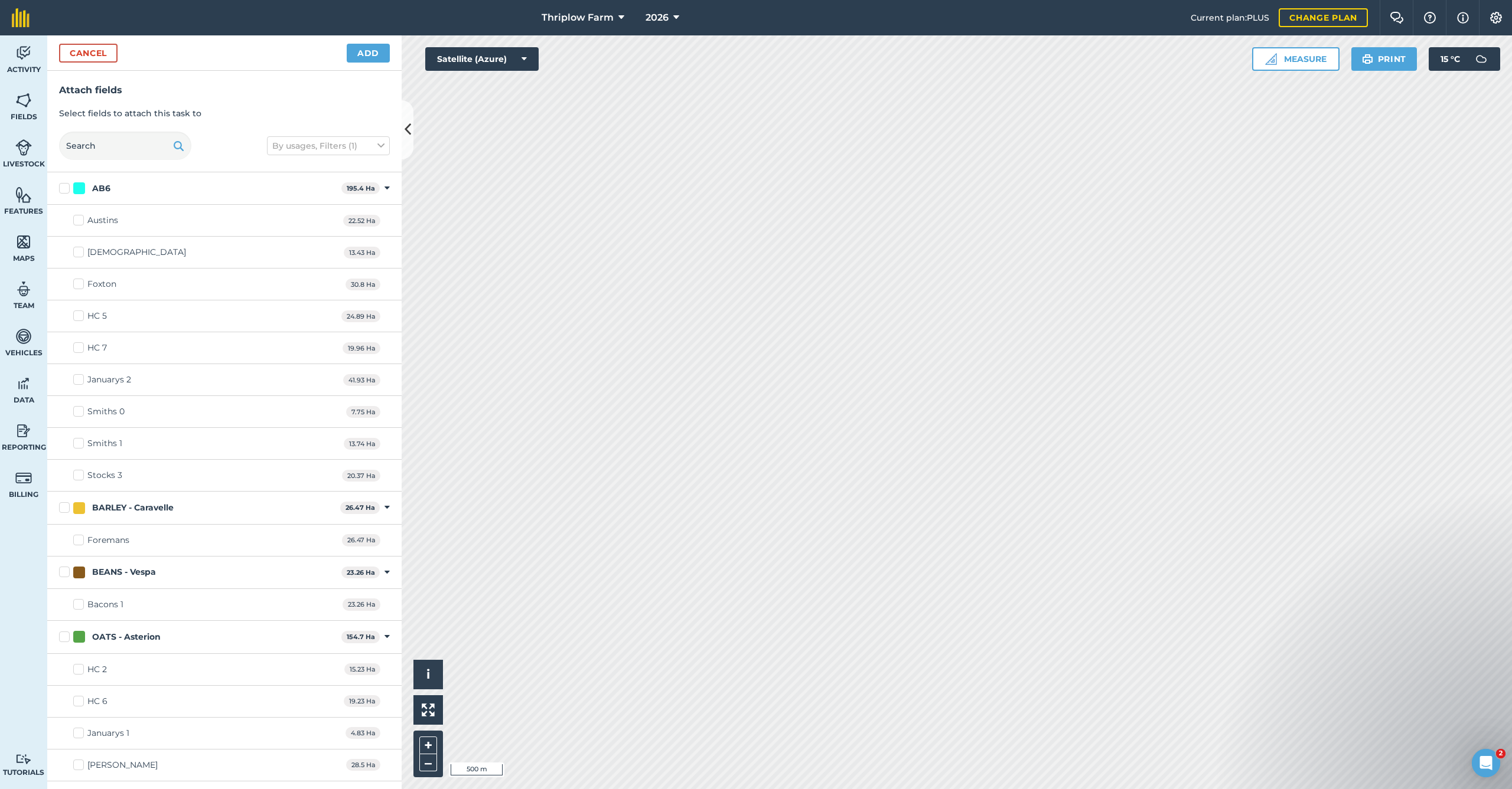
checkbox input "true"
click at [369, 58] on button "Add" at bounding box center [368, 54] width 43 height 19
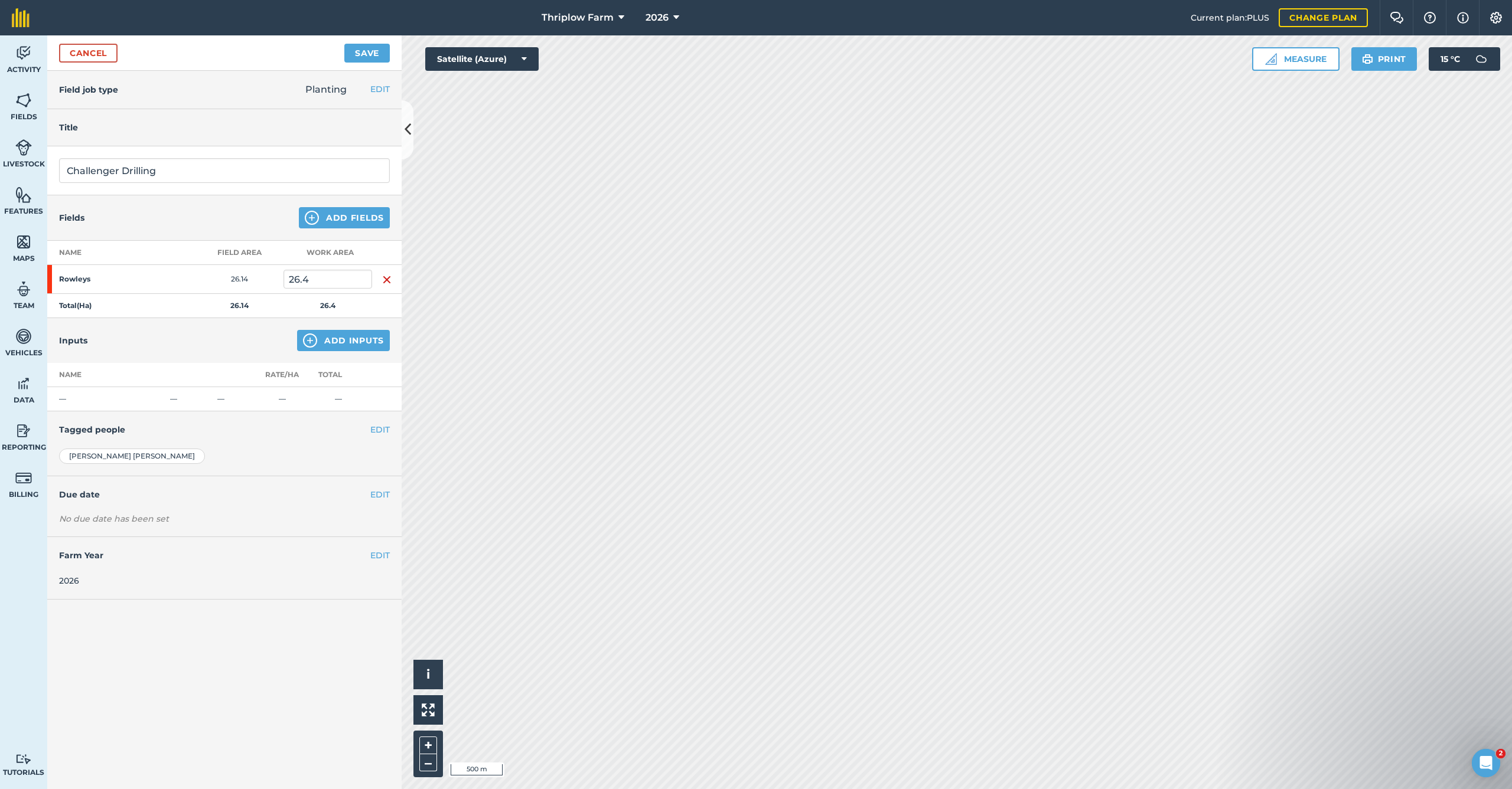
click at [352, 341] on button "Add Inputs" at bounding box center [343, 341] width 93 height 21
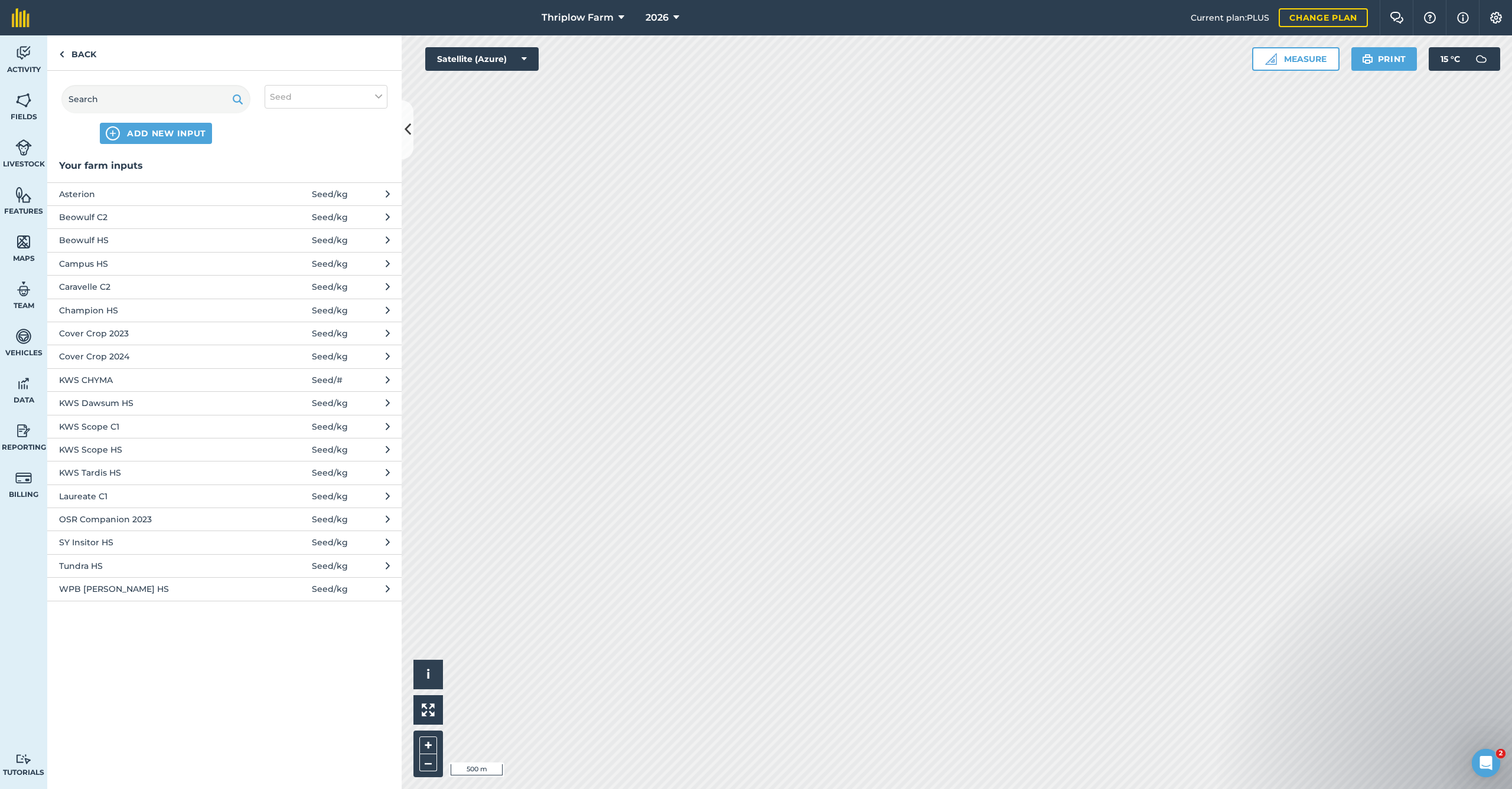
click at [163, 134] on span "ADD NEW INPUT" at bounding box center [167, 133] width 79 height 11
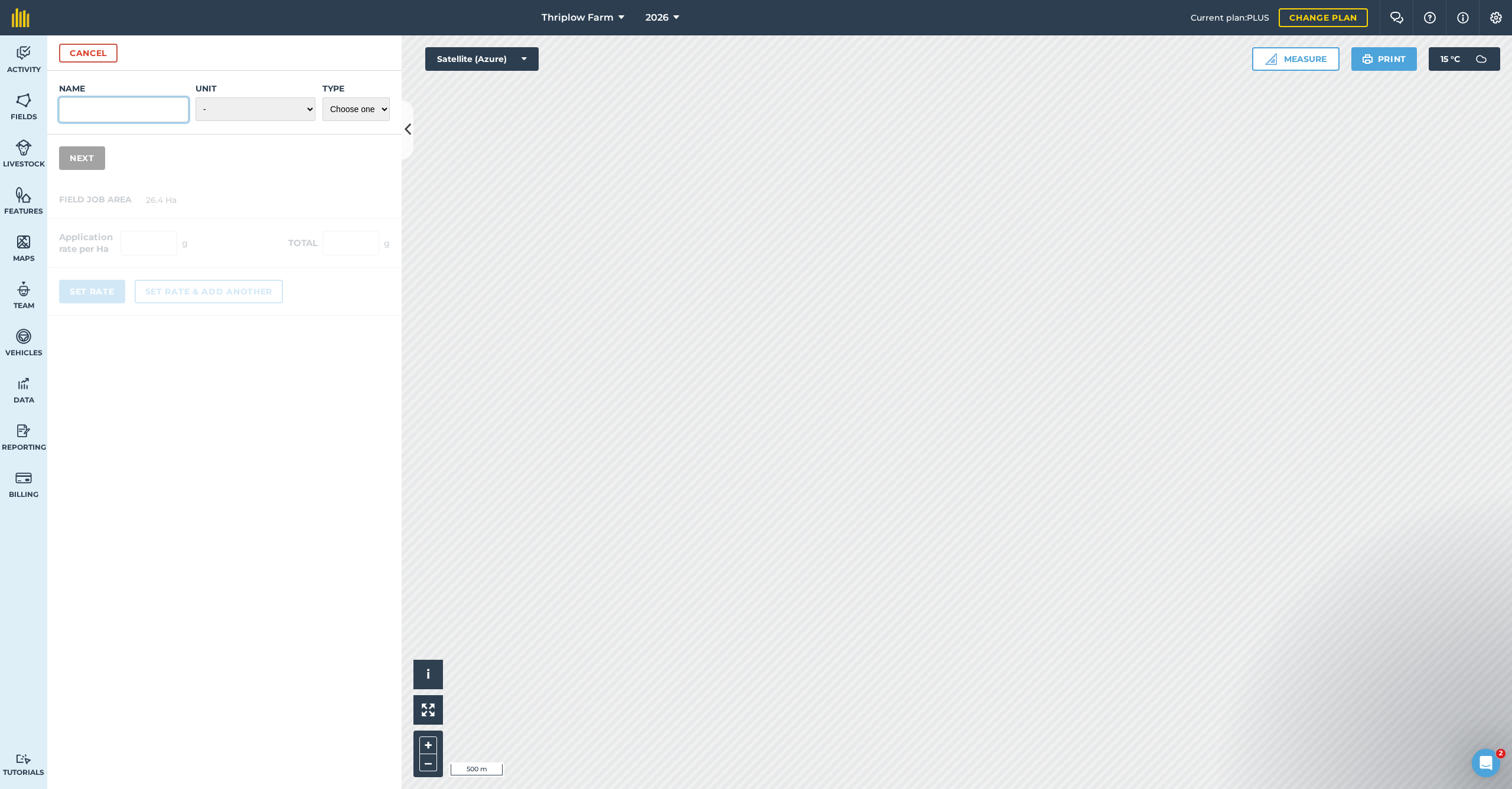
click at [134, 111] on input "Name" at bounding box center [123, 110] width 129 height 25
type input "LG Challenger C1"
select select "KILOGRAMS"
select select "SEED"
click at [83, 160] on button "Next" at bounding box center [82, 158] width 46 height 24
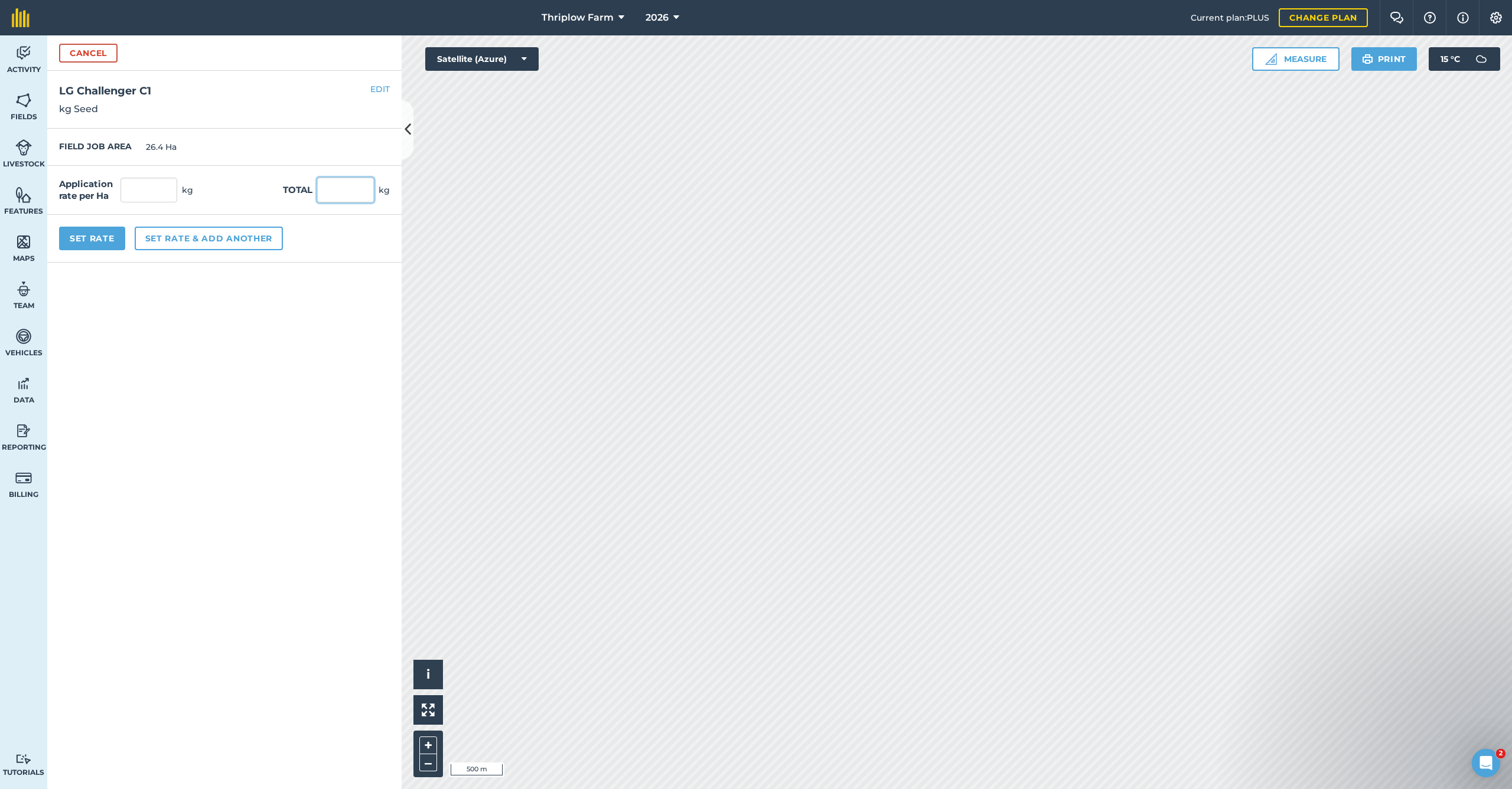
click at [347, 190] on input "text" at bounding box center [345, 190] width 57 height 25
type input "3500"
type input "132.576"
type input "3,500"
click at [100, 236] on button "Set Rate" at bounding box center [91, 238] width 66 height 24
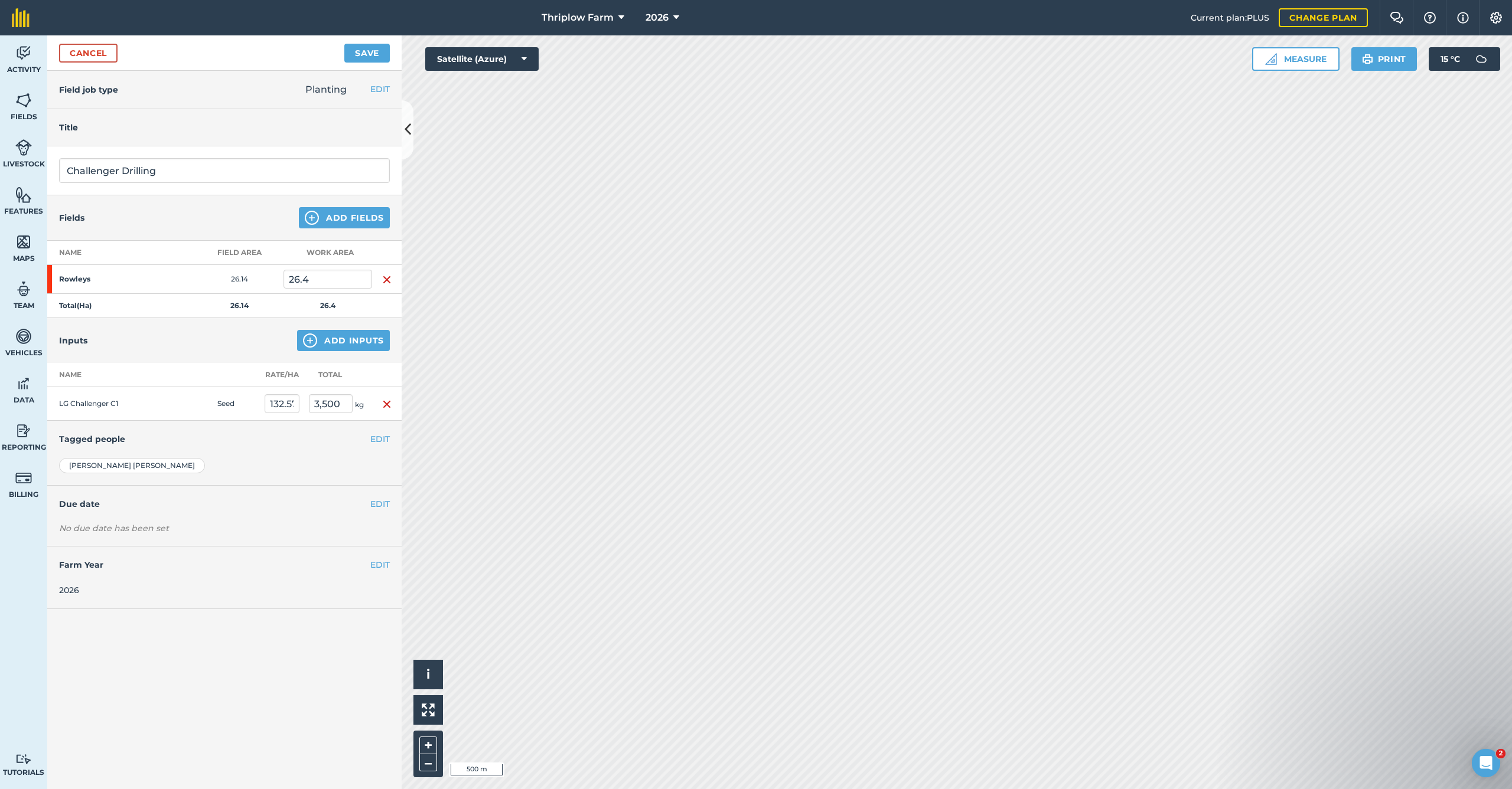
click at [384, 57] on button "Save" at bounding box center [367, 54] width 46 height 19
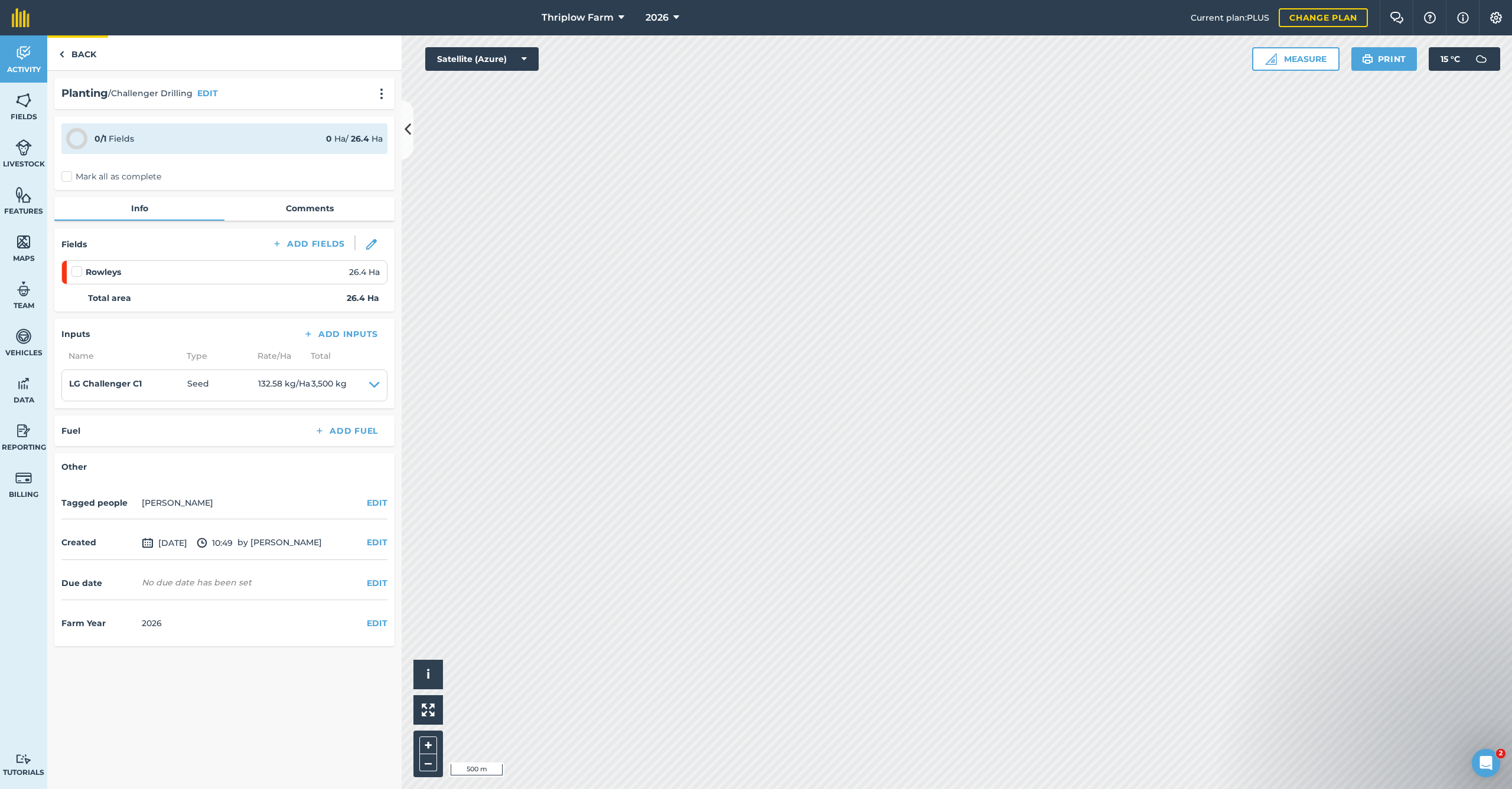
click at [73, 51] on link "Back" at bounding box center [77, 53] width 61 height 35
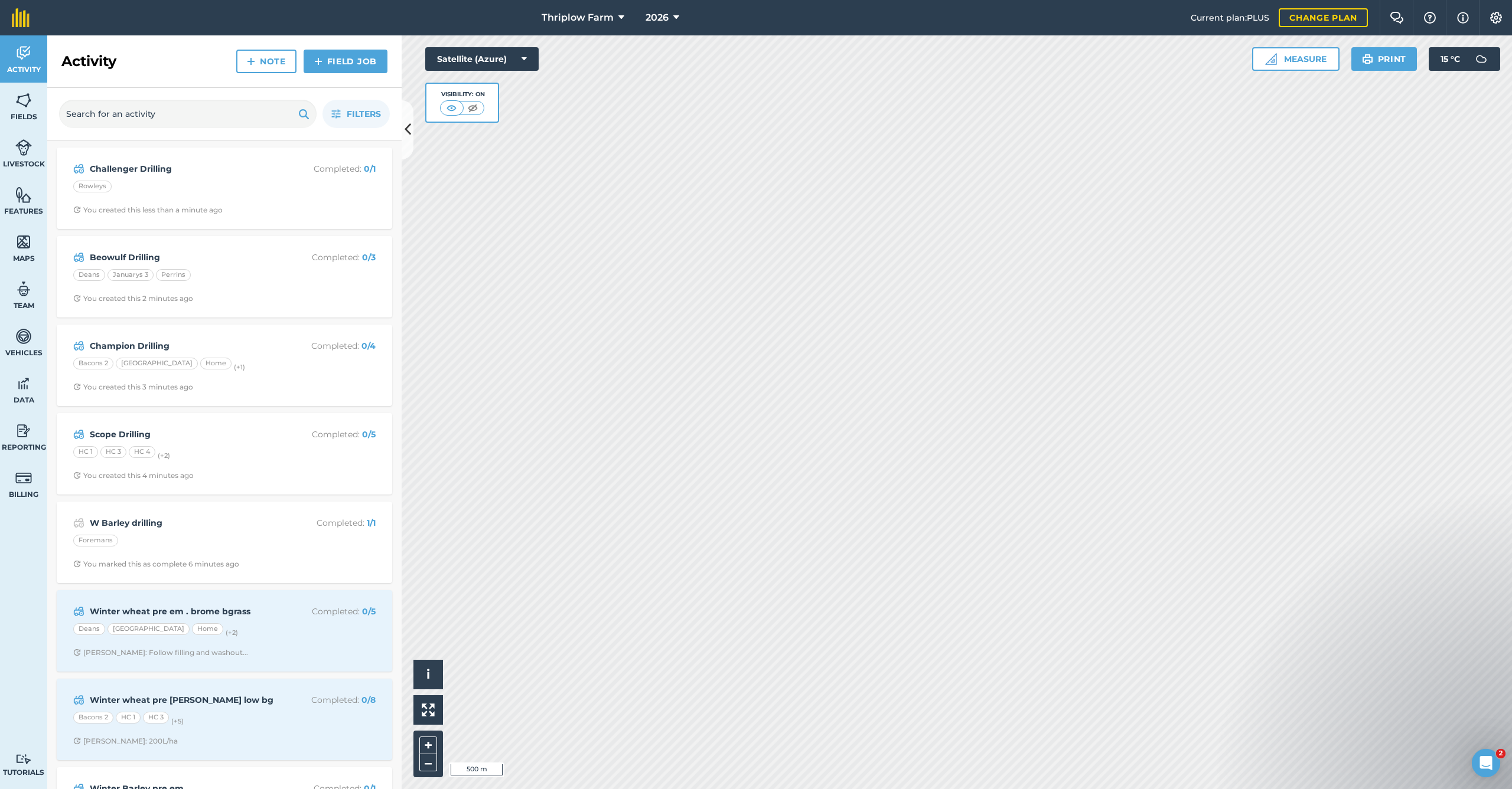
click at [354, 70] on link "Field Job" at bounding box center [345, 61] width 83 height 24
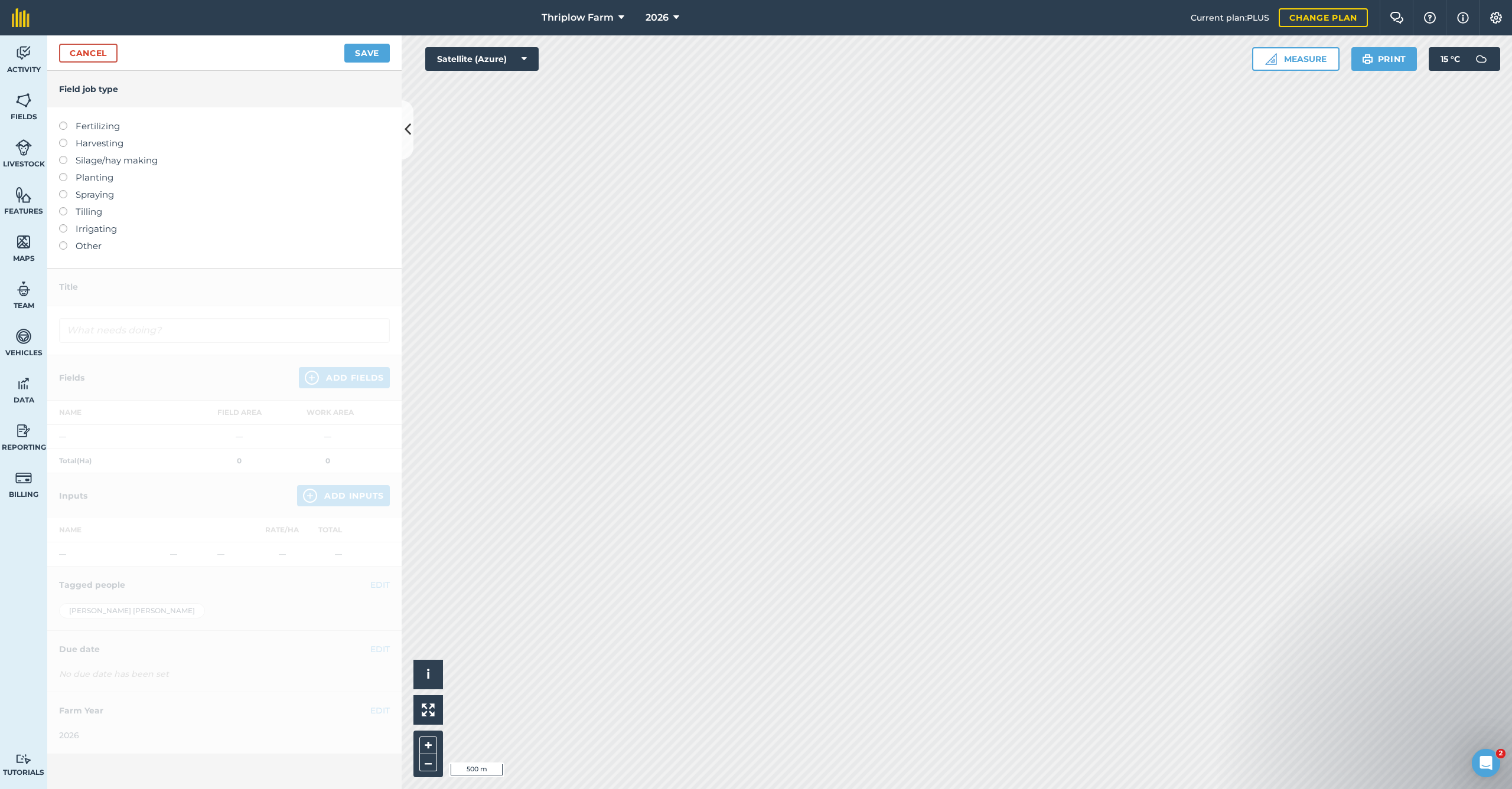
click at [81, 181] on label "Planting" at bounding box center [224, 177] width 331 height 14
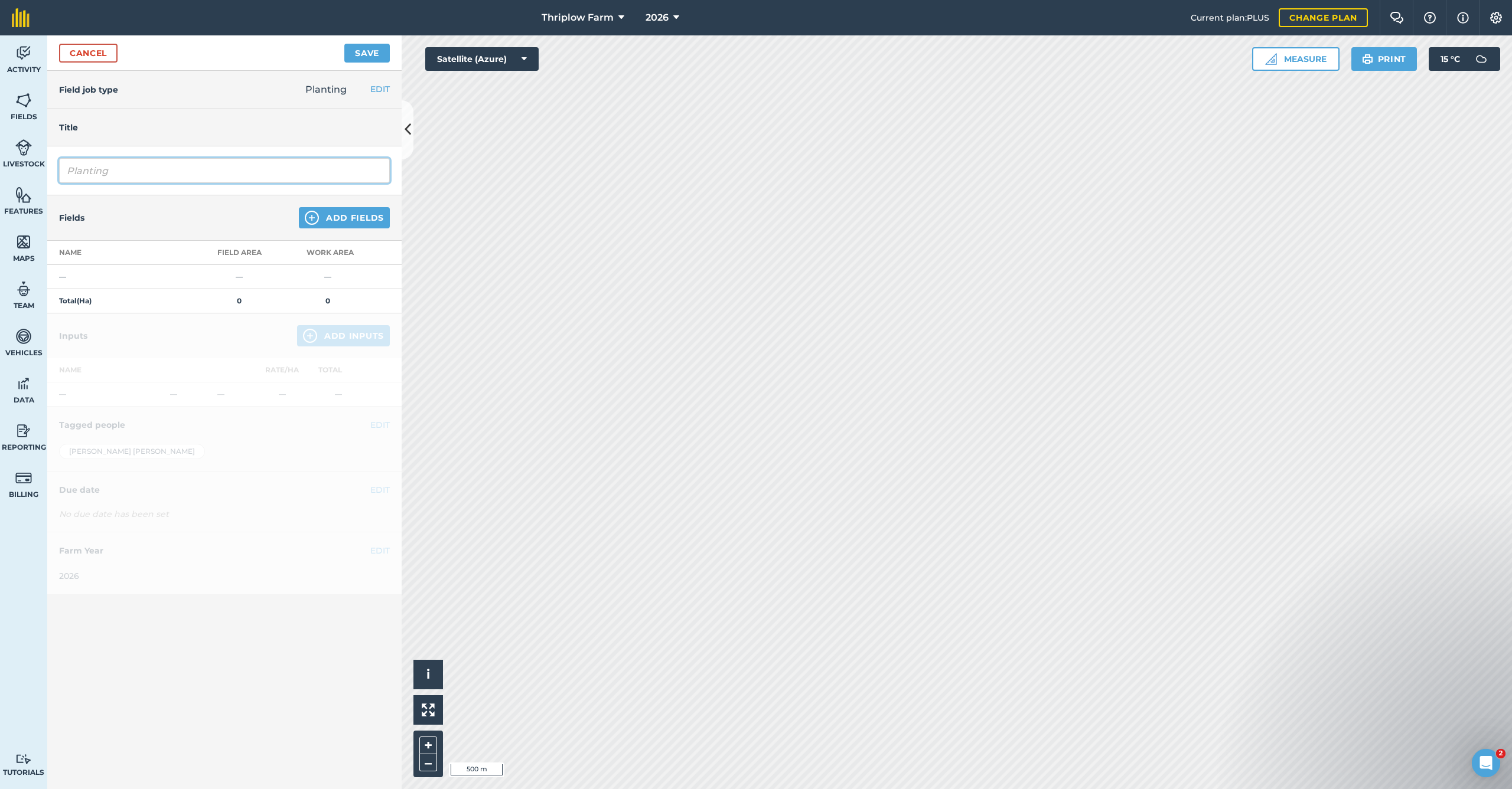
click at [155, 182] on input "Planting" at bounding box center [224, 170] width 331 height 25
type input "Vespa Drilling"
click at [355, 222] on button "Add Fields" at bounding box center [344, 218] width 91 height 21
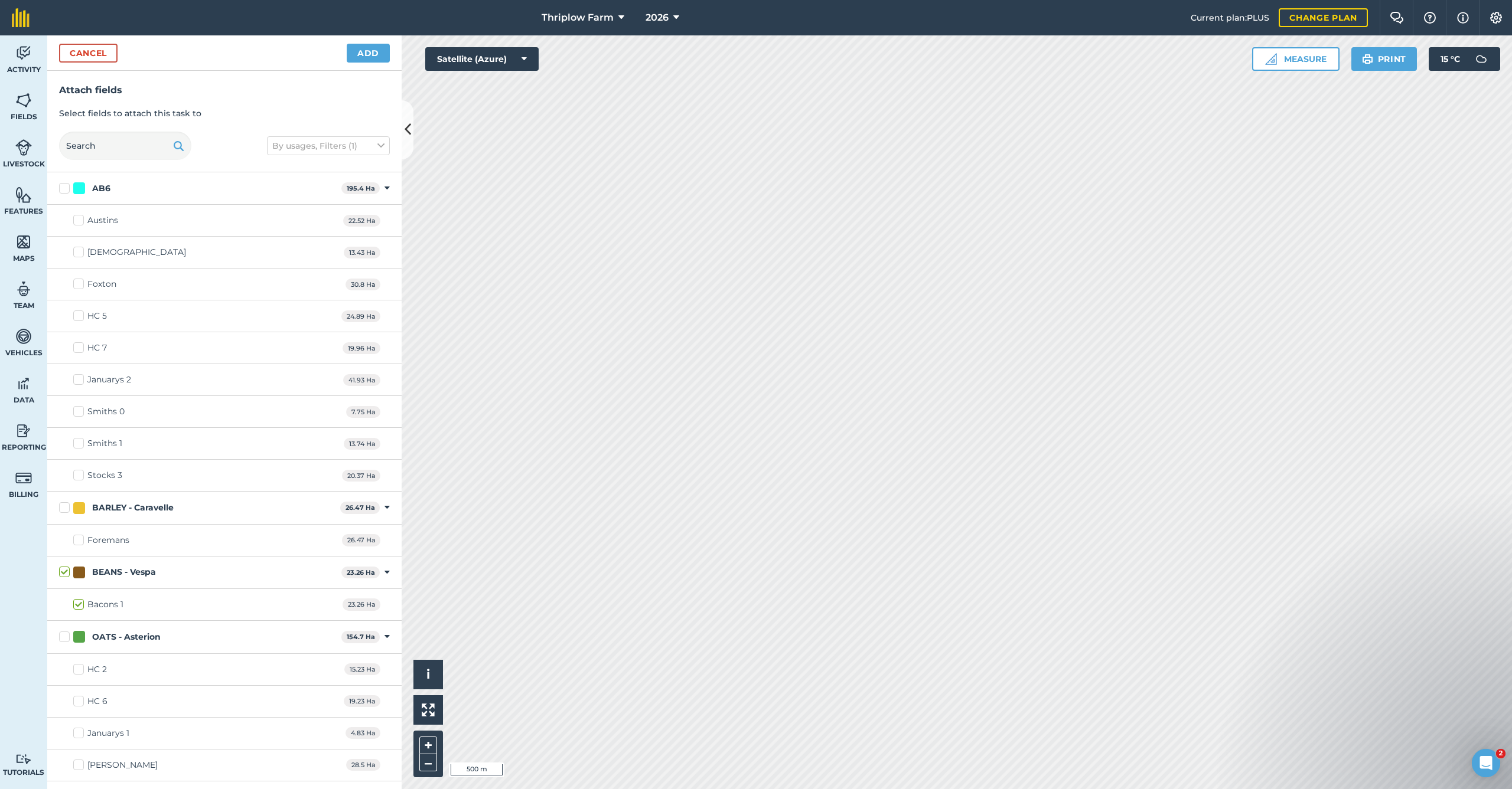
checkbox input "true"
click at [365, 54] on button "Add" at bounding box center [368, 54] width 43 height 19
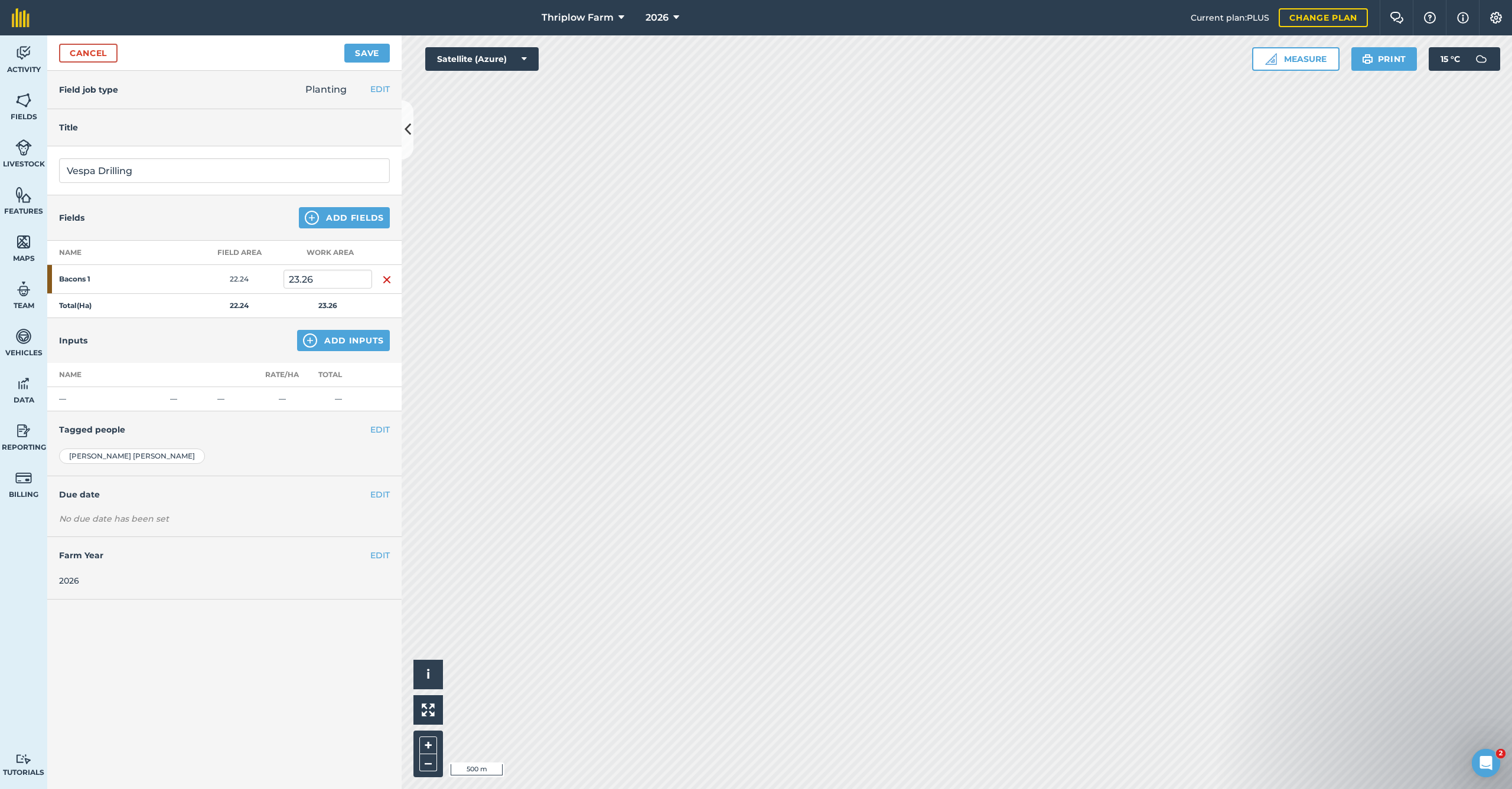
click at [356, 341] on button "Add Inputs" at bounding box center [343, 341] width 93 height 21
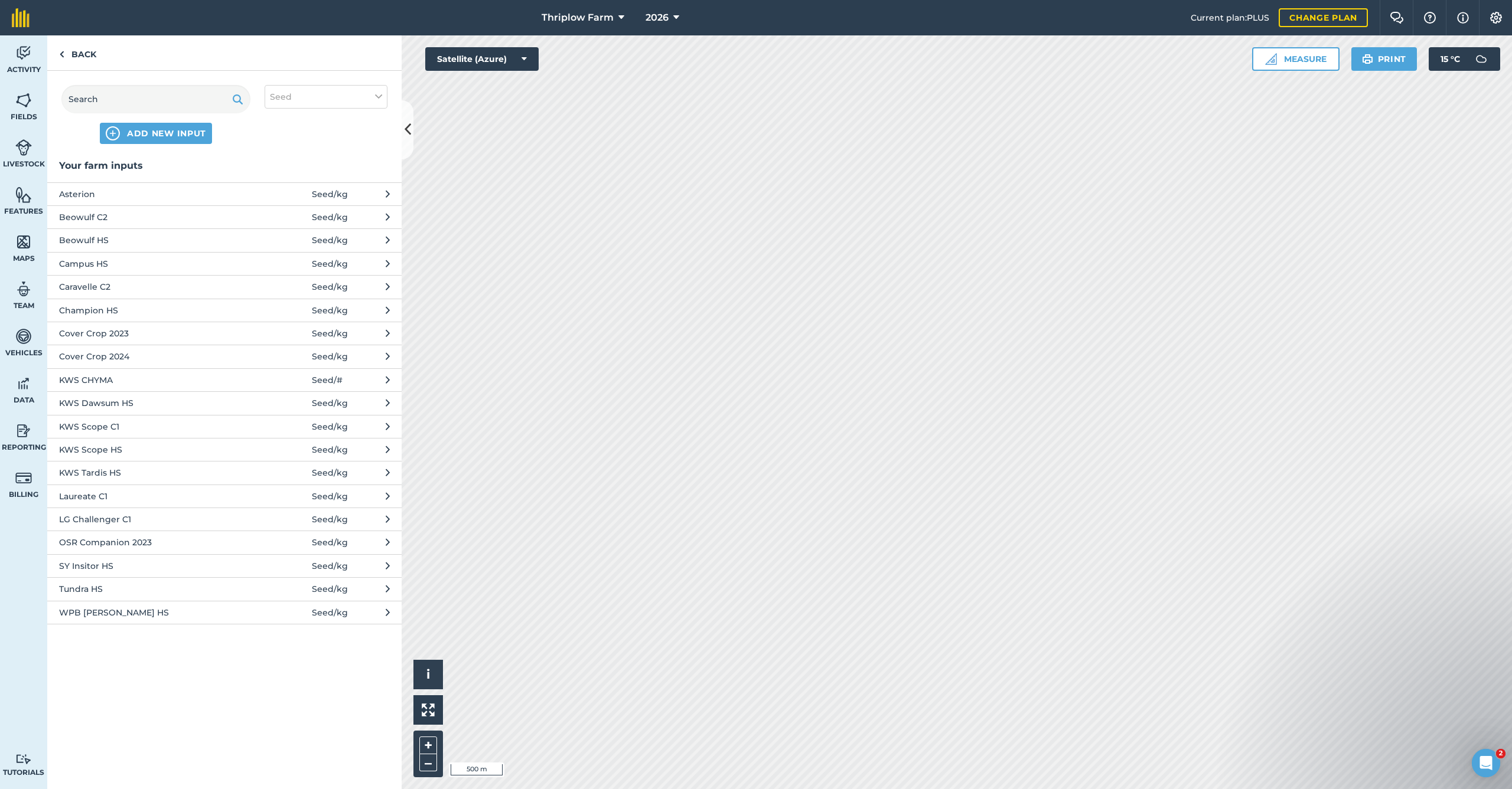
click at [182, 131] on span "ADD NEW INPUT" at bounding box center [167, 133] width 79 height 11
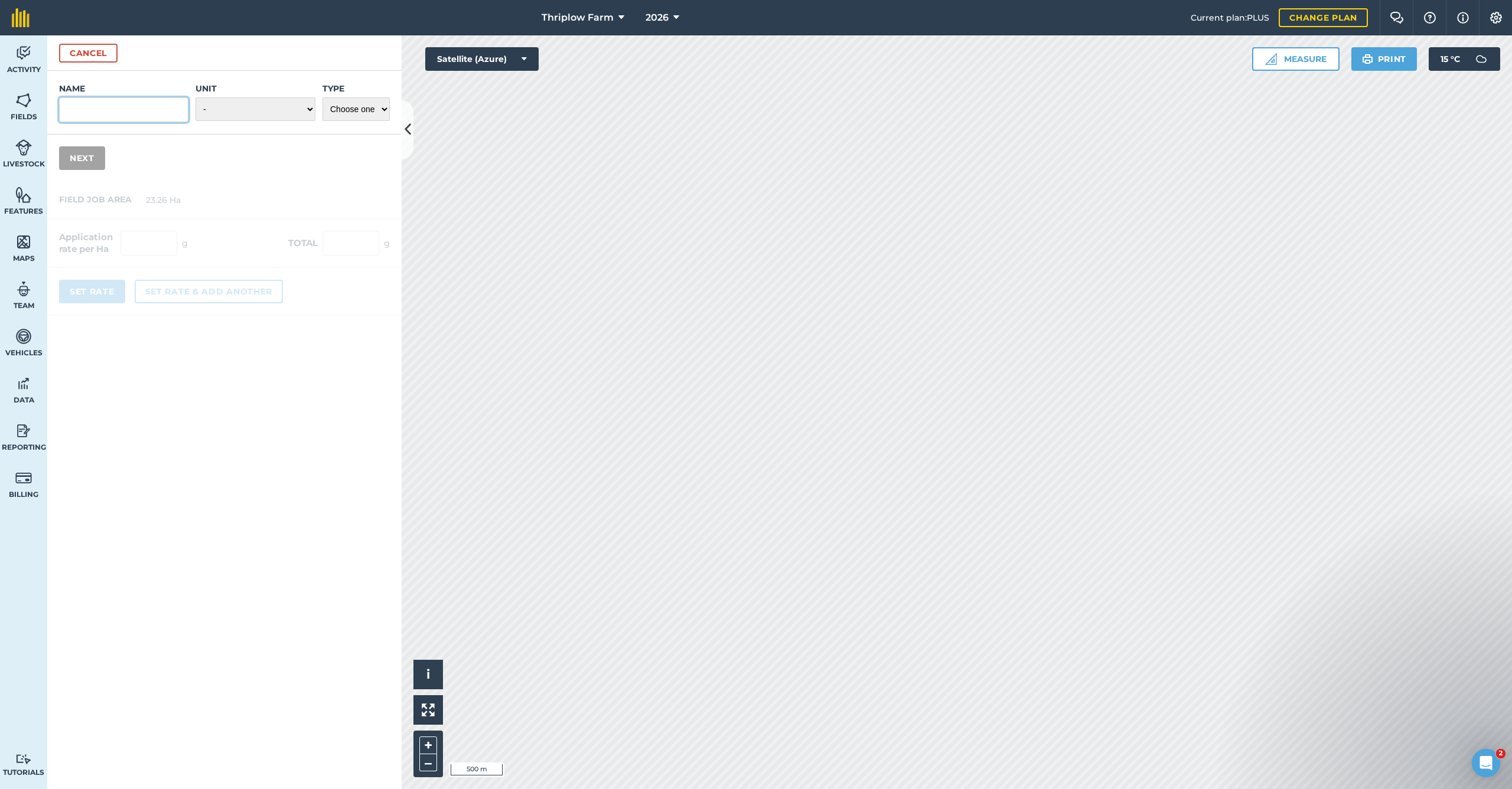
click at [125, 111] on input "Name" at bounding box center [123, 110] width 129 height 25
type input "Vespa C2"
select select "KILOGRAMS"
select select "SEED"
click at [97, 167] on button "Next" at bounding box center [82, 158] width 46 height 24
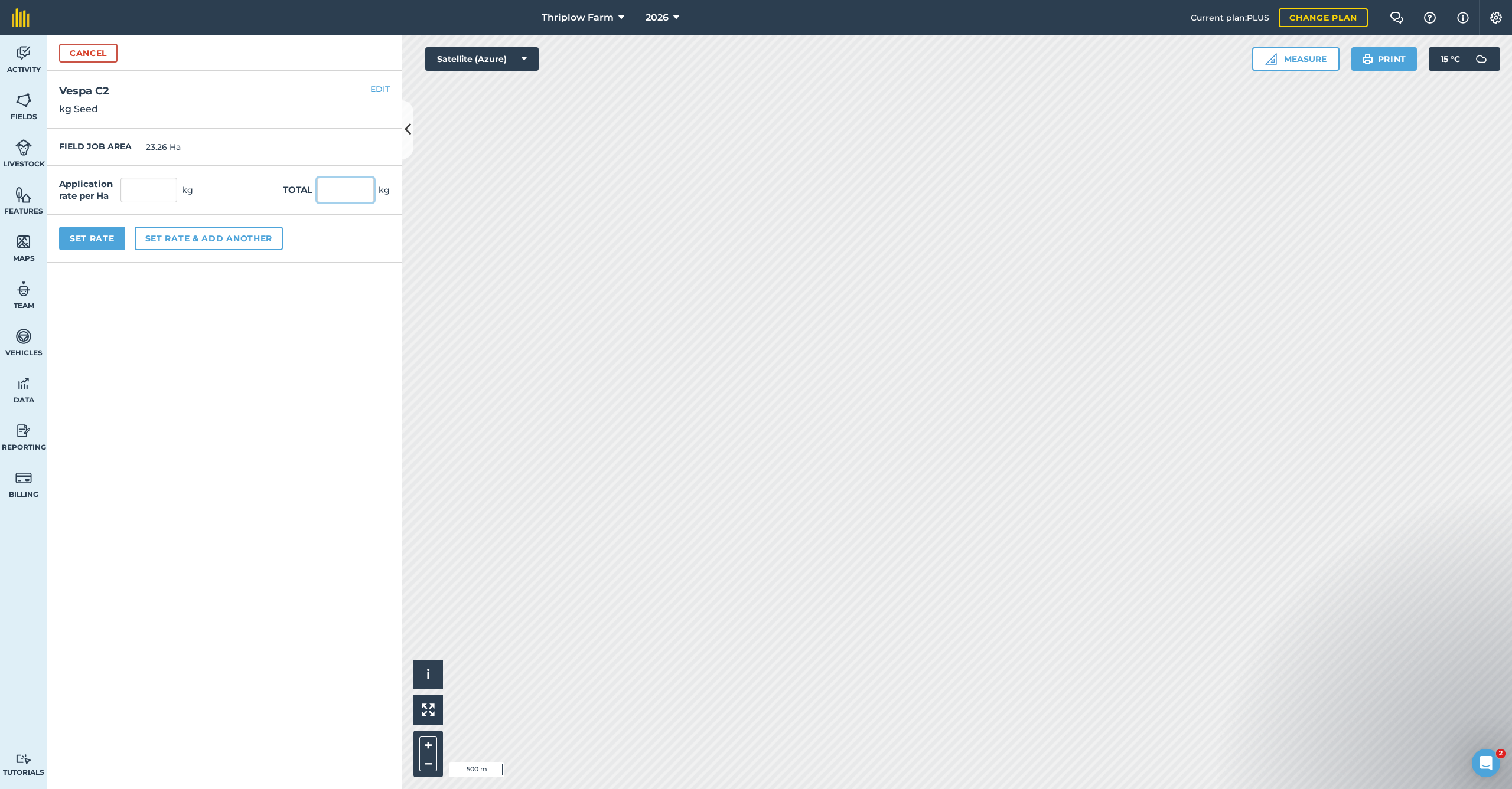
click at [373, 188] on input "text" at bounding box center [345, 190] width 57 height 25
type input "5000"
type input "214.961"
type input "5,000"
click at [102, 236] on button "Set Rate" at bounding box center [91, 238] width 66 height 24
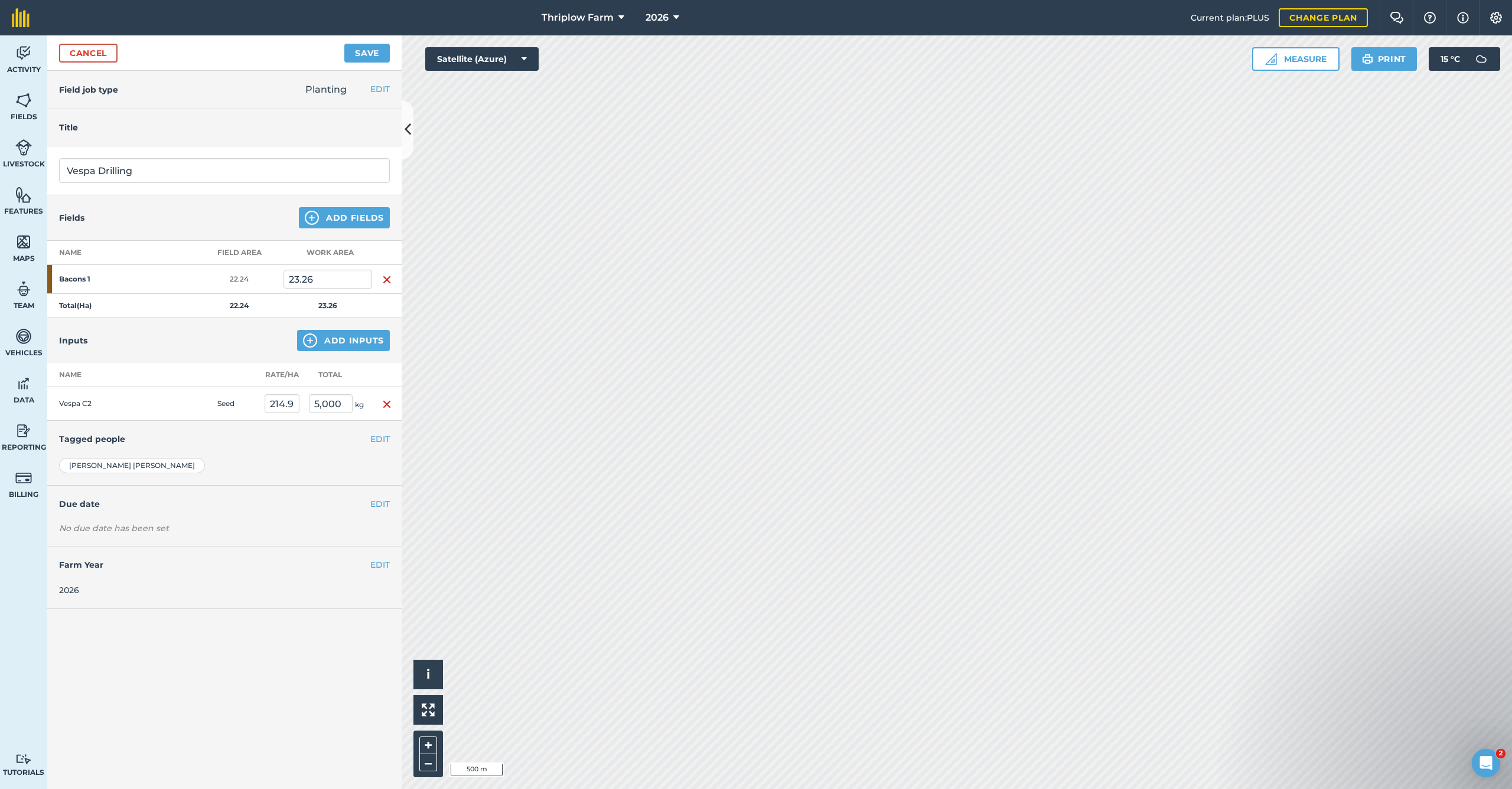
click at [366, 54] on button "Save" at bounding box center [367, 54] width 46 height 19
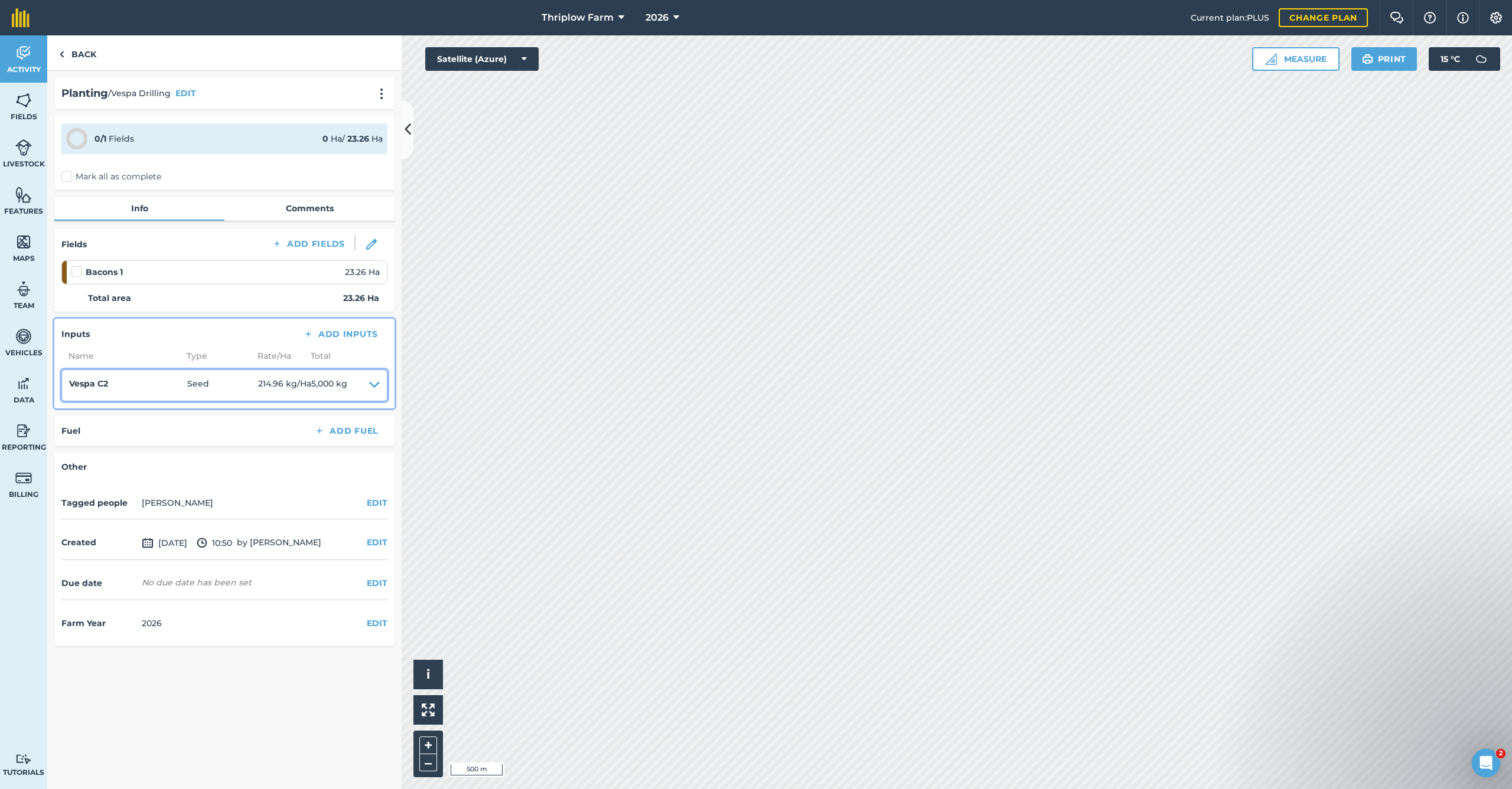
click at [373, 380] on icon at bounding box center [374, 385] width 11 height 17
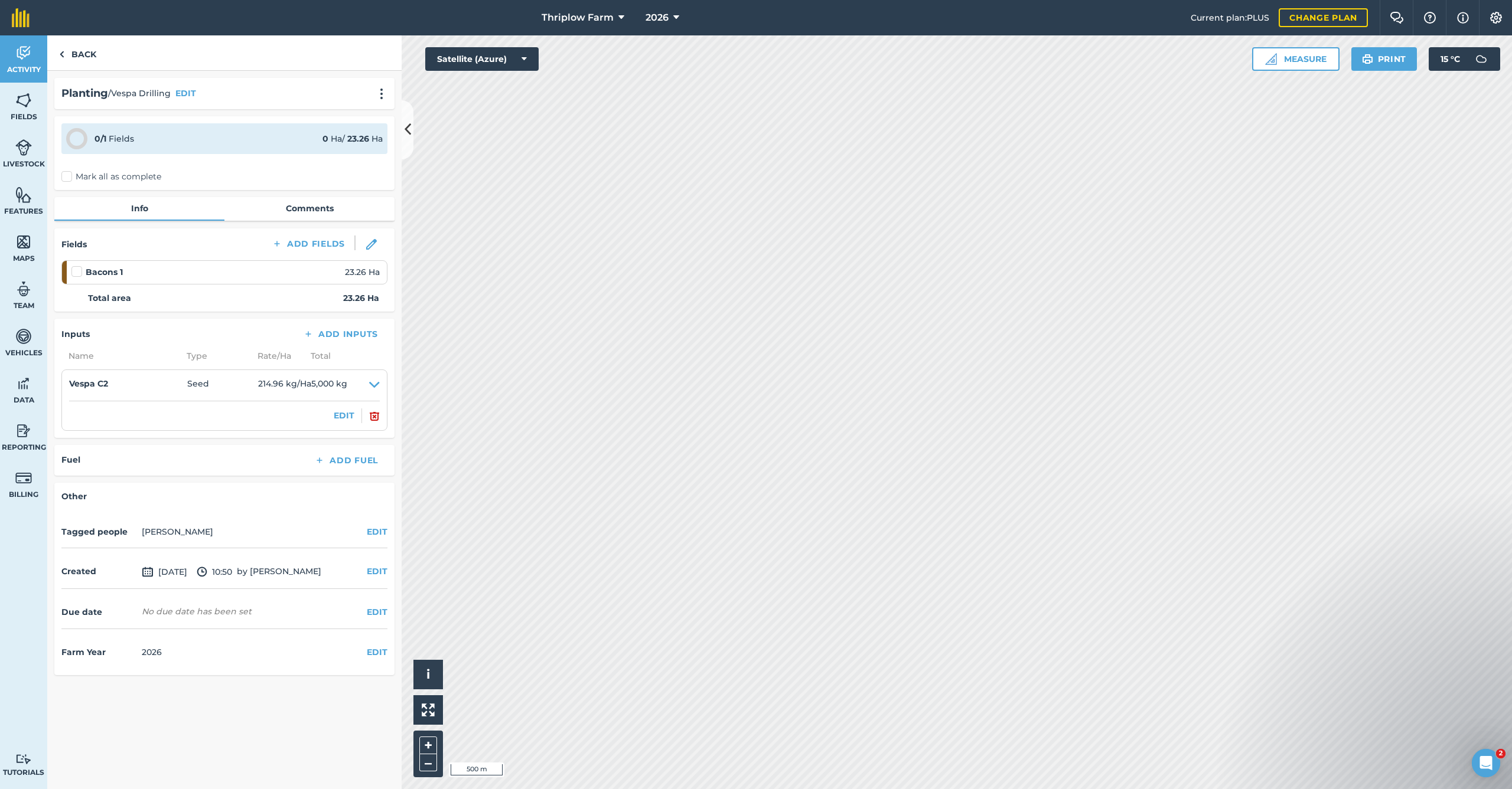
click at [341, 412] on button "EDIT" at bounding box center [344, 415] width 21 height 13
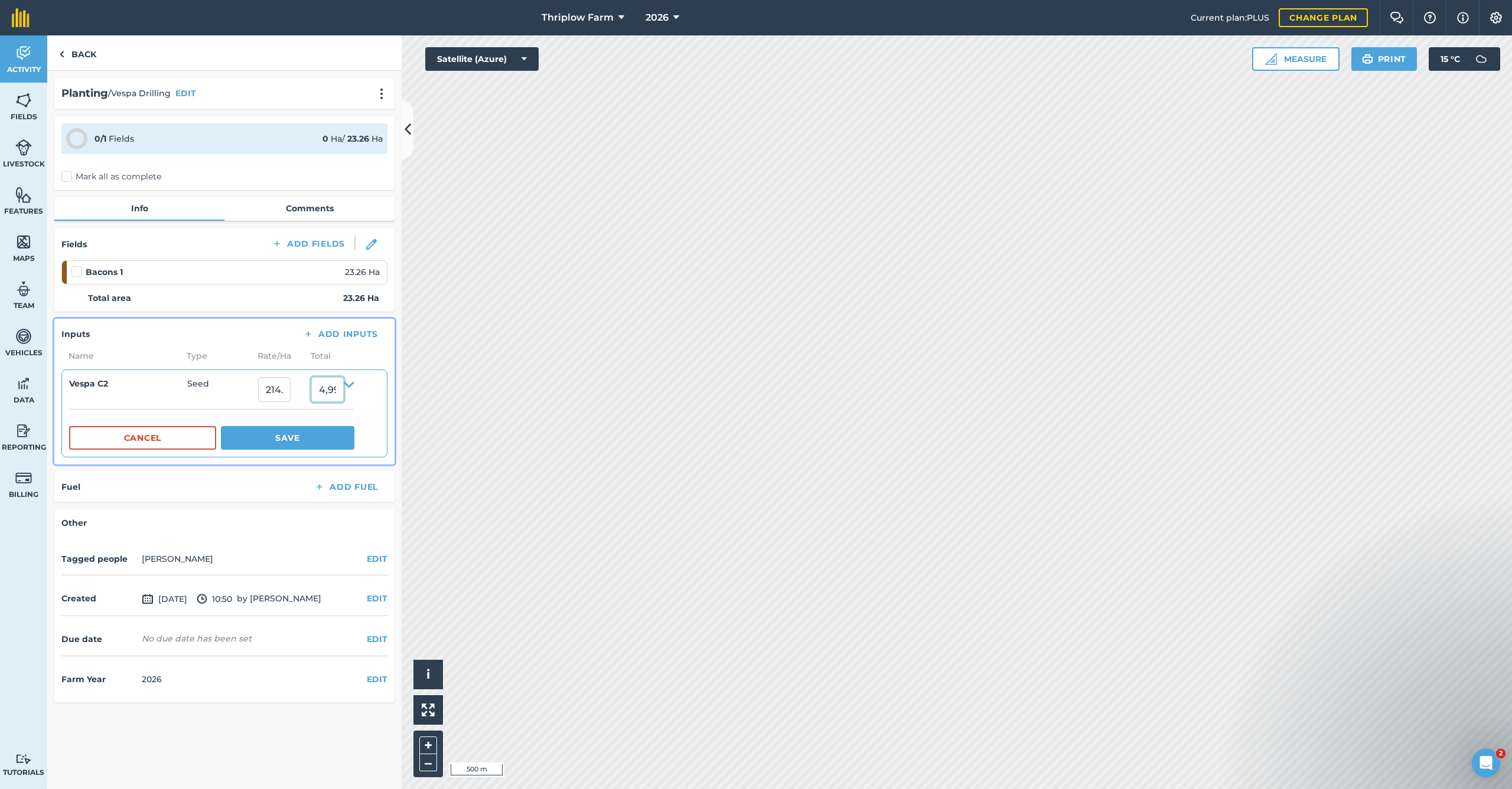
click at [337, 393] on input "4,999.999838000001" at bounding box center [327, 390] width 32 height 25
type input "4500"
type input "193.4651762682717"
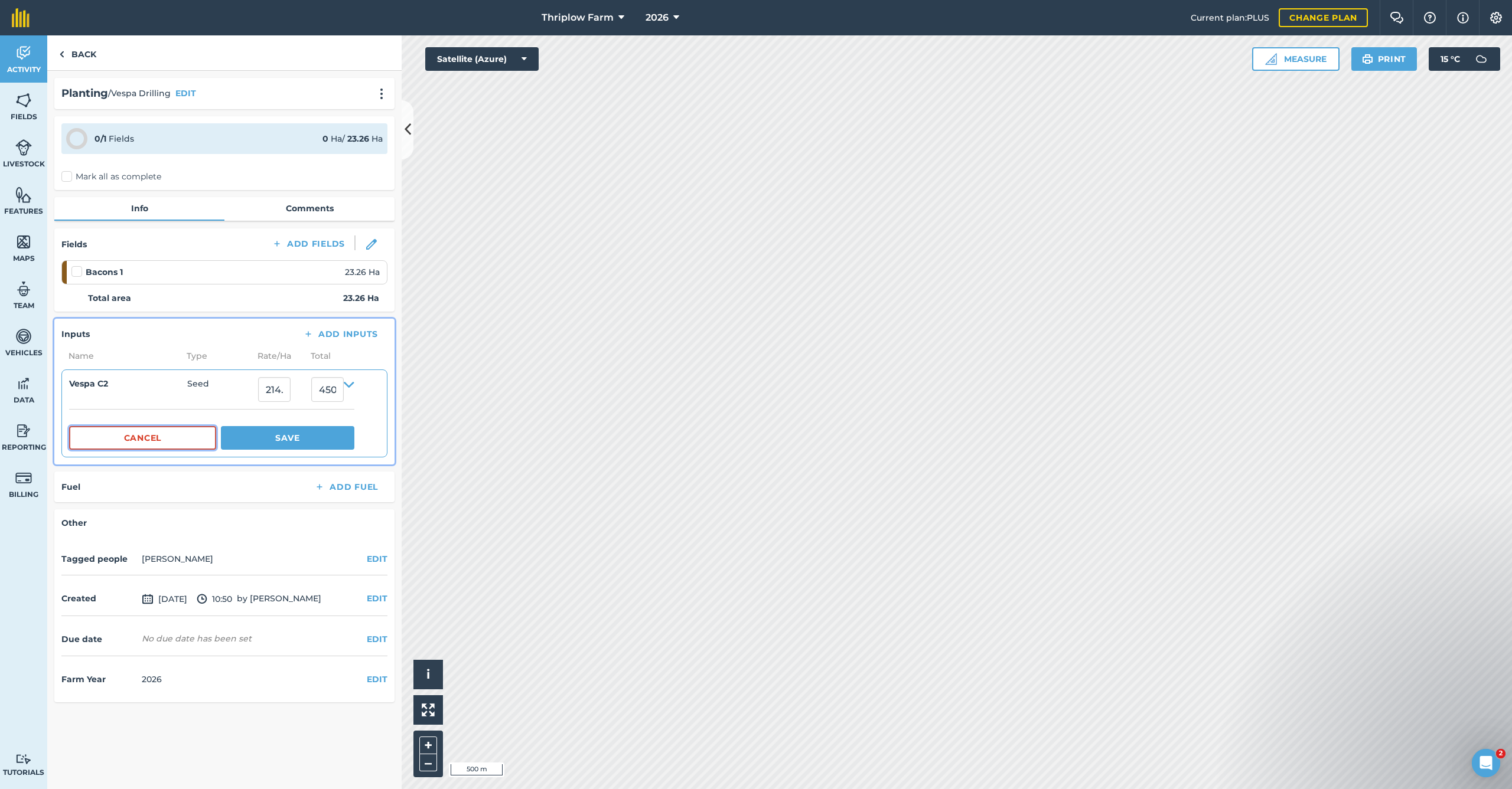
type input "4,500"
click at [342, 443] on button "Save" at bounding box center [288, 438] width 133 height 24
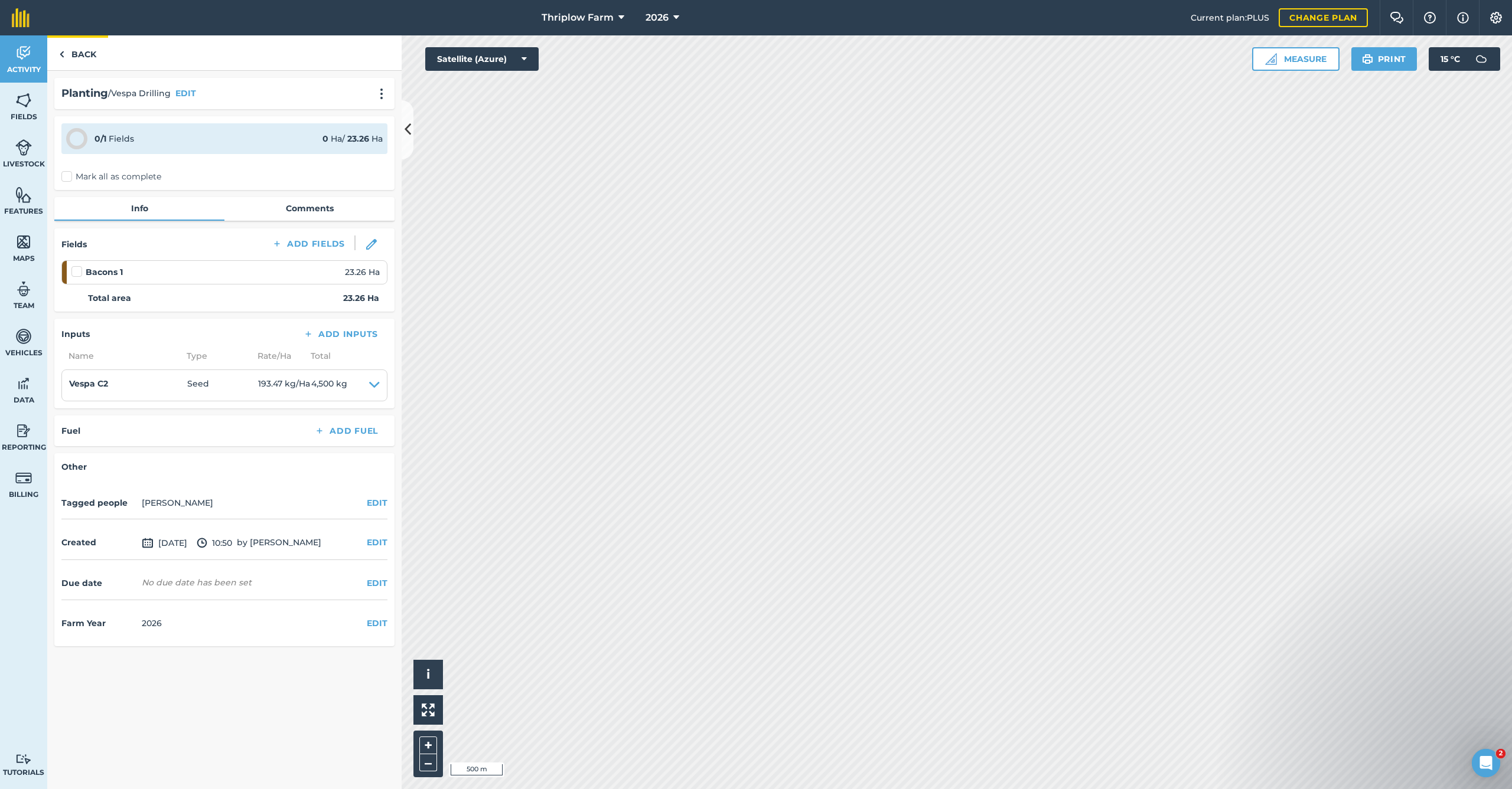
click at [90, 56] on link "Back" at bounding box center [77, 53] width 61 height 35
